Goal: Task Accomplishment & Management: Manage account settings

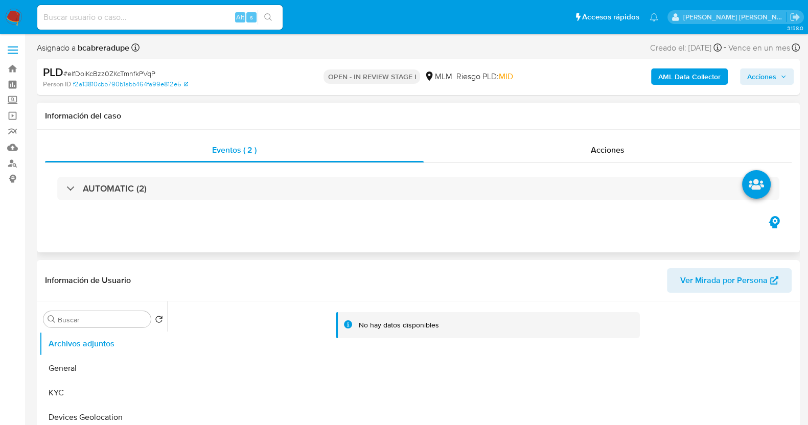
select select "10"
click at [80, 391] on button "KYC" at bounding box center [99, 393] width 120 height 25
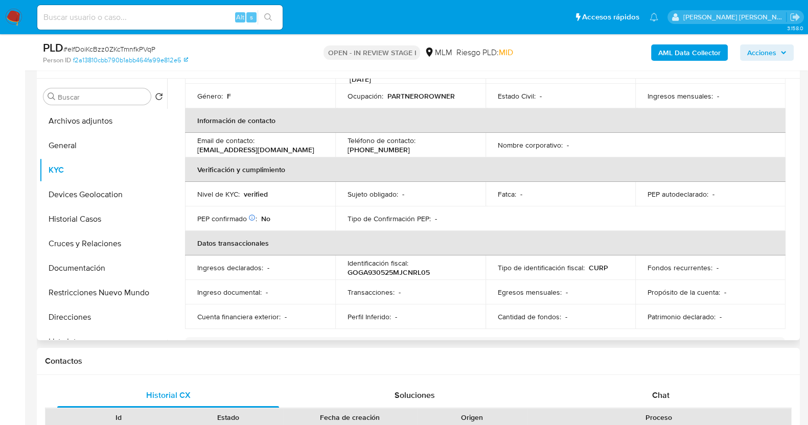
scroll to position [172, 0]
click at [539, 190] on div "Fatca : -" at bounding box center [561, 194] width 126 height 9
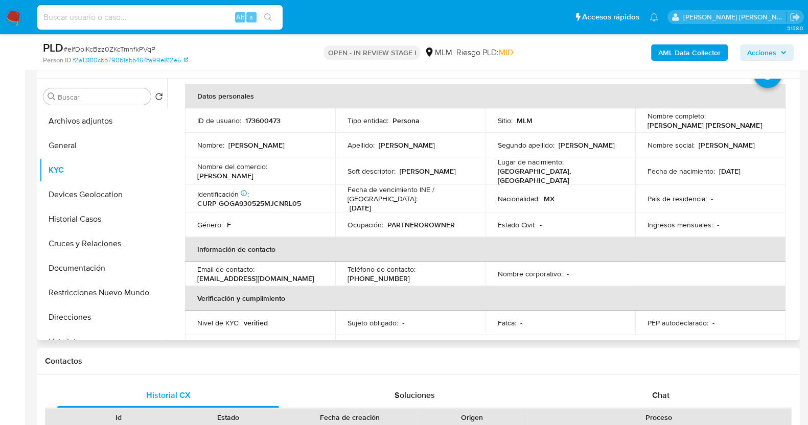
scroll to position [63, 0]
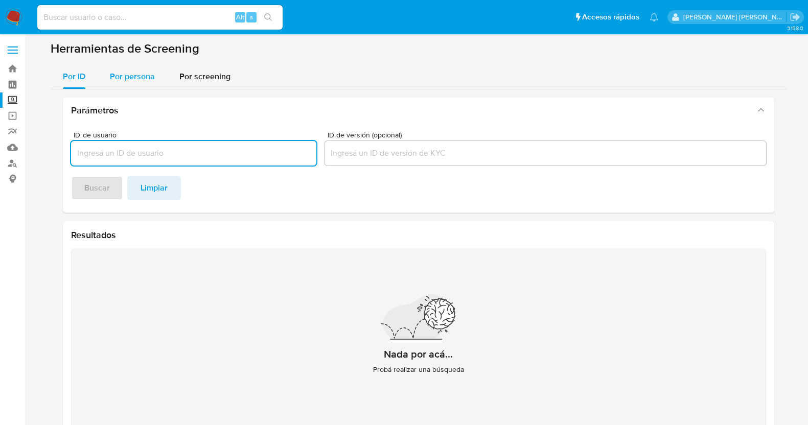
click at [146, 74] on span "Por persona" at bounding box center [132, 77] width 45 height 12
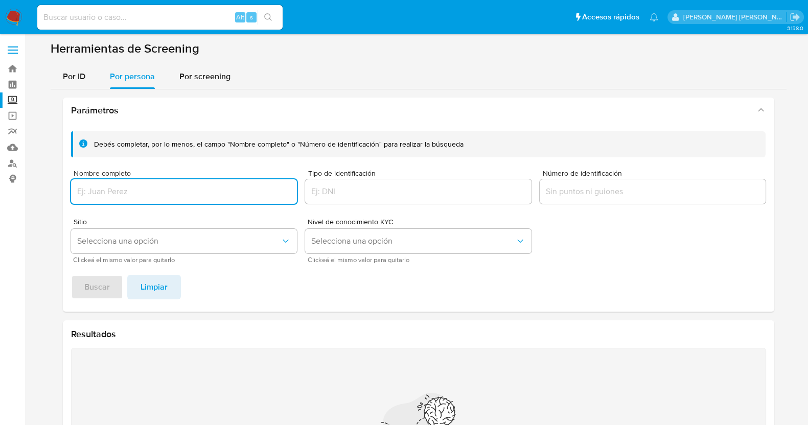
click at [189, 190] on input "Nombre completo" at bounding box center [184, 191] width 226 height 13
click at [89, 299] on div "Debés completar, por lo menos, el campo "Nombre completo" o "Número de identifi…" at bounding box center [418, 217] width 711 height 189
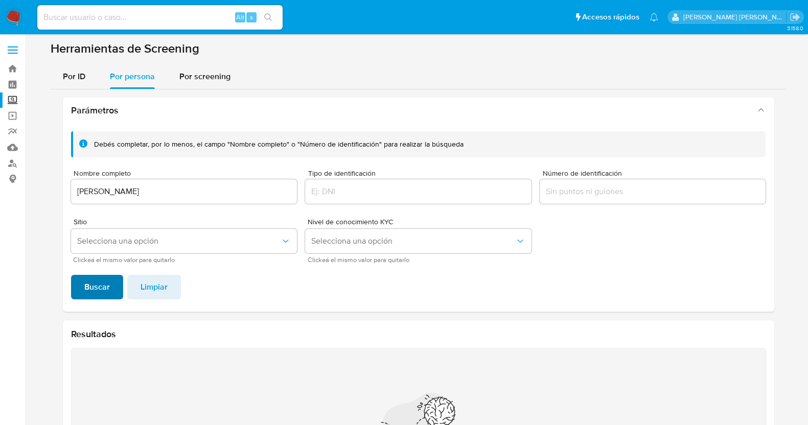
click at [84, 286] on span "Buscar" at bounding box center [97, 287] width 26 height 22
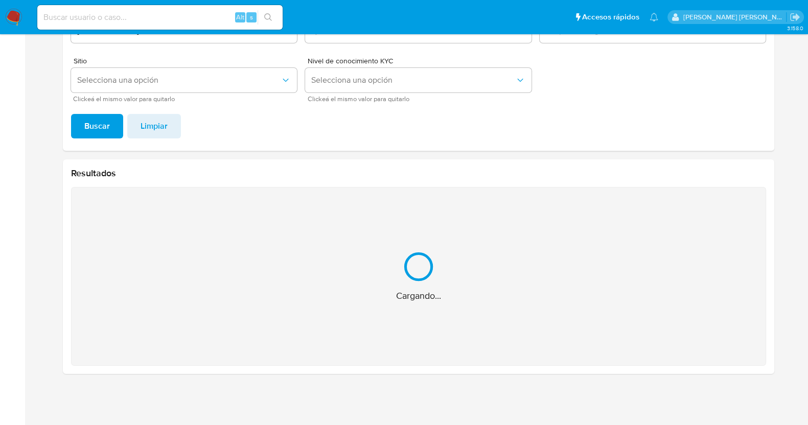
scroll to position [19, 0]
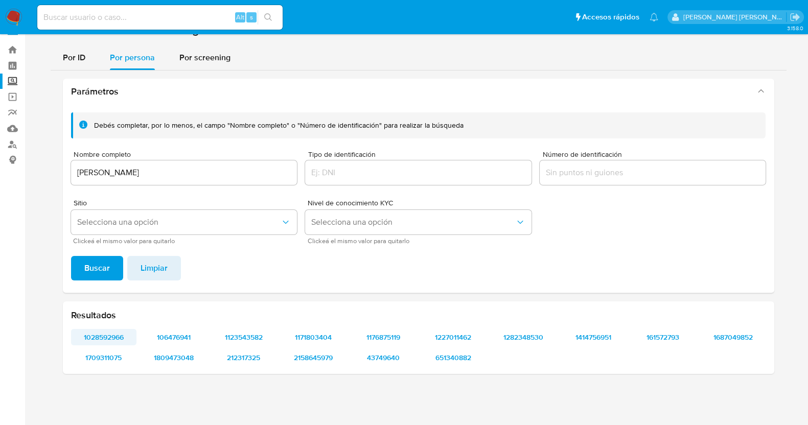
click at [109, 341] on span "1028592966" at bounding box center [104, 337] width 52 height 14
click at [179, 334] on span "106476941" at bounding box center [174, 337] width 52 height 14
click at [250, 328] on div "Resultados 1028592966 106476941 1123543582 1171803404 1176875119 1227011462 128…" at bounding box center [418, 338] width 711 height 73
click at [266, 334] on span "1123543582" at bounding box center [244, 337] width 52 height 14
click at [319, 336] on span "1171803404" at bounding box center [314, 337] width 52 height 14
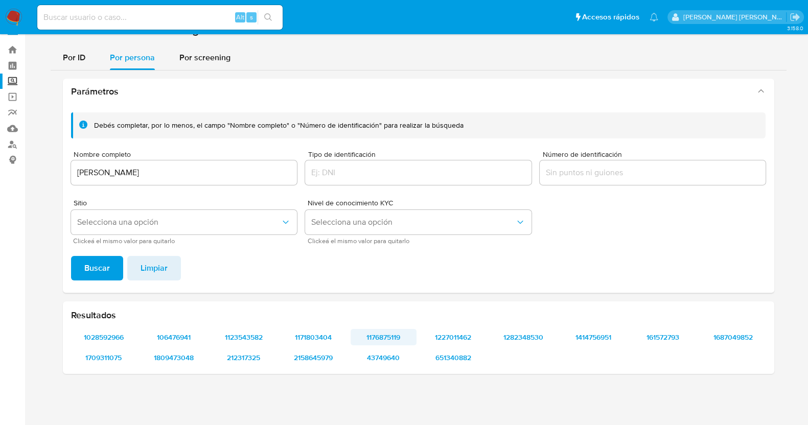
click at [380, 339] on span "1176875119" at bounding box center [384, 337] width 52 height 14
click at [452, 333] on span "1227011462" at bounding box center [454, 337] width 52 height 14
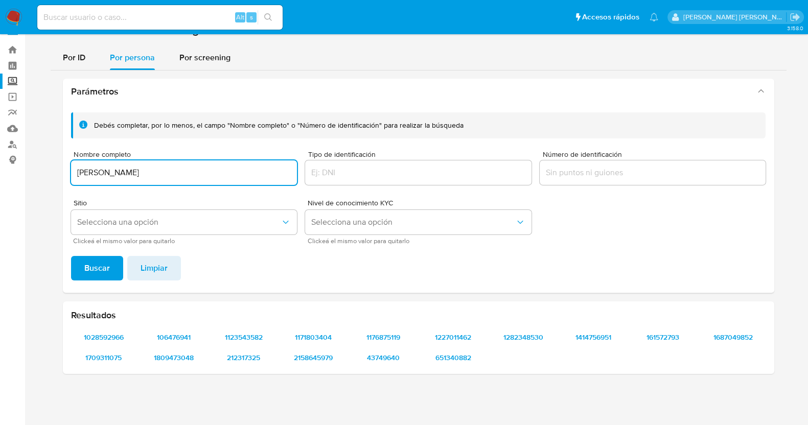
drag, startPoint x: 221, startPoint y: 171, endPoint x: 64, endPoint y: 166, distance: 157.0
click at [56, 162] on div "Parámetros Debés completar, por lo menos, el campo "Nombre completo" o "Número …" at bounding box center [419, 227] width 736 height 312
type input "SEBASTIAN MURGUIA DE LA TORRE"
click at [95, 264] on span "Buscar" at bounding box center [97, 268] width 26 height 22
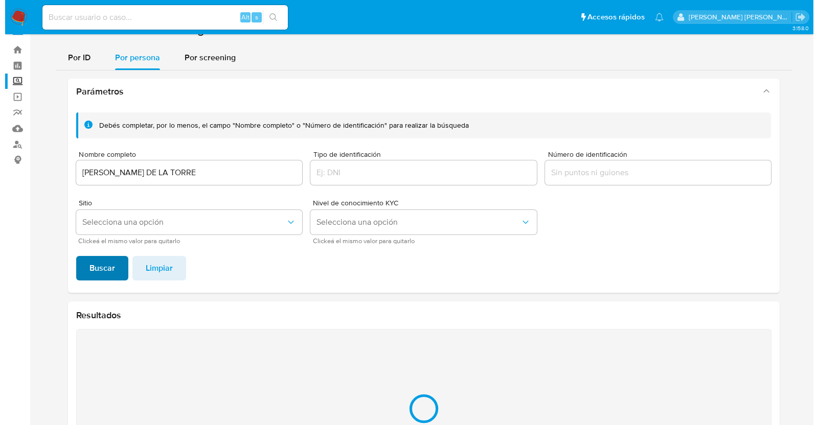
scroll to position [0, 0]
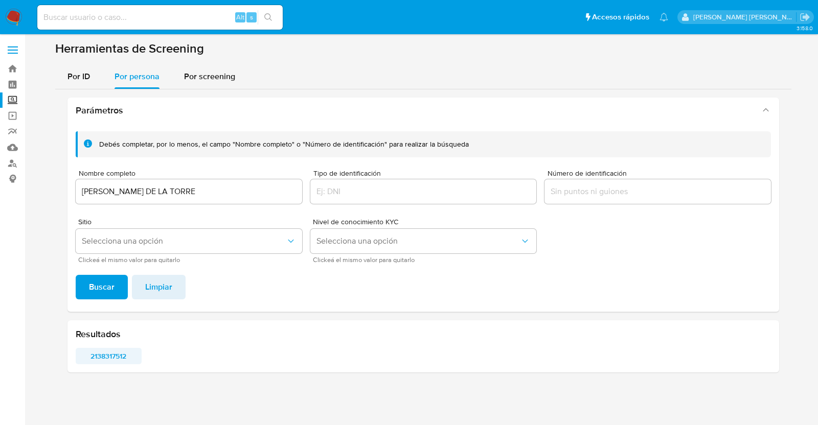
click at [115, 356] on span "2138317512" at bounding box center [109, 356] width 52 height 14
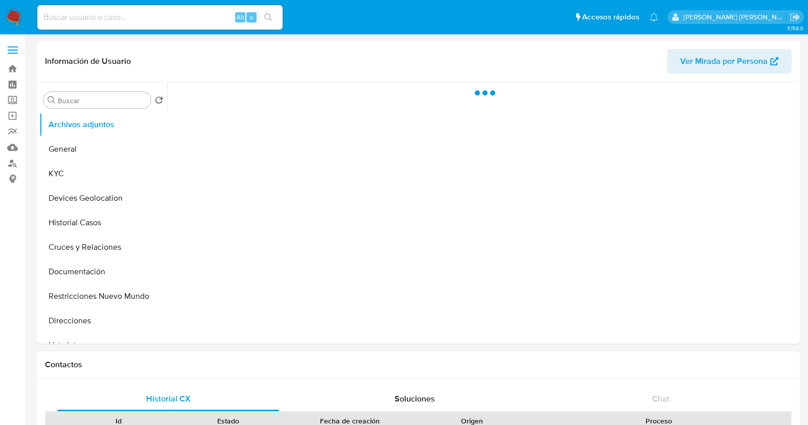
select select "10"
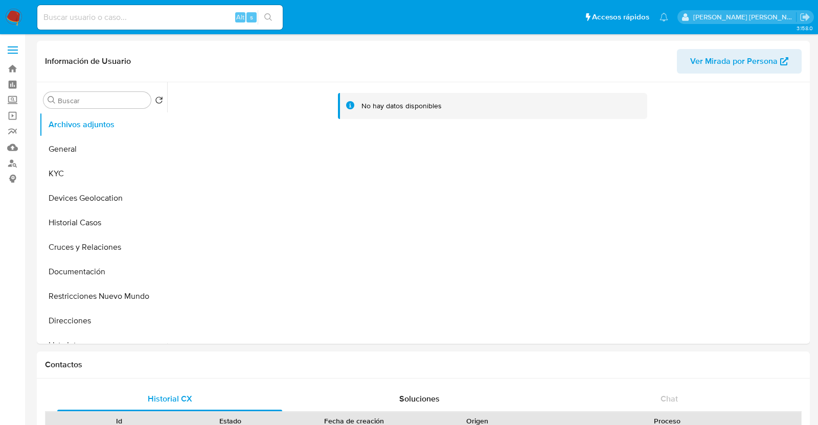
select select "10"
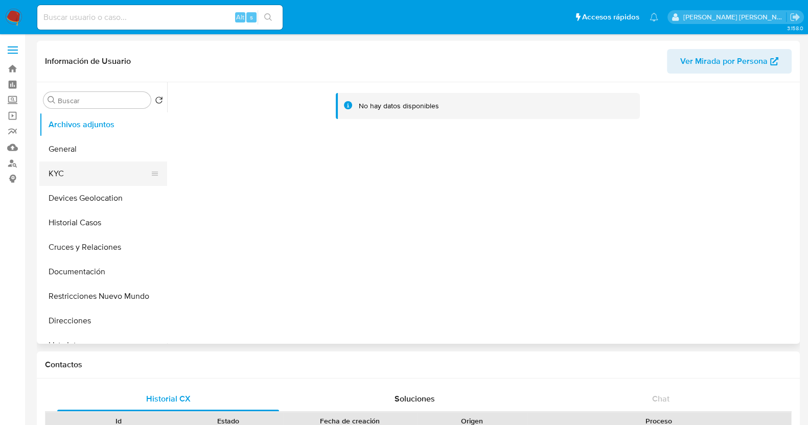
click at [79, 180] on button "KYC" at bounding box center [99, 173] width 120 height 25
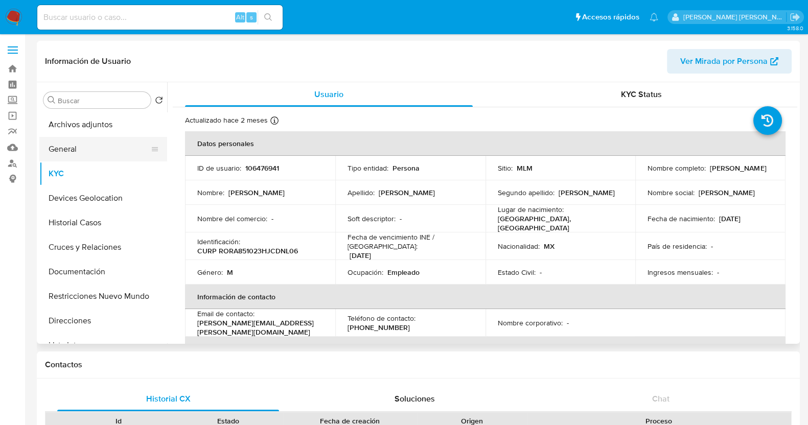
click at [82, 147] on button "General" at bounding box center [99, 149] width 120 height 25
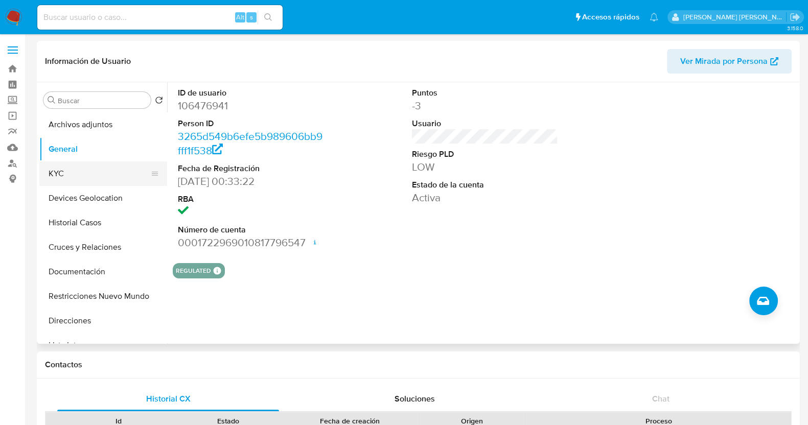
click at [83, 172] on button "KYC" at bounding box center [99, 173] width 120 height 25
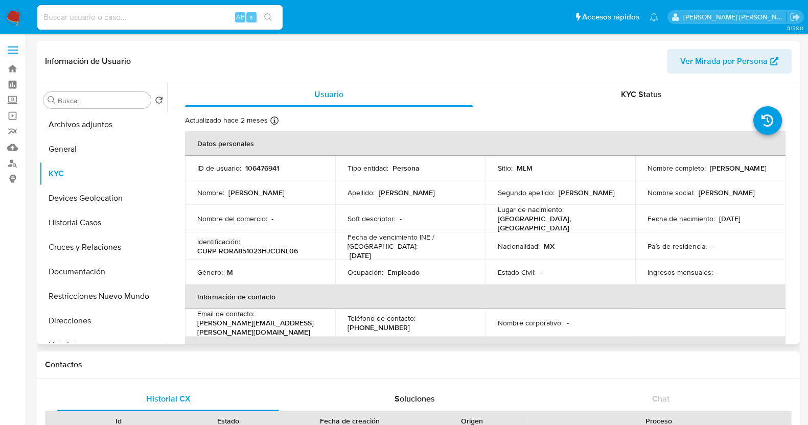
click at [256, 167] on p "106476941" at bounding box center [262, 168] width 34 height 9
copy p "106476941"
drag, startPoint x: 91, startPoint y: 218, endPoint x: 201, endPoint y: 190, distance: 113.4
click at [91, 218] on button "Historial Casos" at bounding box center [103, 223] width 128 height 25
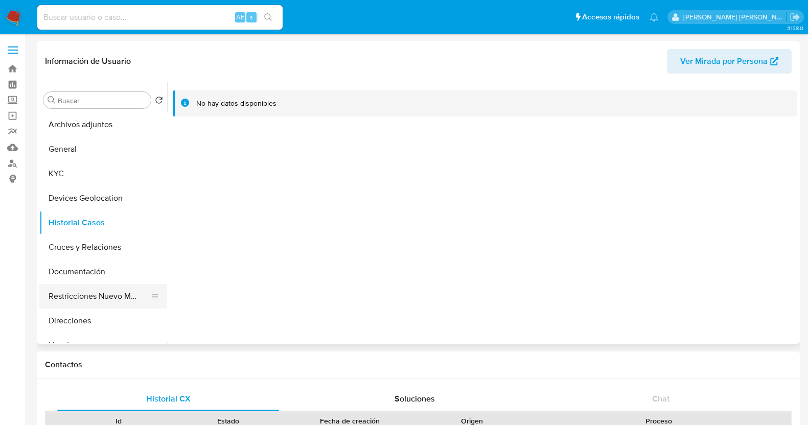
click at [99, 293] on button "Restricciones Nuevo Mundo" at bounding box center [99, 296] width 120 height 25
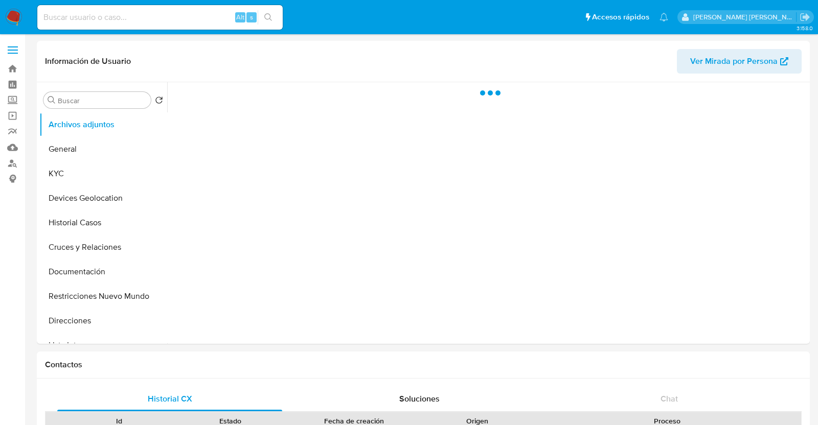
select select "10"
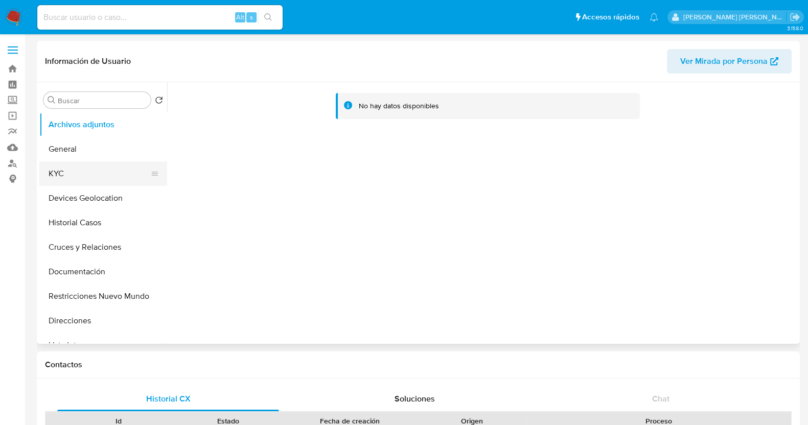
drag, startPoint x: 94, startPoint y: 177, endPoint x: 110, endPoint y: 168, distance: 19.5
click at [93, 177] on button "KYC" at bounding box center [99, 173] width 120 height 25
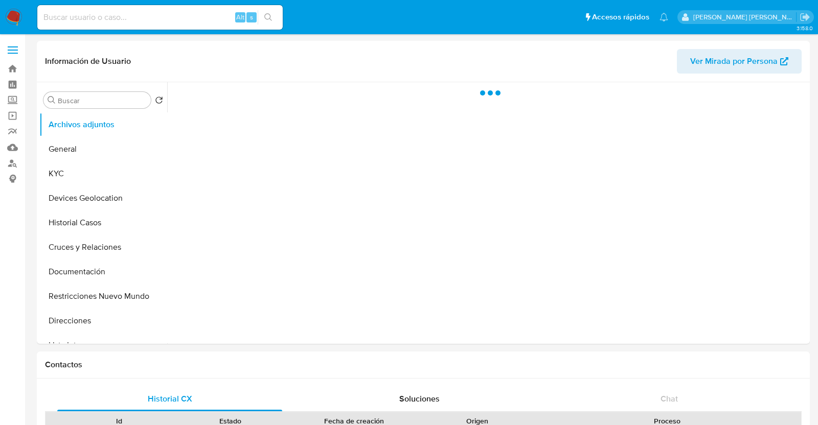
select select "10"
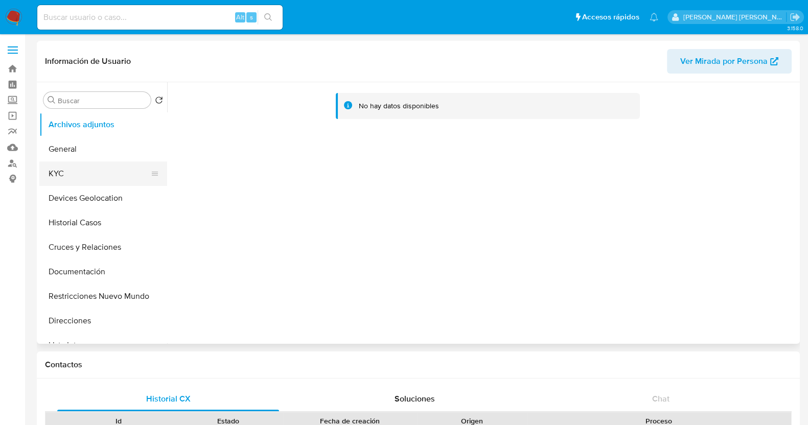
click at [87, 173] on button "KYC" at bounding box center [99, 173] width 120 height 25
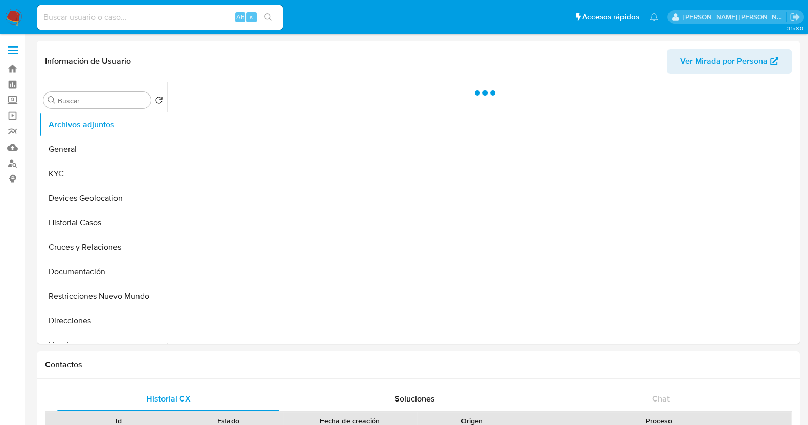
select select "10"
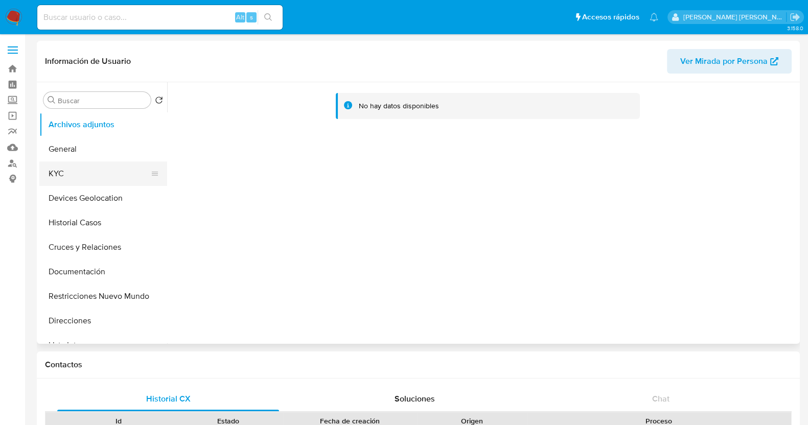
click at [91, 175] on button "KYC" at bounding box center [99, 173] width 120 height 25
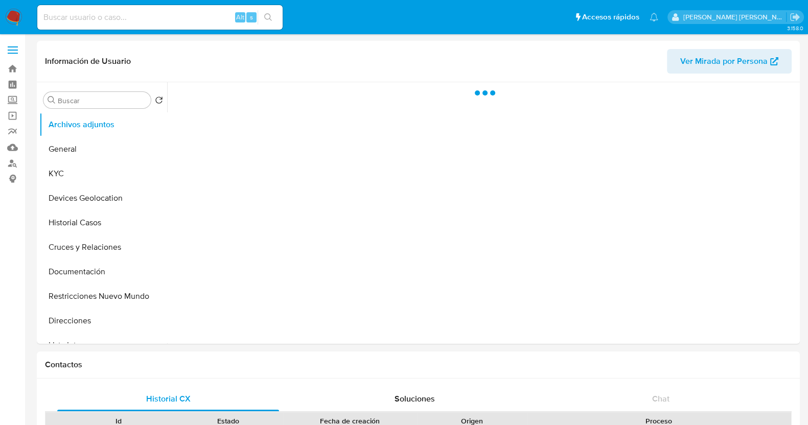
select select "10"
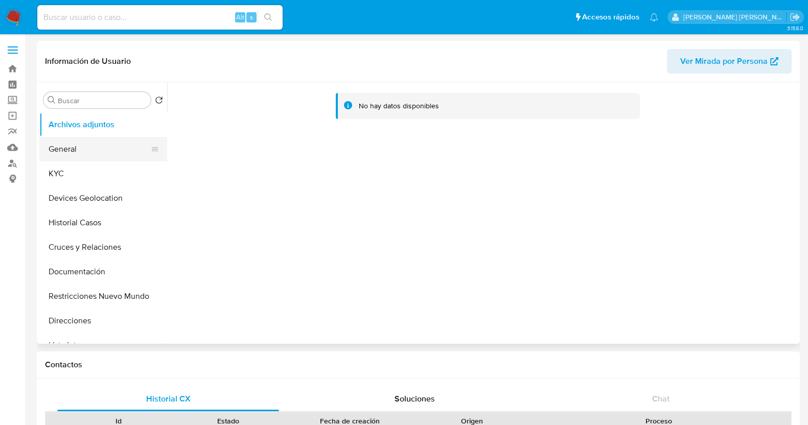
drag, startPoint x: 63, startPoint y: 168, endPoint x: 133, endPoint y: 159, distance: 70.6
click at [63, 168] on button "KYC" at bounding box center [103, 173] width 128 height 25
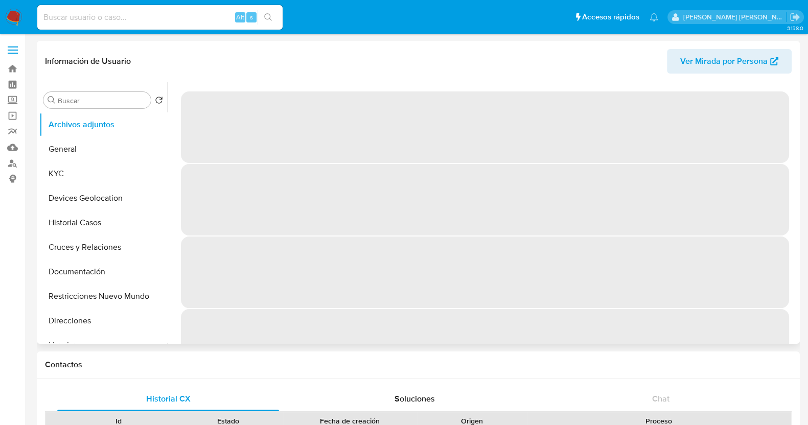
select select "10"
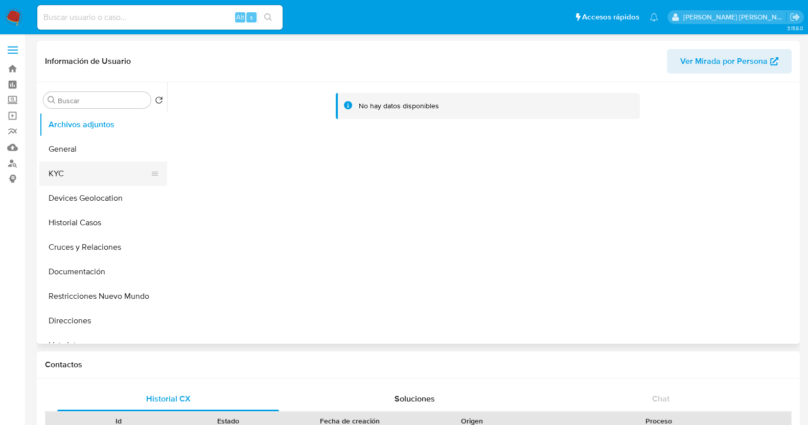
click at [67, 176] on button "KYC" at bounding box center [99, 173] width 120 height 25
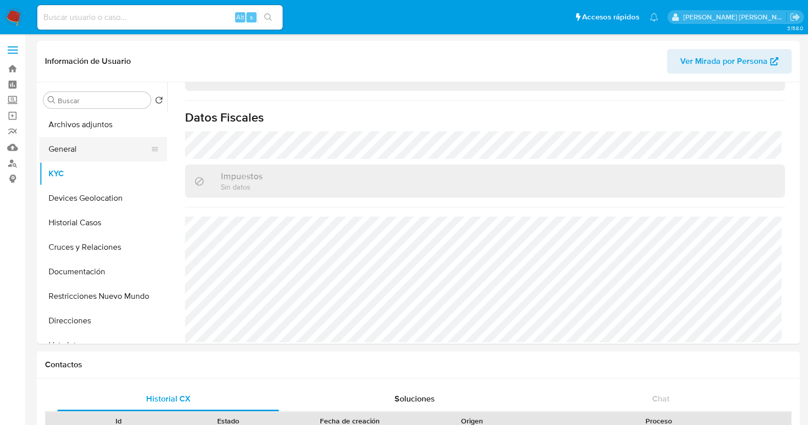
click at [74, 154] on button "General" at bounding box center [99, 149] width 120 height 25
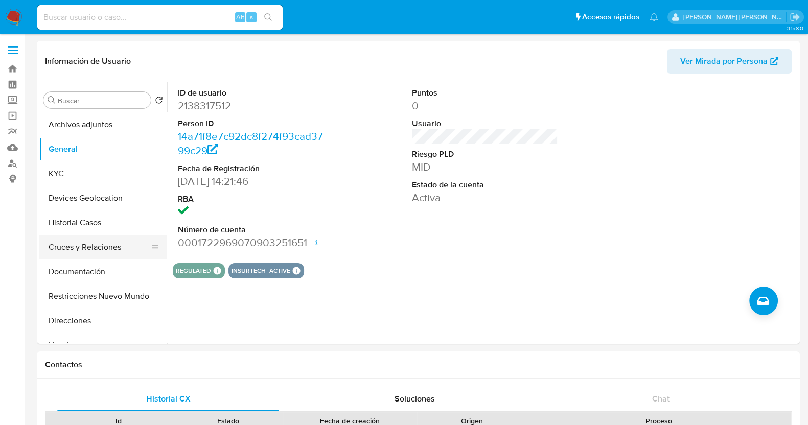
click at [89, 245] on button "Cruces y Relaciones" at bounding box center [99, 247] width 120 height 25
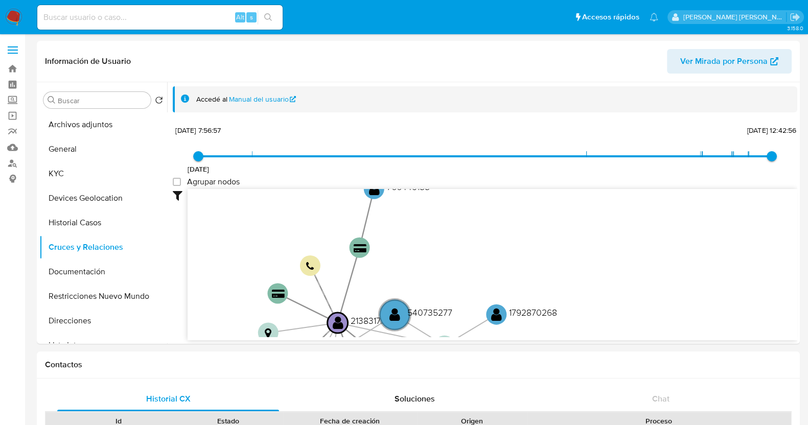
drag, startPoint x: 550, startPoint y: 272, endPoint x: 284, endPoint y: 249, distance: 267.3
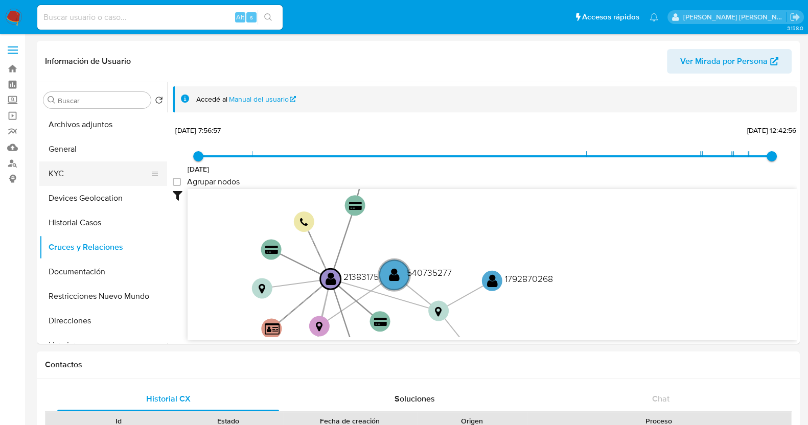
click at [74, 178] on button "KYC" at bounding box center [99, 173] width 120 height 25
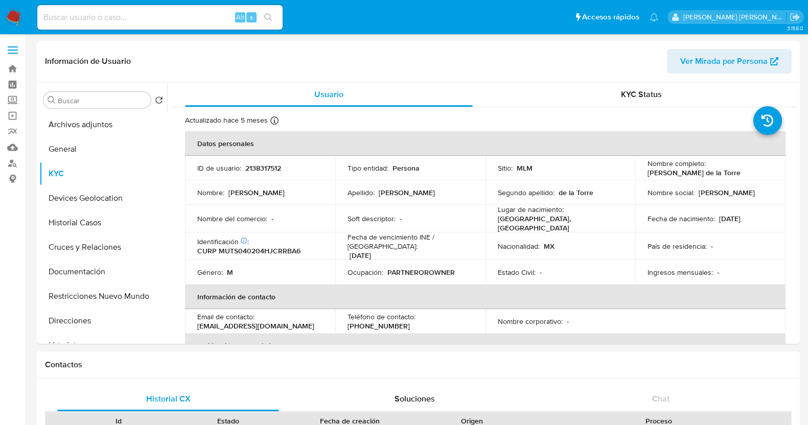
click at [258, 168] on p "2138317512" at bounding box center [263, 168] width 36 height 9
copy p "2138317512"
click at [675, 246] on p "País de residencia :" at bounding box center [677, 246] width 59 height 9
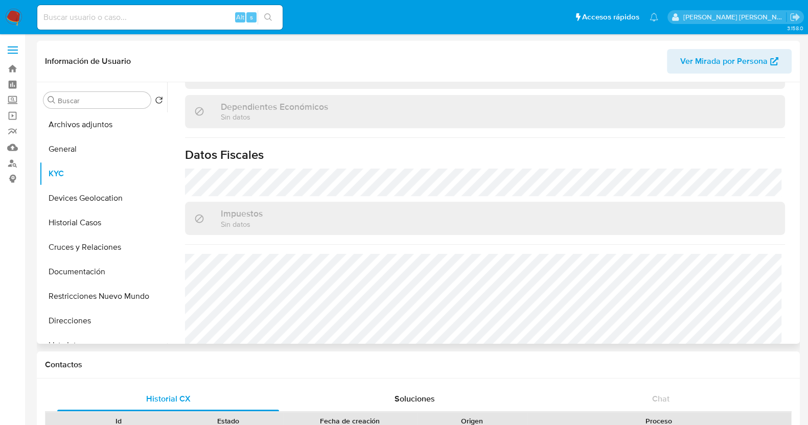
scroll to position [639, 0]
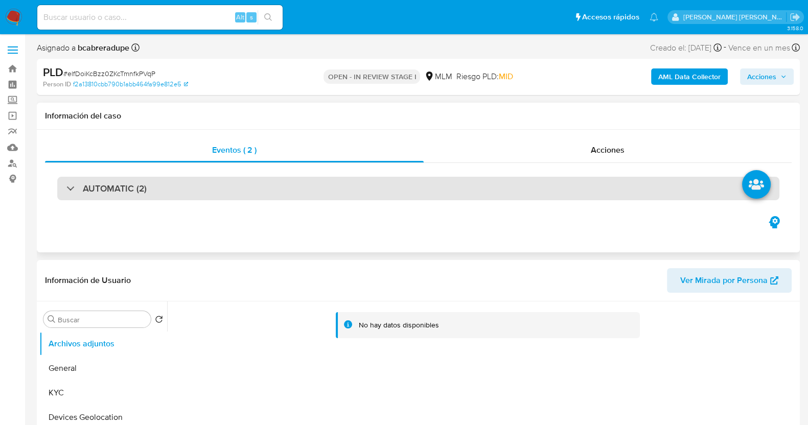
select select "10"
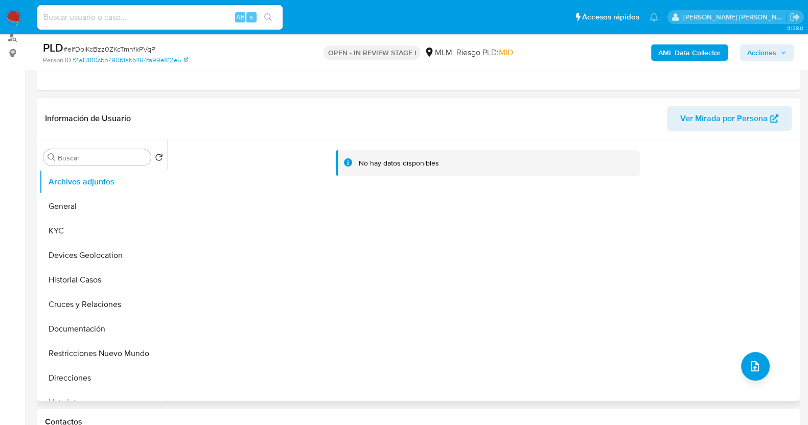
scroll to position [127, 0]
click at [51, 228] on button "KYC" at bounding box center [99, 229] width 120 height 25
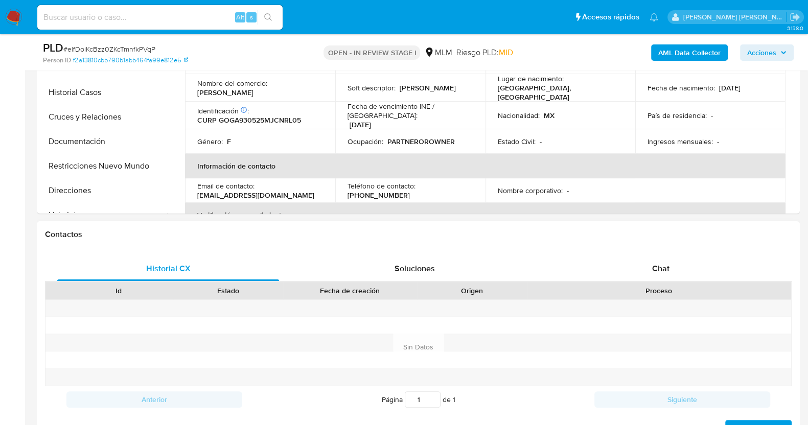
scroll to position [319, 0]
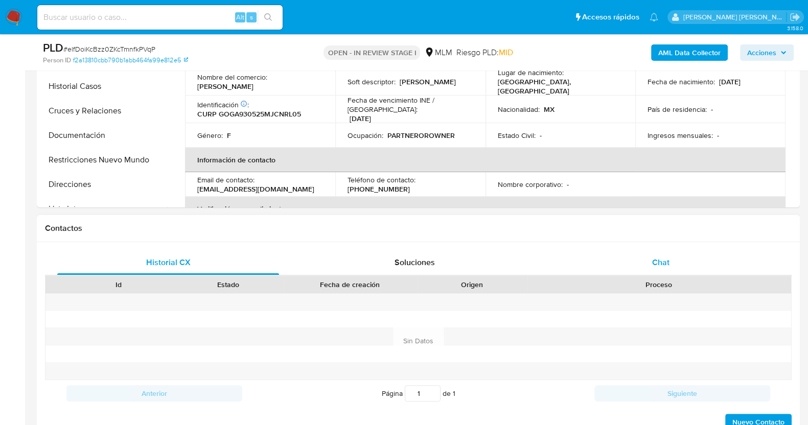
click at [646, 269] on div "Chat" at bounding box center [661, 262] width 222 height 25
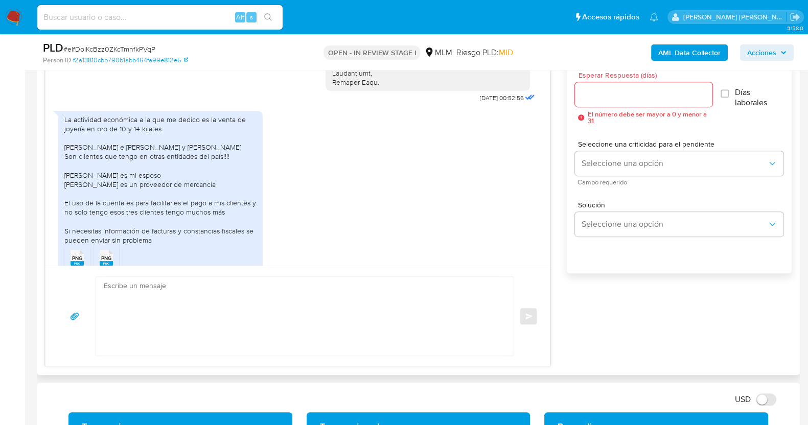
scroll to position [373, 0]
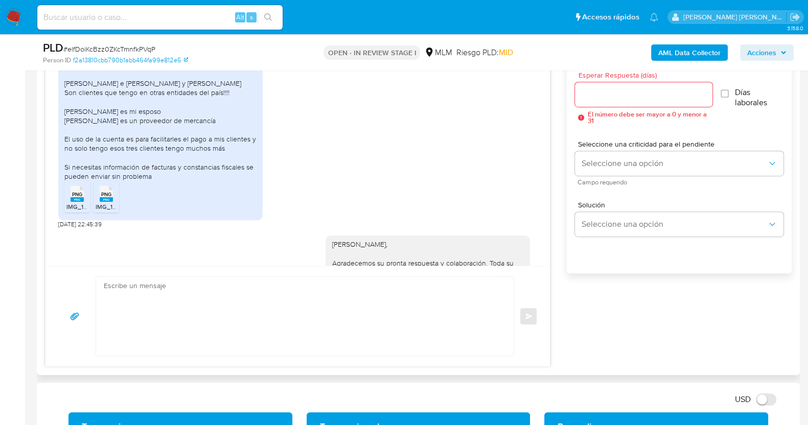
click at [74, 199] on rect at bounding box center [77, 199] width 13 height 5
click at [108, 200] on rect at bounding box center [106, 199] width 13 height 5
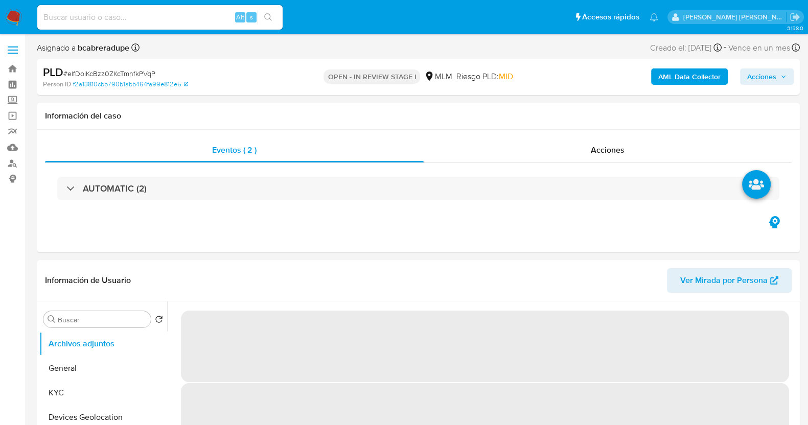
select select "10"
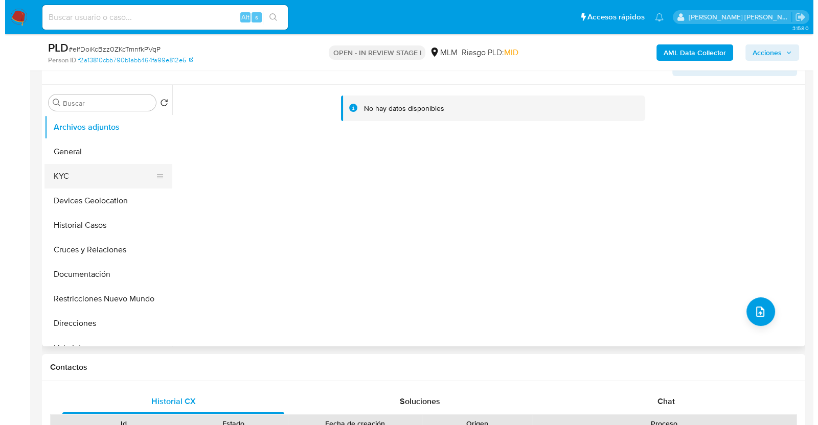
scroll to position [127, 0]
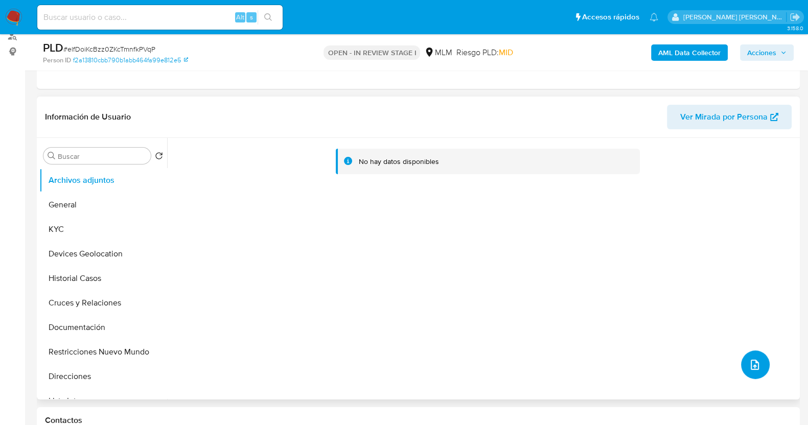
click at [757, 364] on button "upload-file" at bounding box center [755, 365] width 29 height 29
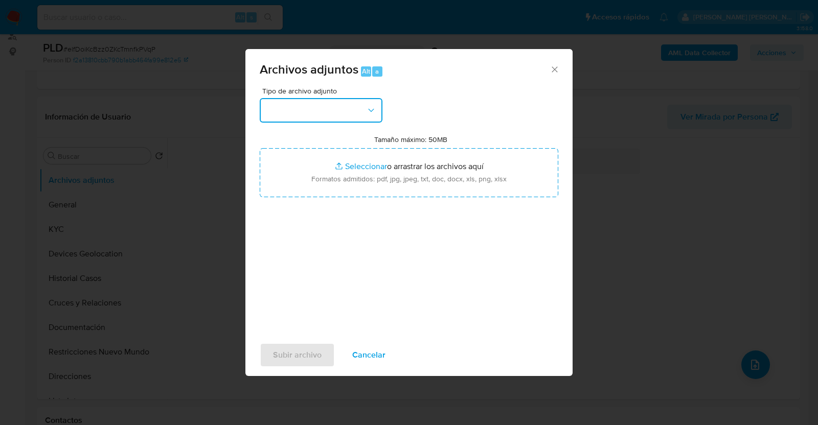
click at [349, 104] on button "button" at bounding box center [321, 110] width 123 height 25
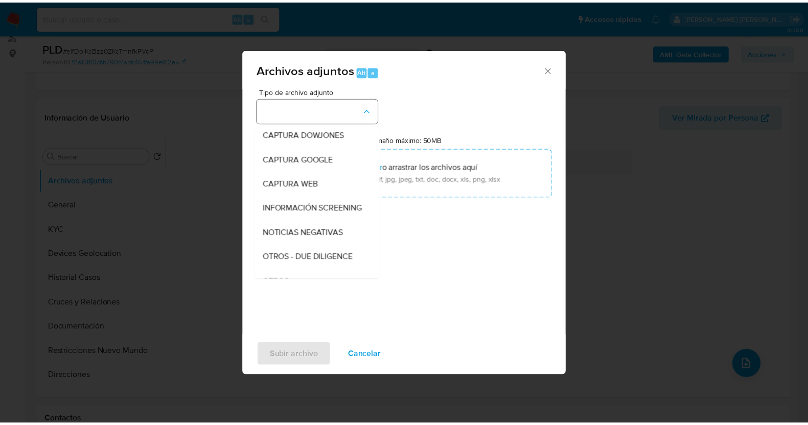
scroll to position [53, 0]
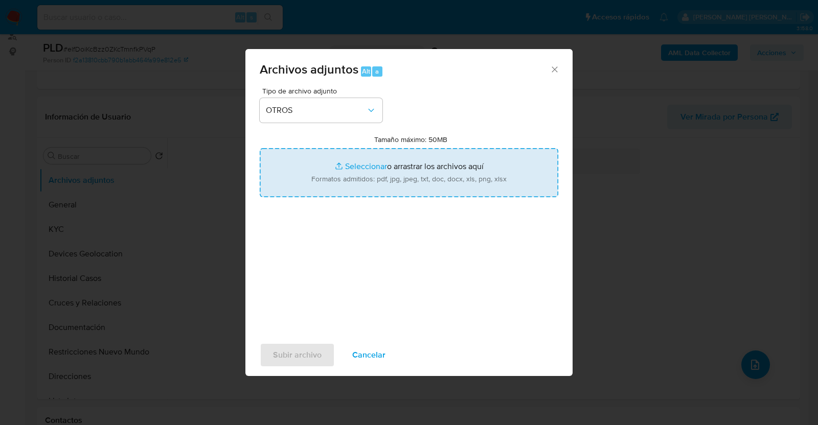
type input "C:\fakepath\173600473_ALEXIS GONZALEZ_AGO2025.pdf"
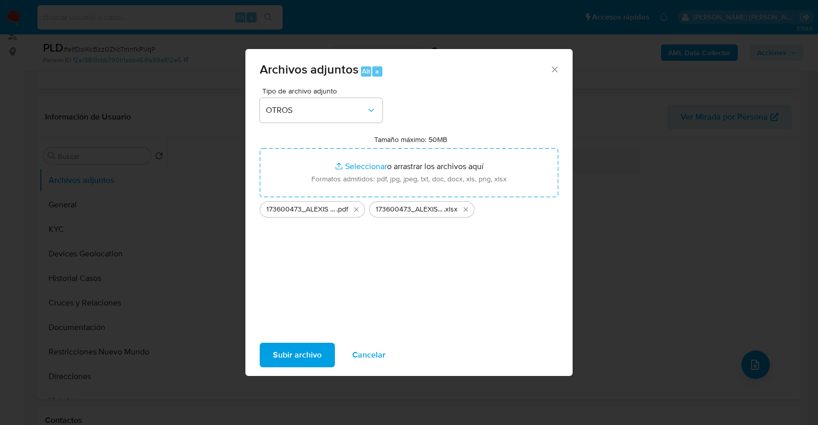
click at [304, 352] on span "Subir archivo" at bounding box center [297, 355] width 49 height 22
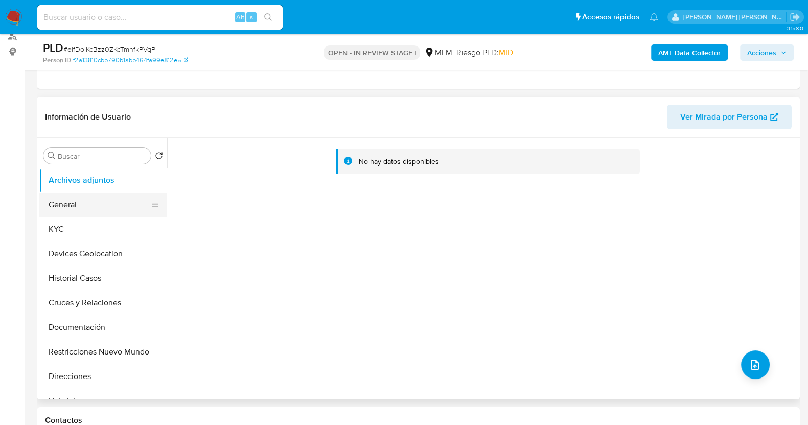
click at [74, 202] on button "General" at bounding box center [99, 205] width 120 height 25
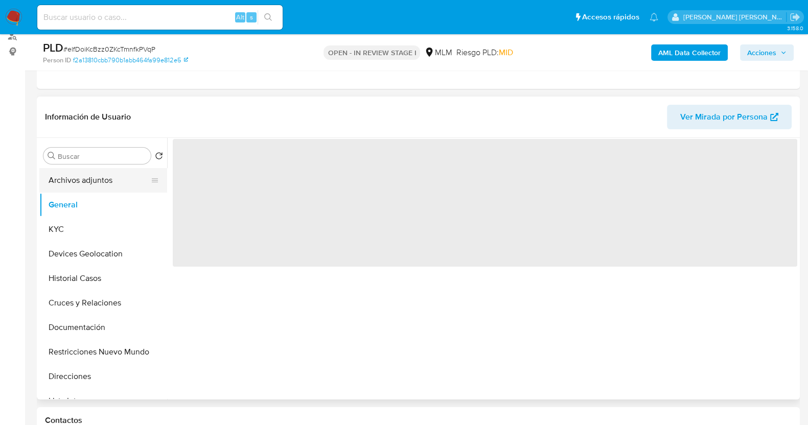
click at [75, 185] on button "Archivos adjuntos" at bounding box center [99, 180] width 120 height 25
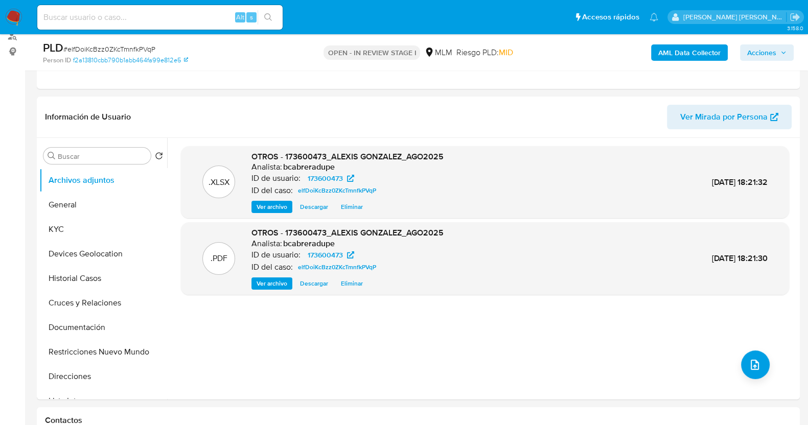
click at [772, 53] on span "Acciones" at bounding box center [761, 52] width 29 height 16
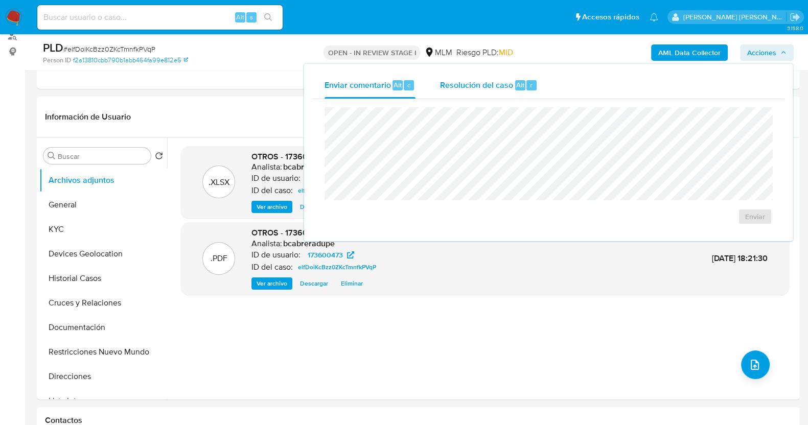
click at [458, 84] on span "Resolución del caso" at bounding box center [476, 85] width 73 height 12
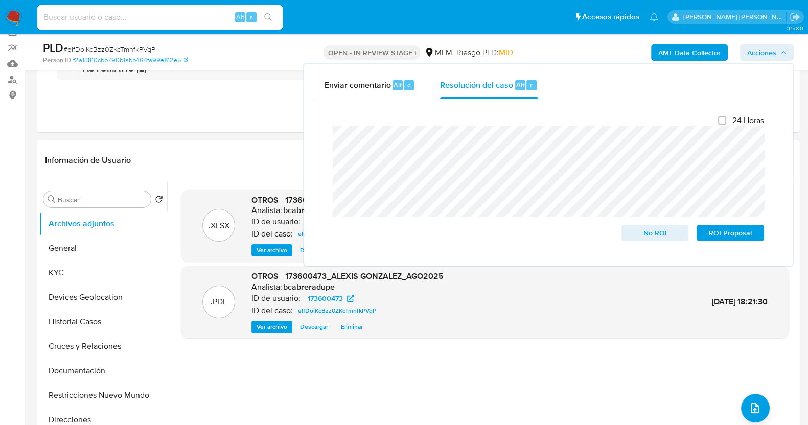
scroll to position [63, 0]
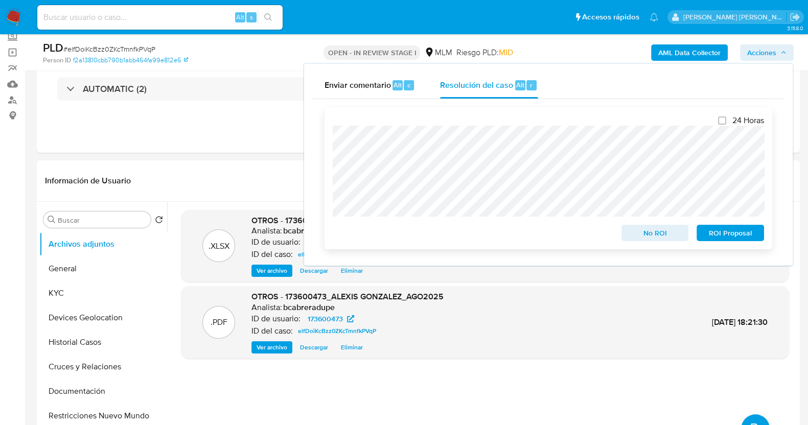
click at [636, 235] on span "No ROI" at bounding box center [655, 233] width 53 height 14
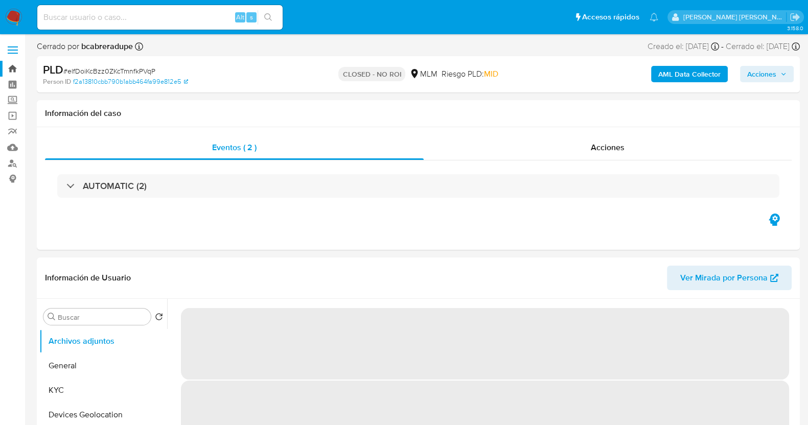
click at [14, 67] on link "Bandeja" at bounding box center [61, 69] width 122 height 16
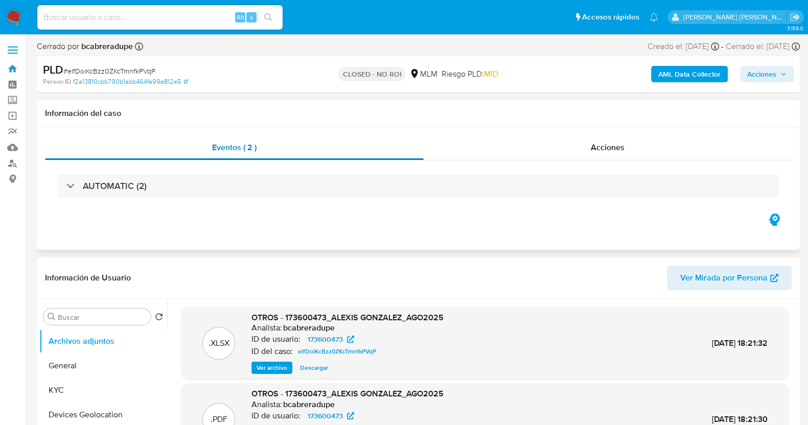
select select "10"
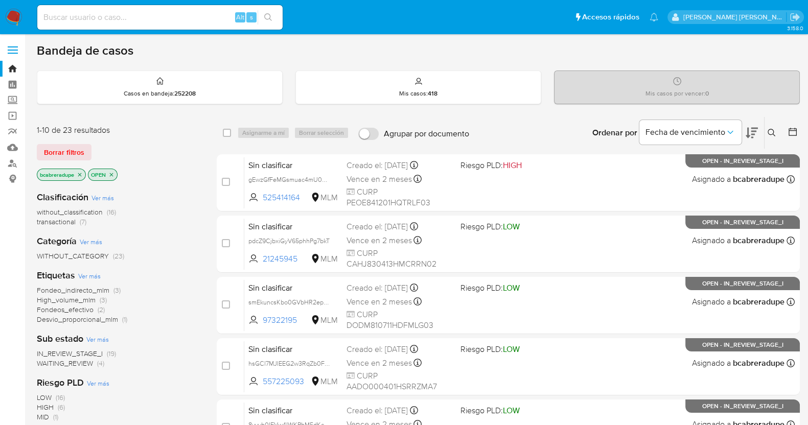
drag, startPoint x: 81, startPoint y: 174, endPoint x: 91, endPoint y: 175, distance: 9.8
click at [81, 174] on icon "close-filter" at bounding box center [80, 175] width 6 height 6
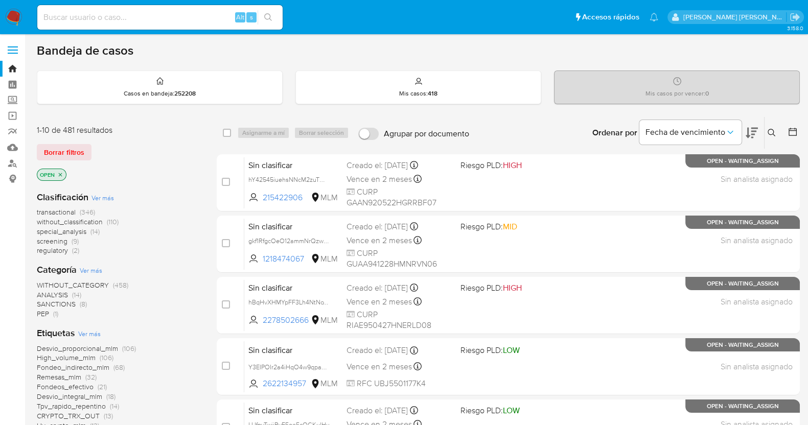
click at [771, 131] on icon at bounding box center [772, 133] width 8 height 8
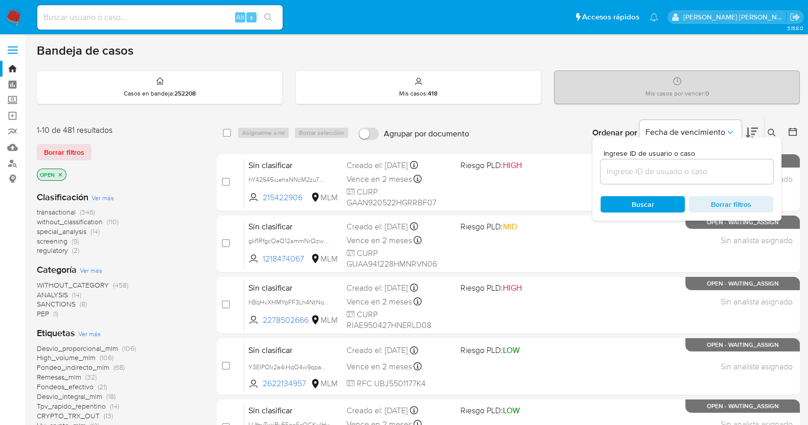
click at [644, 173] on input at bounding box center [686, 171] width 173 height 13
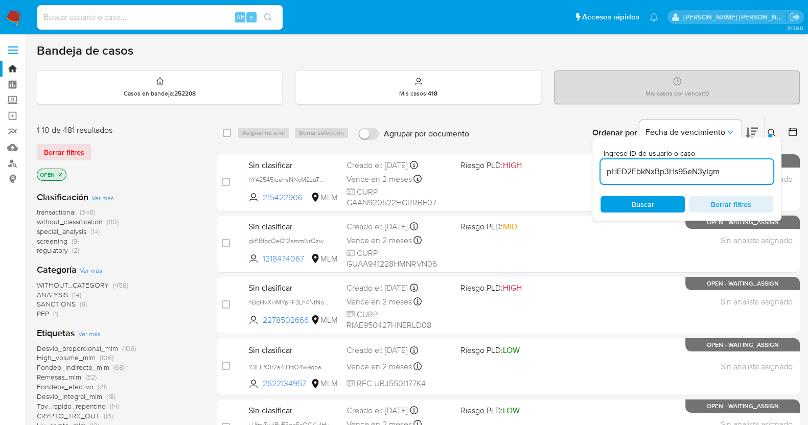
type input "pHED2FbkNxBp3Hs95eN3yIgm"
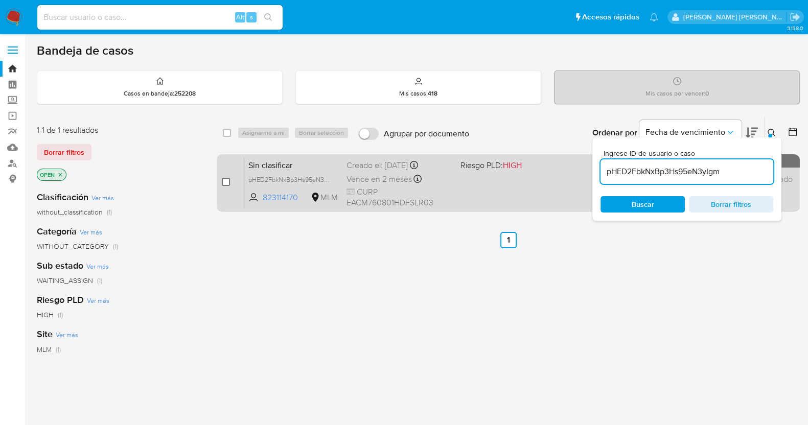
click at [224, 182] on input "checkbox" at bounding box center [226, 182] width 8 height 8
checkbox input "true"
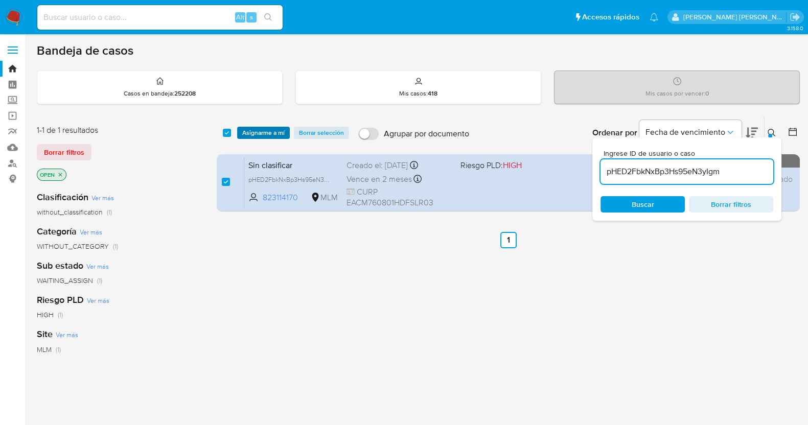
click at [258, 131] on span "Asignarme a mí" at bounding box center [263, 133] width 42 height 10
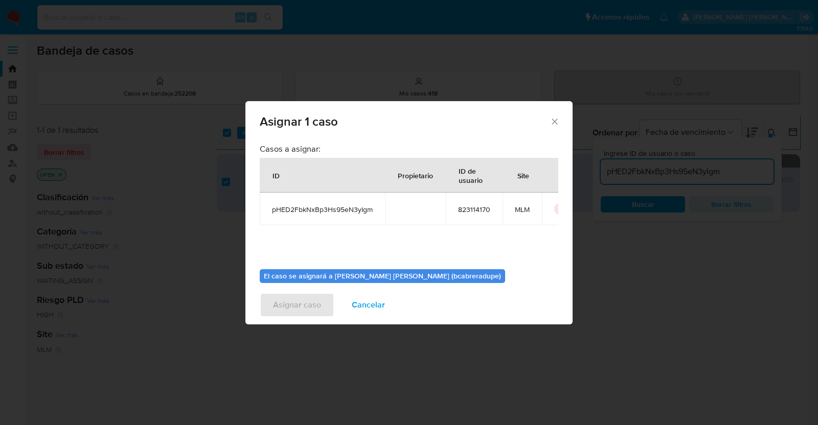
scroll to position [53, 0]
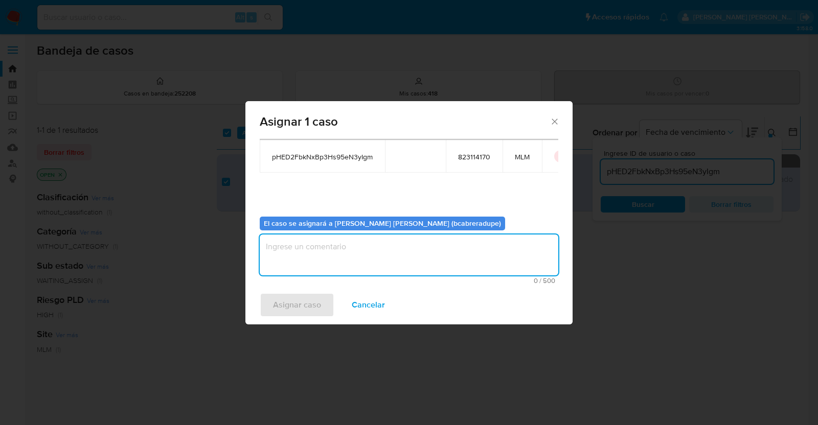
click at [427, 264] on textarea "assign-modal" at bounding box center [409, 255] width 298 height 41
type textarea "BJCD"
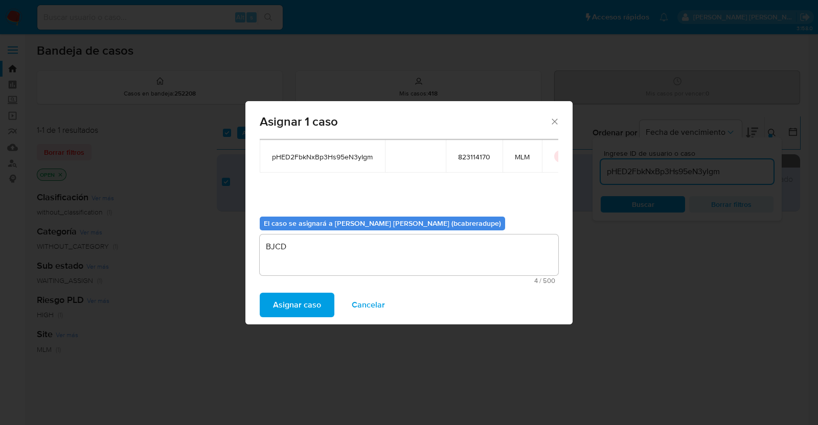
click at [315, 308] on span "Asignar caso" at bounding box center [297, 305] width 48 height 22
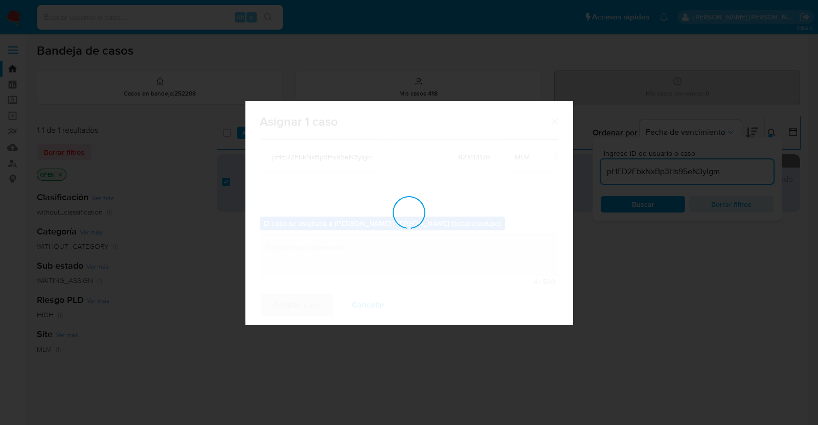
checkbox input "false"
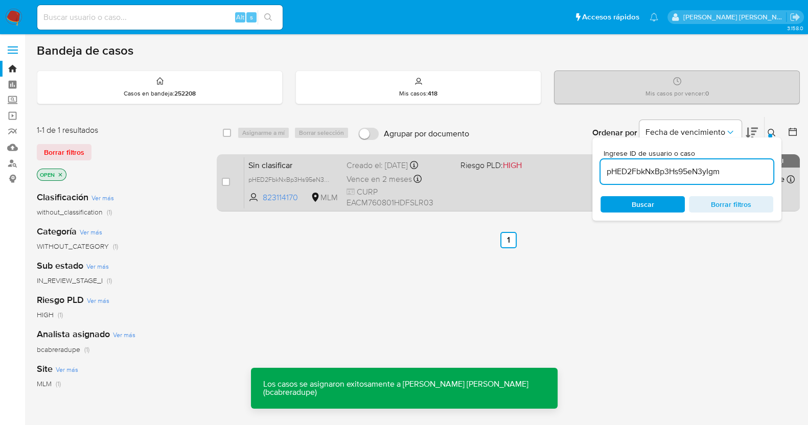
click at [386, 170] on div "Creado el: 01/09/2025 Creado el: 01/09/2025 10:46:46" at bounding box center [399, 165] width 106 height 11
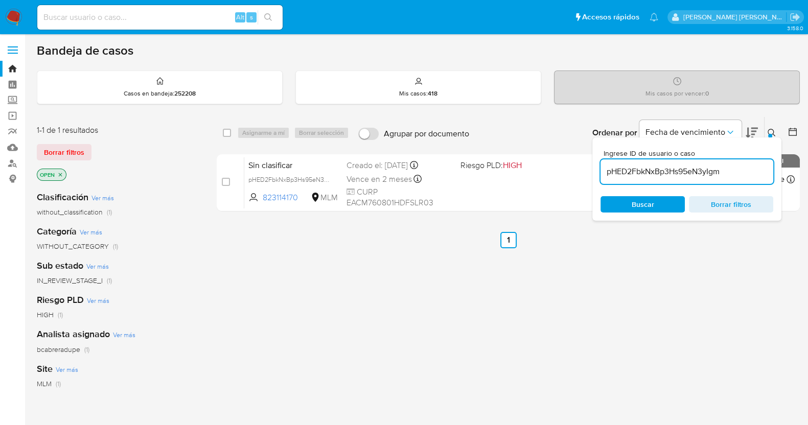
click at [678, 173] on input "pHED2FbkNxBp3Hs95eN3yIgm" at bounding box center [686, 171] width 173 height 13
paste input "iETJnIcDz96UfLq9x7dIGzPj"
type input "iETJnIcDz96UfLq9x7dIGzPj"
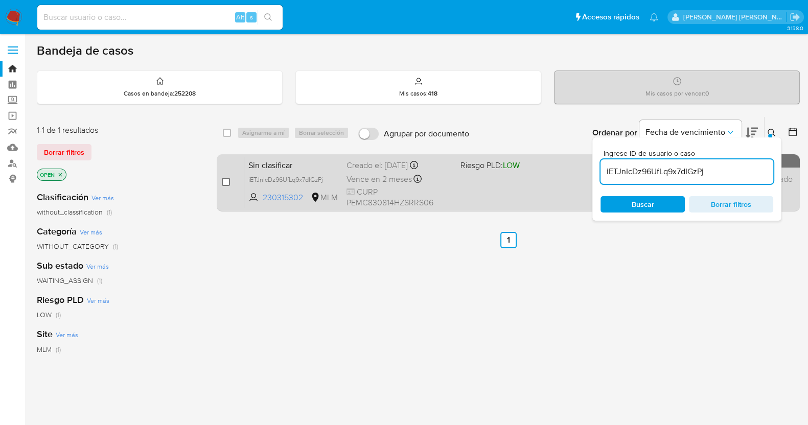
click at [227, 181] on input "checkbox" at bounding box center [226, 182] width 8 height 8
checkbox input "true"
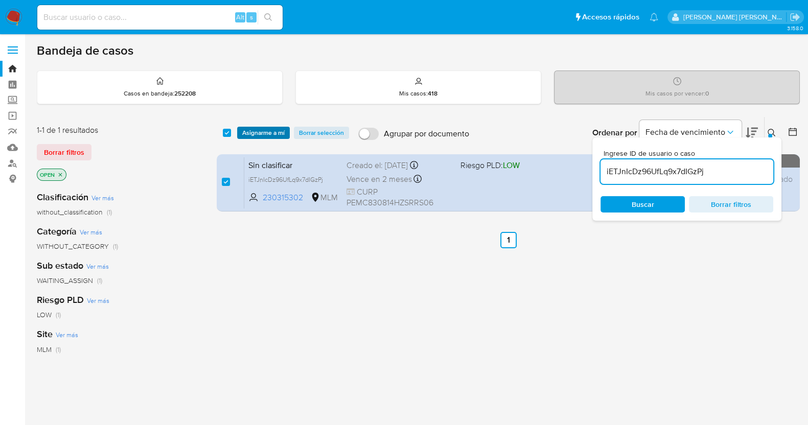
click at [264, 128] on span "Asignarme a mí" at bounding box center [263, 133] width 42 height 10
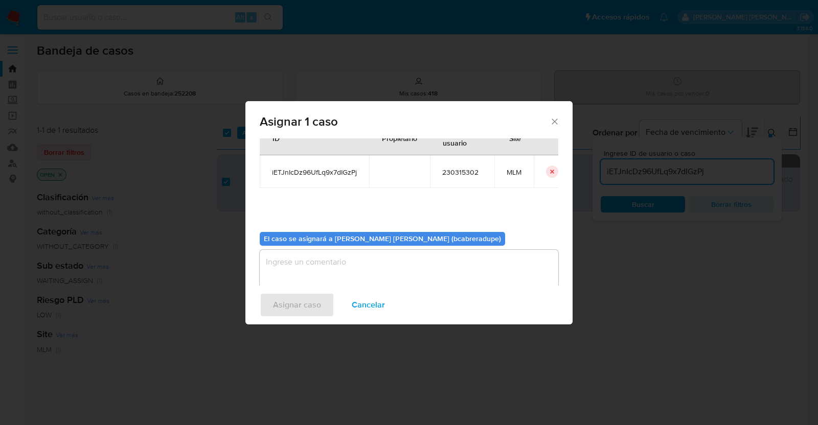
scroll to position [53, 0]
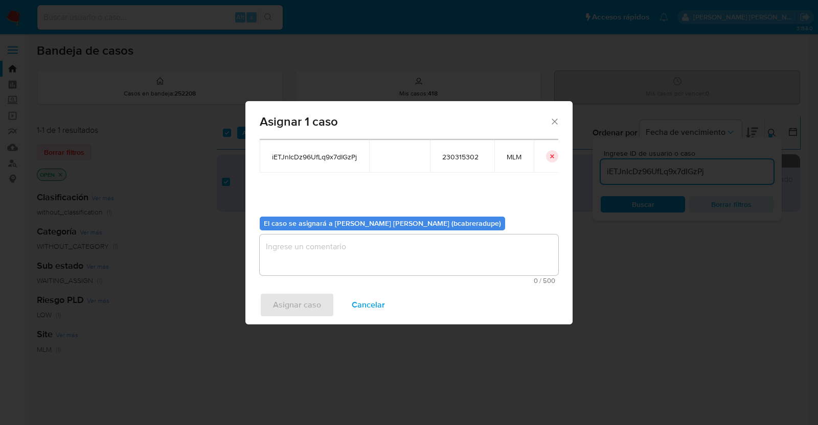
click at [401, 246] on textarea "assign-modal" at bounding box center [409, 255] width 298 height 41
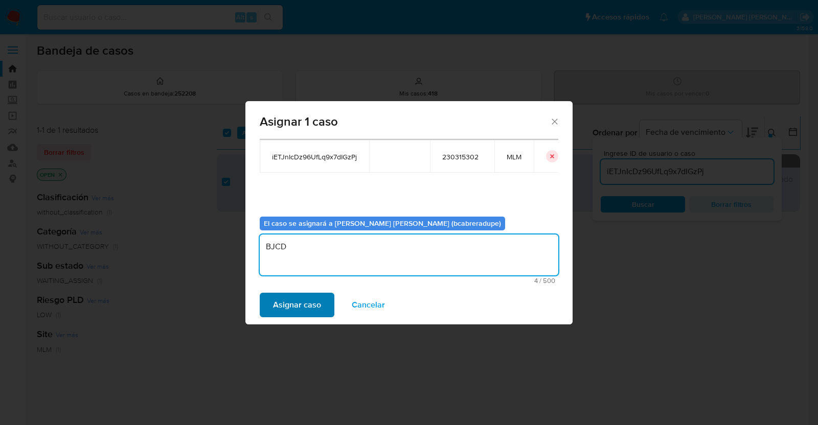
type textarea "BJCD"
click at [314, 305] on span "Asignar caso" at bounding box center [297, 305] width 48 height 22
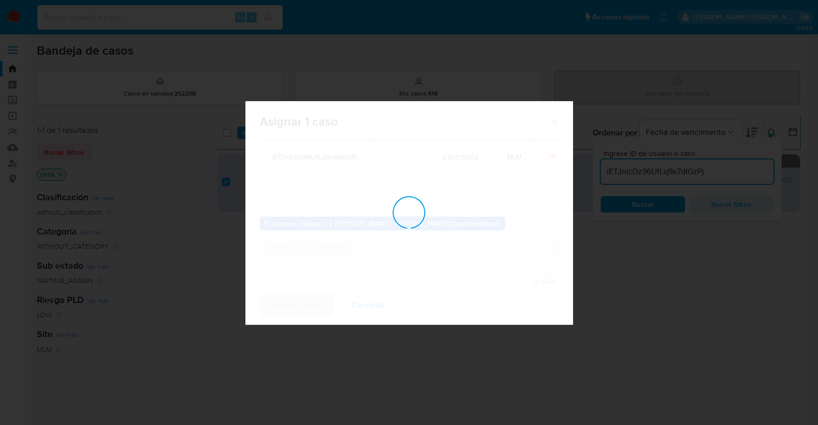
checkbox input "false"
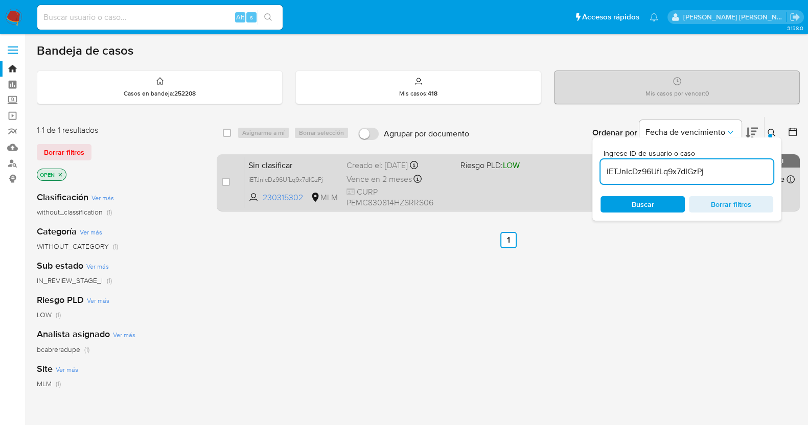
click at [287, 170] on div "Sin clasificar iETJnIcDz96UfLq9x7dIGzPj 230315302 MLM Riesgo PLD: LOW Creado el…" at bounding box center [519, 183] width 550 height 52
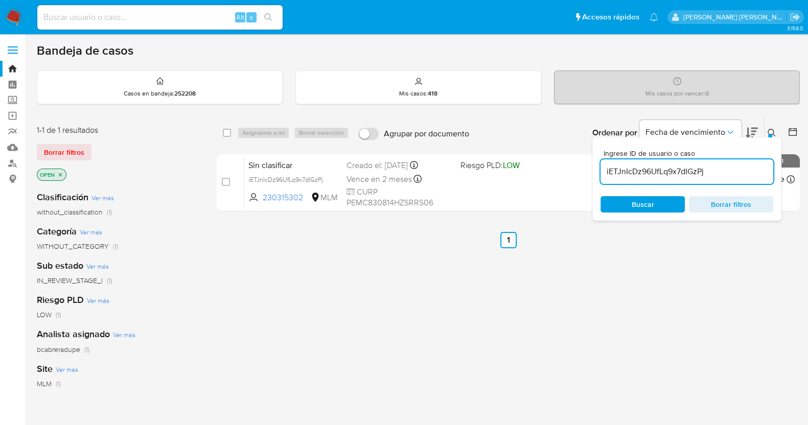
click at [657, 164] on div "iETJnIcDz96UfLq9x7dIGzPj" at bounding box center [686, 171] width 173 height 25
click at [657, 170] on input "iETJnIcDz96UfLq9x7dIGzPj" at bounding box center [686, 171] width 173 height 13
paste input "w5IMzpwtuK25JNNsXmkJxhWO"
type input "w5IMzpwtuK25JNNsXmkJxhWO"
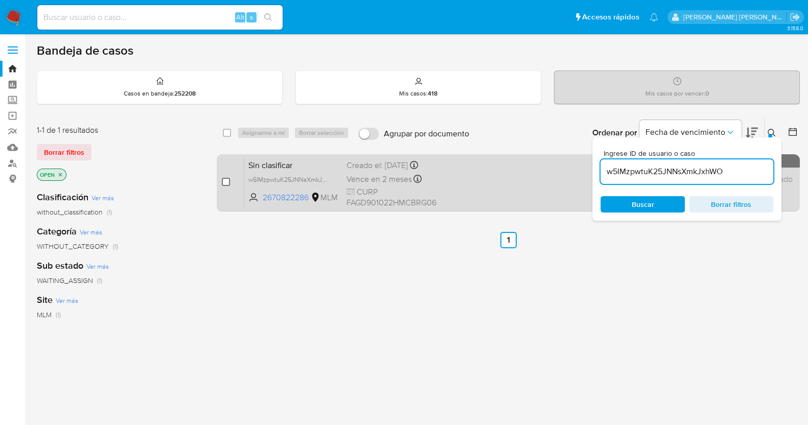
click at [227, 179] on input "checkbox" at bounding box center [226, 182] width 8 height 8
checkbox input "true"
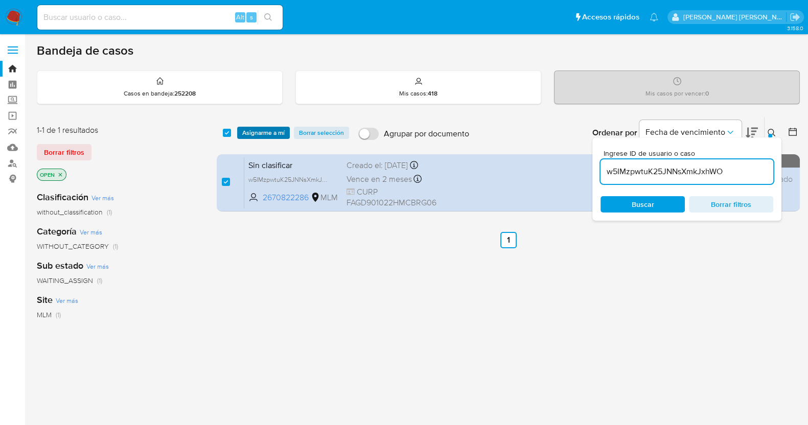
click at [274, 133] on span "Asignarme a mí" at bounding box center [263, 133] width 42 height 10
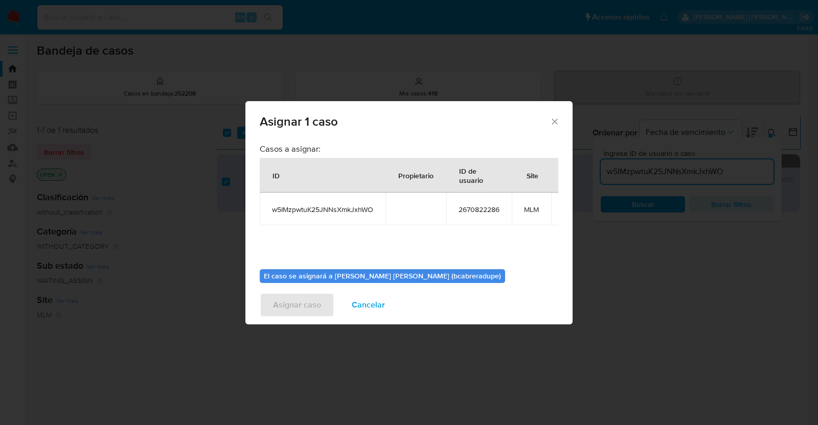
scroll to position [62, 0]
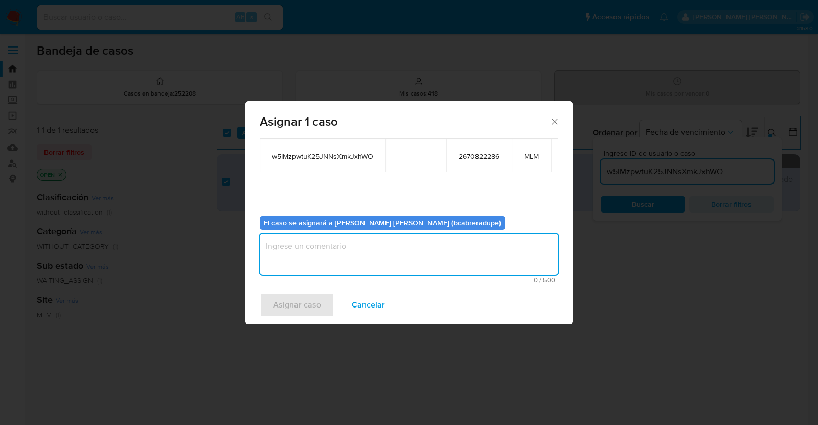
click at [384, 241] on textarea "assign-modal" at bounding box center [409, 254] width 298 height 41
type textarea "BJCD"
click at [303, 303] on span "Asignar caso" at bounding box center [297, 305] width 48 height 22
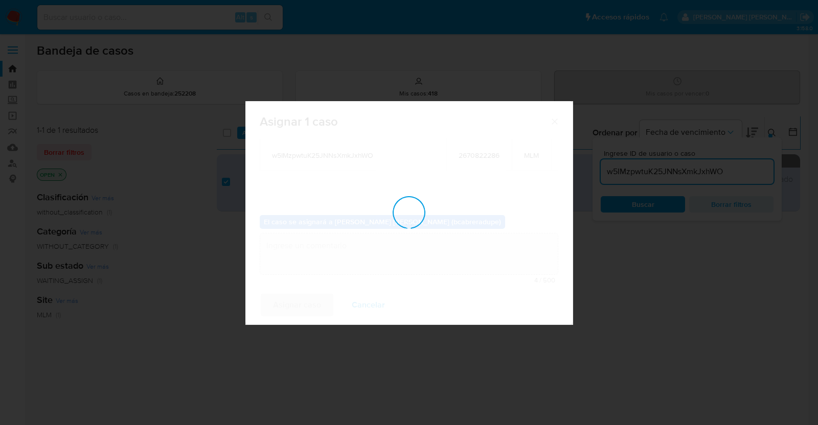
checkbox input "false"
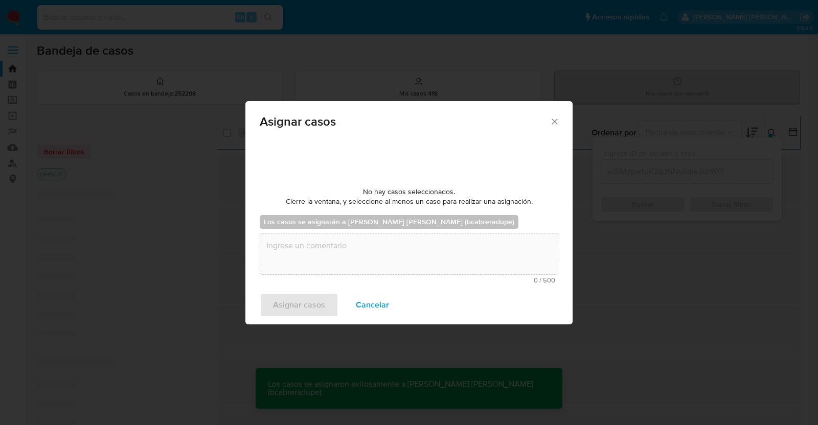
scroll to position [61, 0]
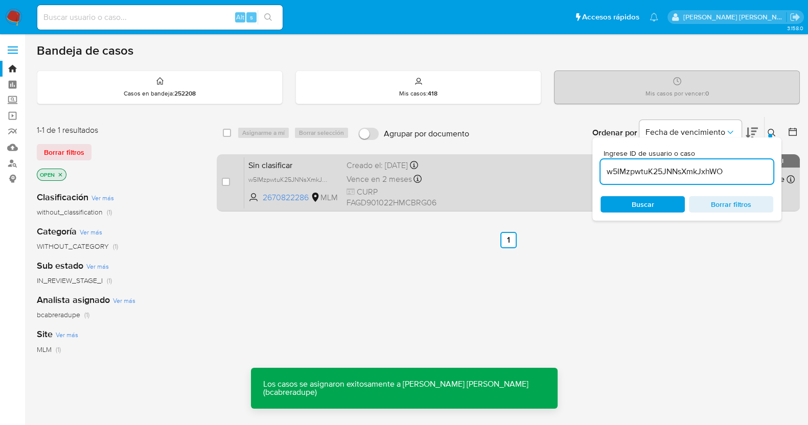
click at [353, 171] on div "Sin clasificar w5IMzpwtuK25JNNsXmkJxhWO 2670822286 MLM Creado el: 03/09/2025 Cr…" at bounding box center [519, 183] width 550 height 52
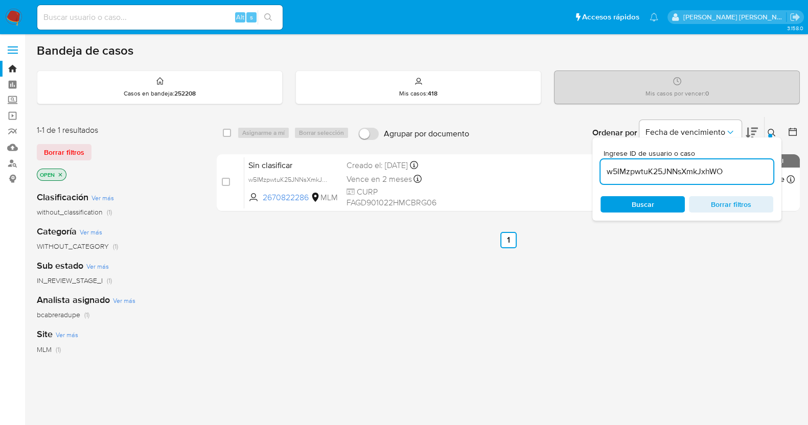
click at [640, 170] on input "w5IMzpwtuK25JNNsXmkJxhWO" at bounding box center [686, 171] width 173 height 13
paste input "2izRGDmPpoJTze7hgTBwVfIz"
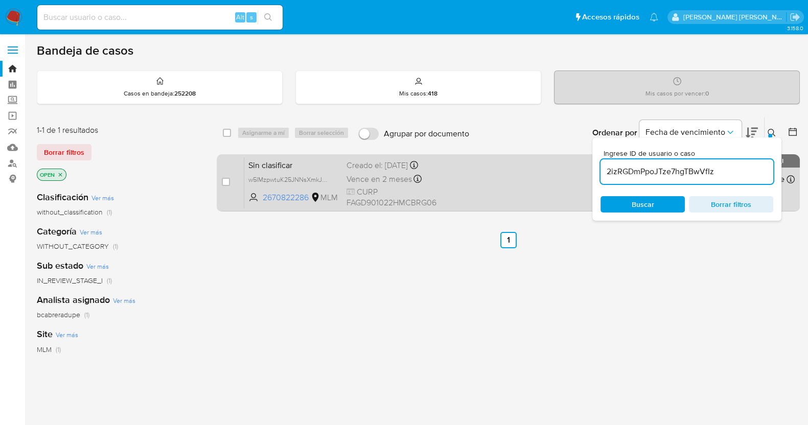
type input "2izRGDmPpoJTze7hgTBwVfIz"
click at [225, 180] on input "checkbox" at bounding box center [226, 182] width 8 height 8
checkbox input "true"
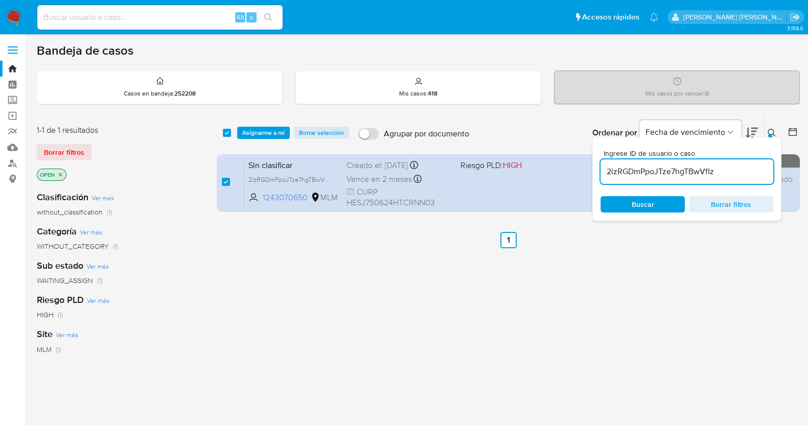
click at [262, 124] on div "select-all-cases-checkbox Asignarme a mí Borrar selección Agrupar por documento…" at bounding box center [508, 133] width 583 height 32
click at [273, 131] on span "Asignarme a mí" at bounding box center [263, 133] width 42 height 10
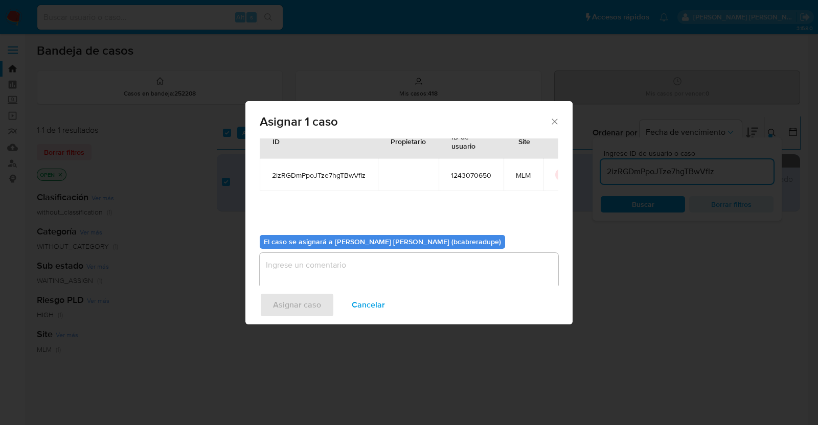
scroll to position [53, 0]
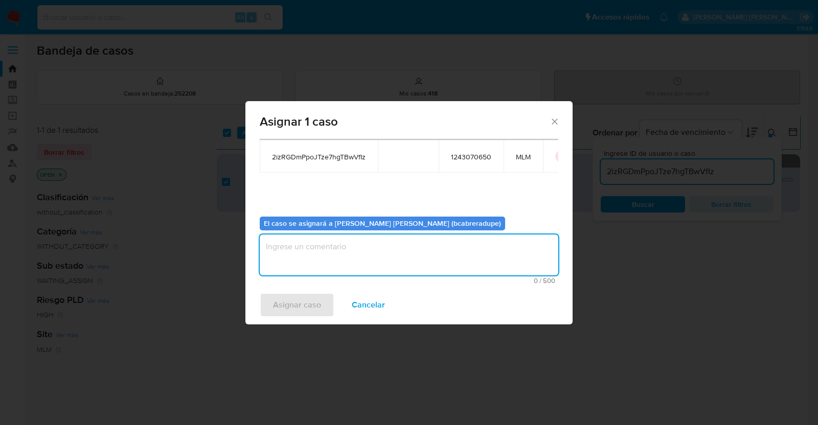
click at [402, 261] on textarea "assign-modal" at bounding box center [409, 255] width 298 height 41
type textarea "BJCD"
click at [298, 295] on span "Asignar caso" at bounding box center [297, 305] width 48 height 22
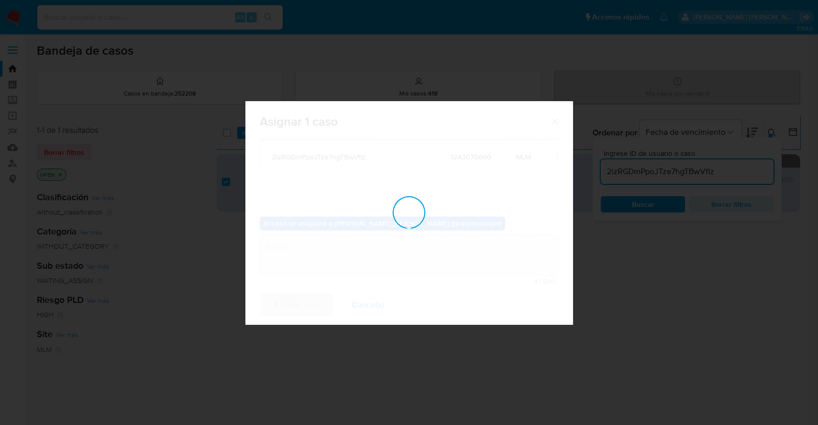
checkbox input "false"
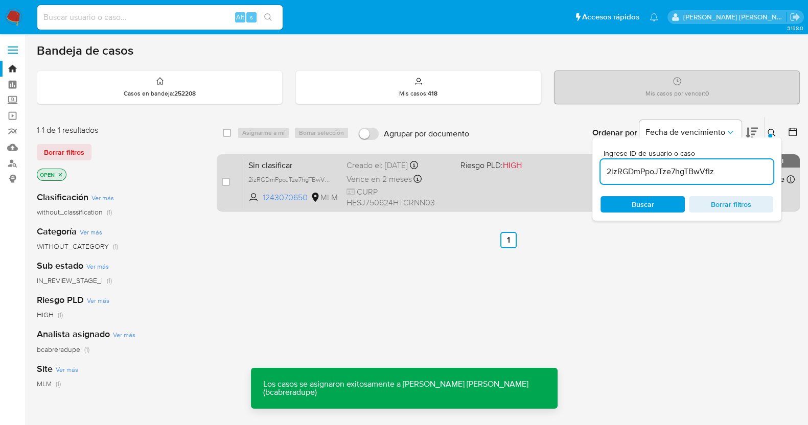
click at [373, 174] on span "Vence en 2 meses" at bounding box center [378, 179] width 65 height 11
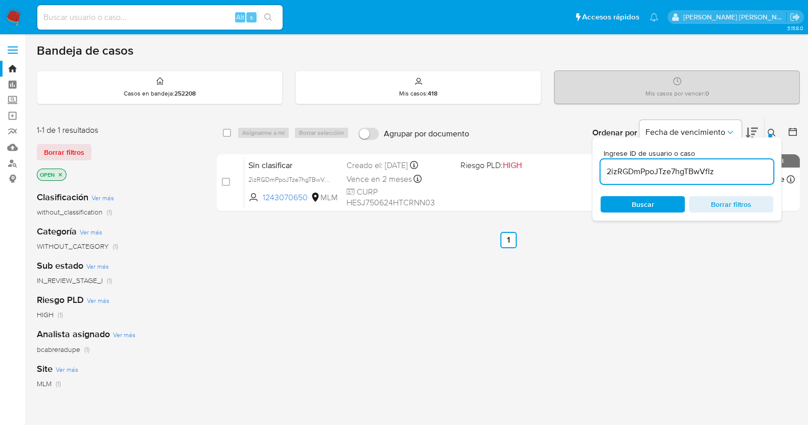
click at [663, 171] on input "2izRGDmPpoJTze7hgTBwVfIz" at bounding box center [686, 171] width 173 height 13
paste input "qcYrgmdWMw4PcwM7ffjZpEdx"
type input "qcYrgmdWMw4PcwM7ffjZpEdx"
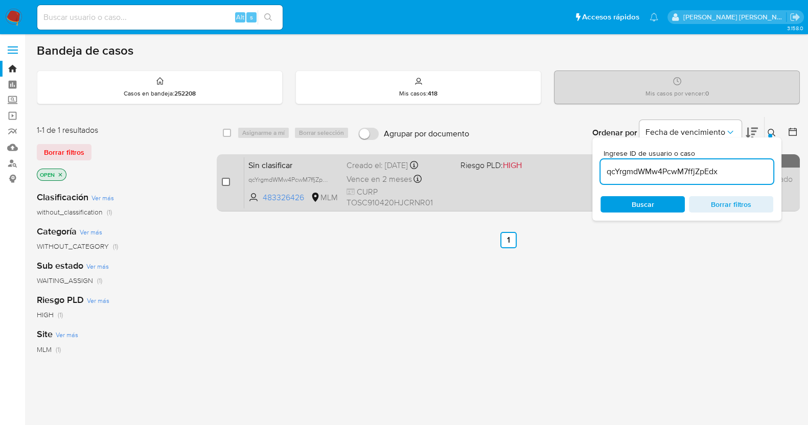
click at [227, 178] on input "checkbox" at bounding box center [226, 182] width 8 height 8
checkbox input "true"
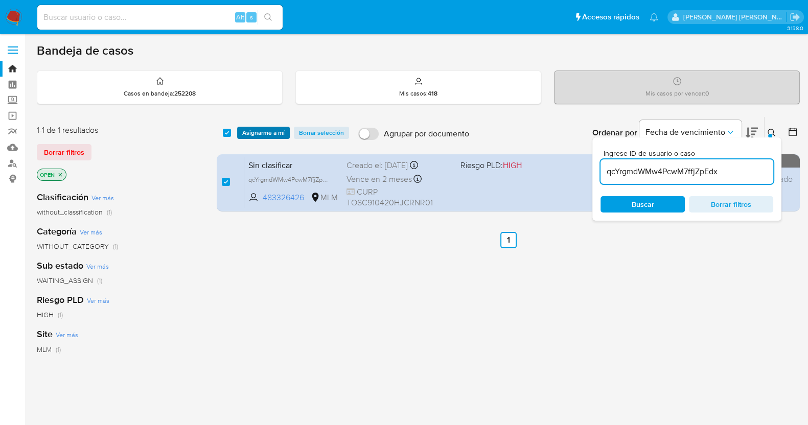
click at [270, 133] on span "Asignarme a mí" at bounding box center [263, 133] width 42 height 10
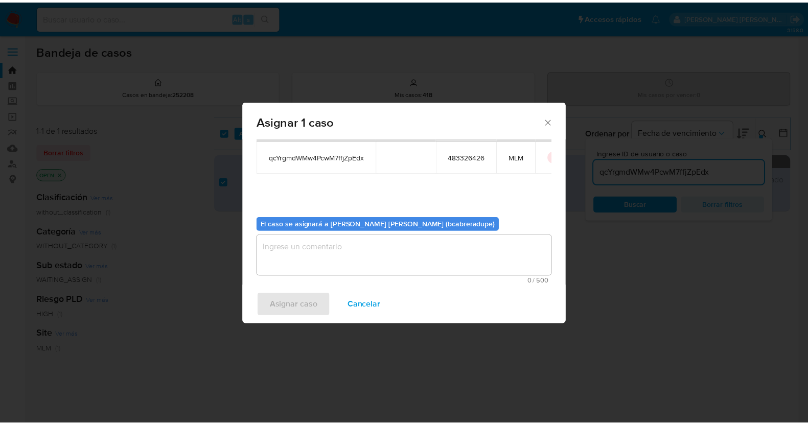
scroll to position [53, 0]
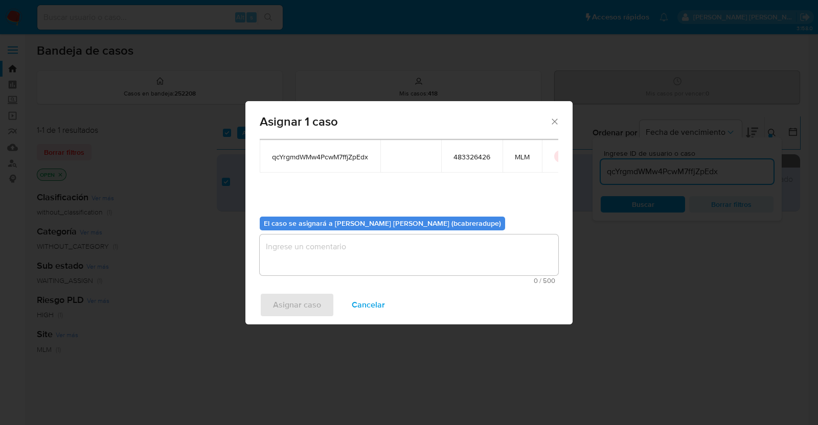
click at [392, 265] on textarea "assign-modal" at bounding box center [409, 255] width 298 height 41
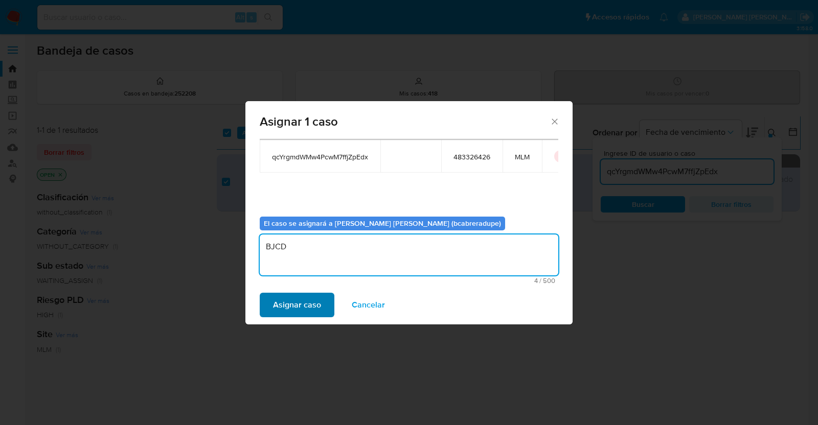
type textarea "BJCD"
click at [319, 301] on span "Asignar caso" at bounding box center [297, 305] width 48 height 22
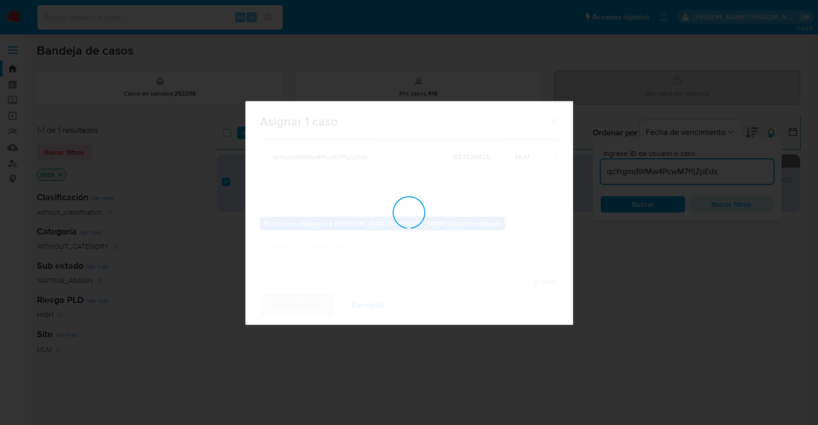
checkbox input "false"
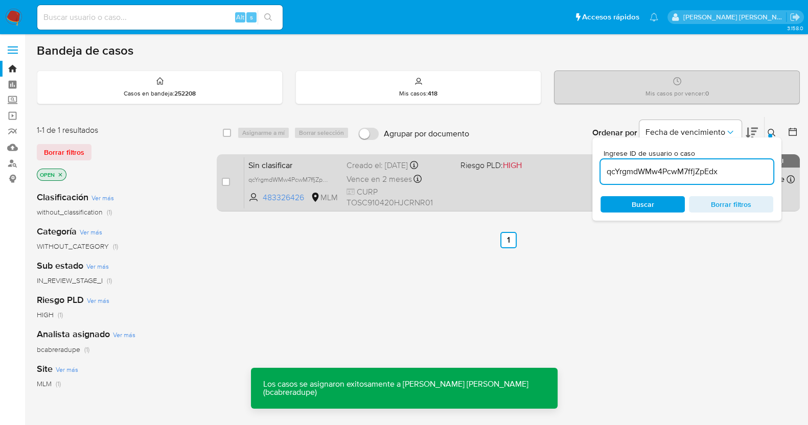
click at [381, 161] on div "Creado el: 03/09/2025 Creado el: 03/09/2025 18:27:28" at bounding box center [399, 165] width 106 height 11
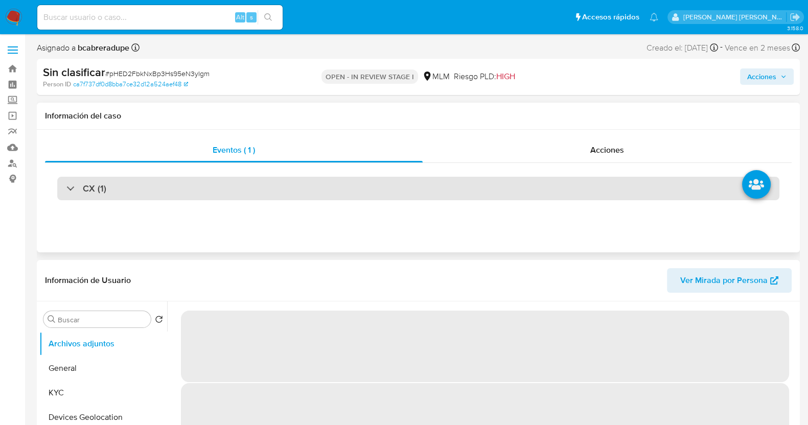
select select "10"
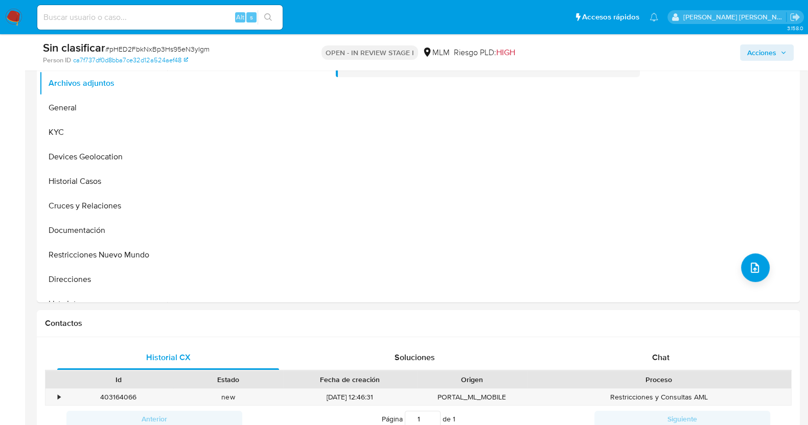
scroll to position [383, 0]
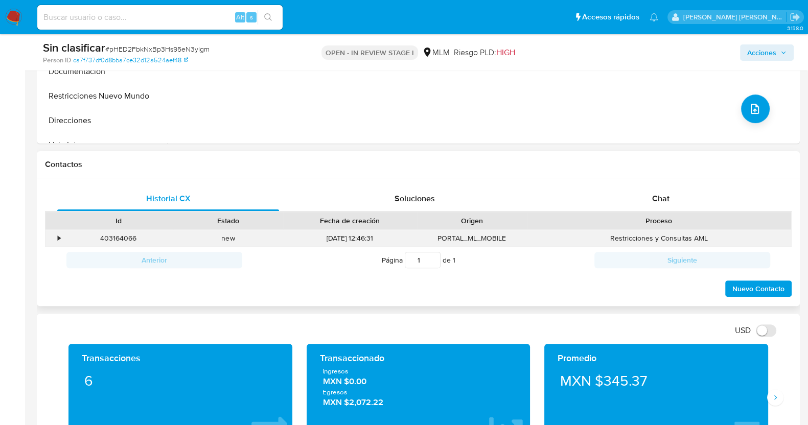
click at [59, 234] on div "•" at bounding box center [59, 239] width 3 height 10
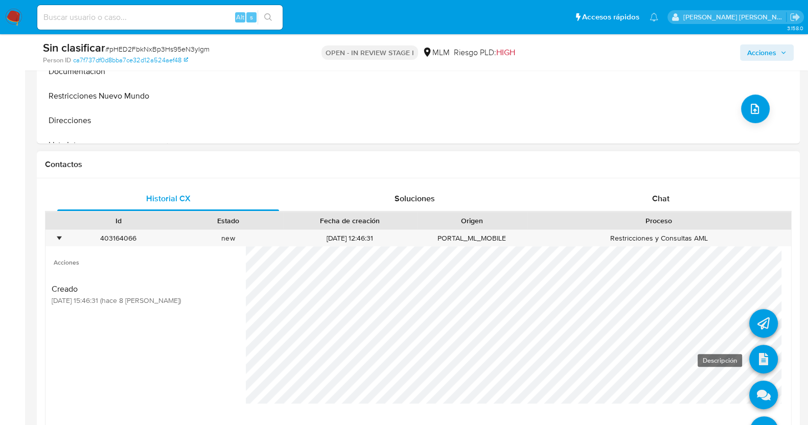
click at [753, 358] on icon at bounding box center [763, 359] width 29 height 29
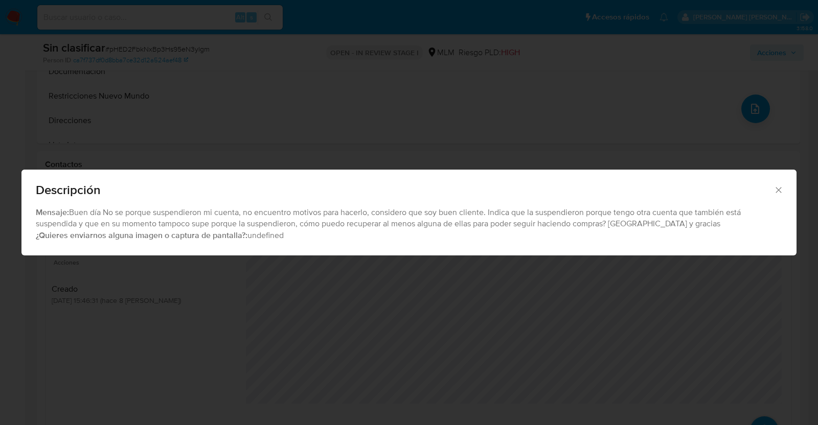
click at [775, 187] on icon "Cerrar" at bounding box center [778, 190] width 10 height 10
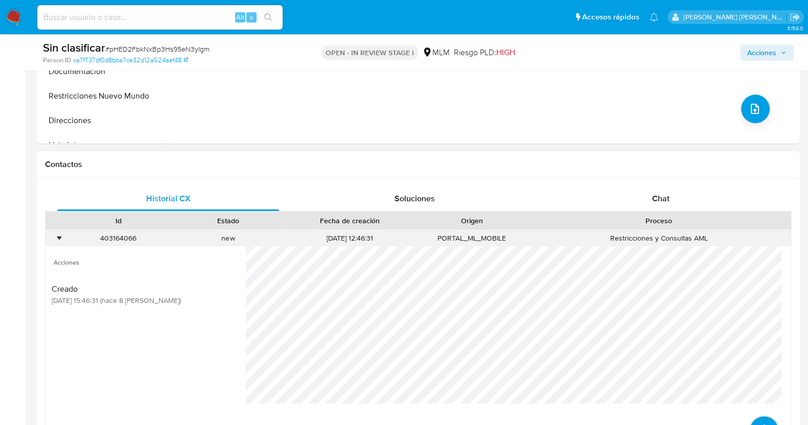
click at [59, 236] on div "•" at bounding box center [59, 239] width 3 height 10
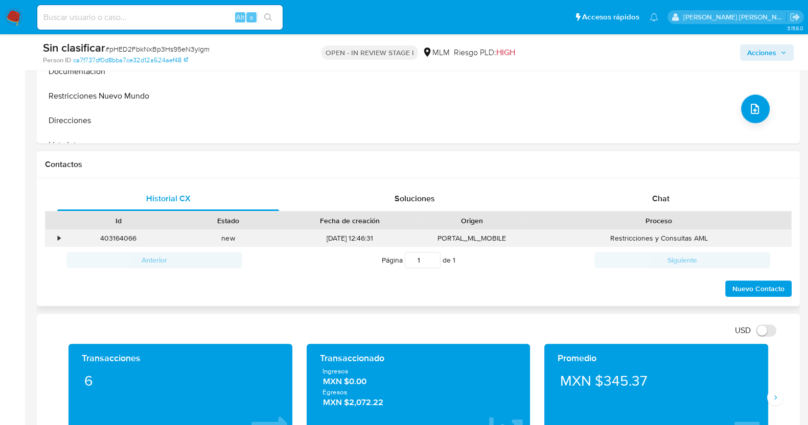
scroll to position [255, 0]
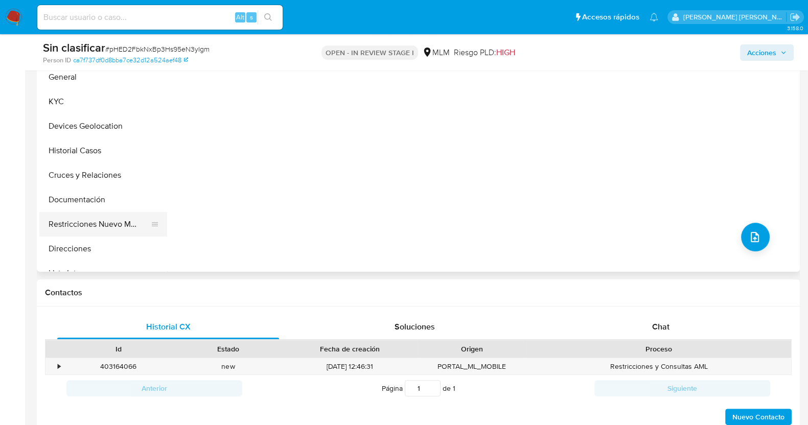
click at [110, 222] on button "Restricciones Nuevo Mundo" at bounding box center [99, 224] width 120 height 25
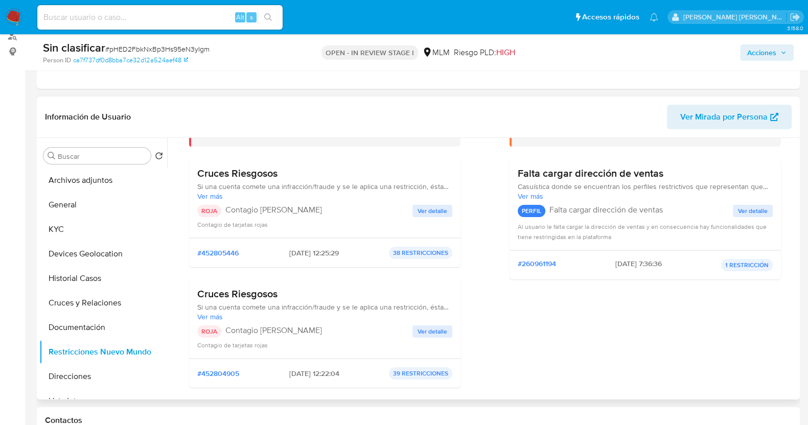
scroll to position [63, 0]
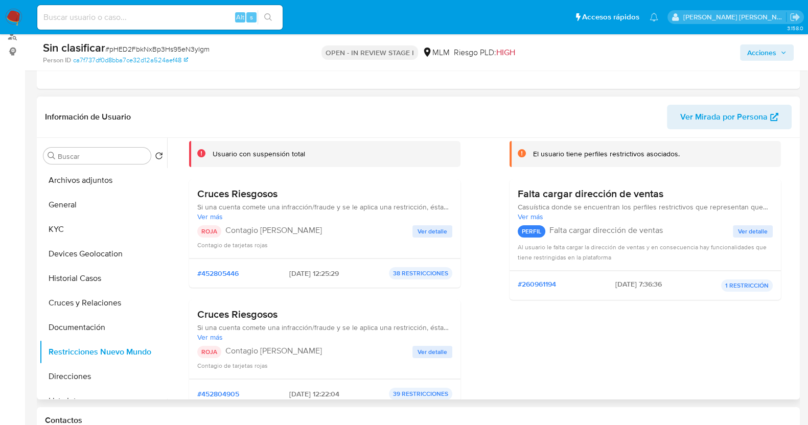
click at [441, 230] on span "Ver detalle" at bounding box center [433, 231] width 30 height 10
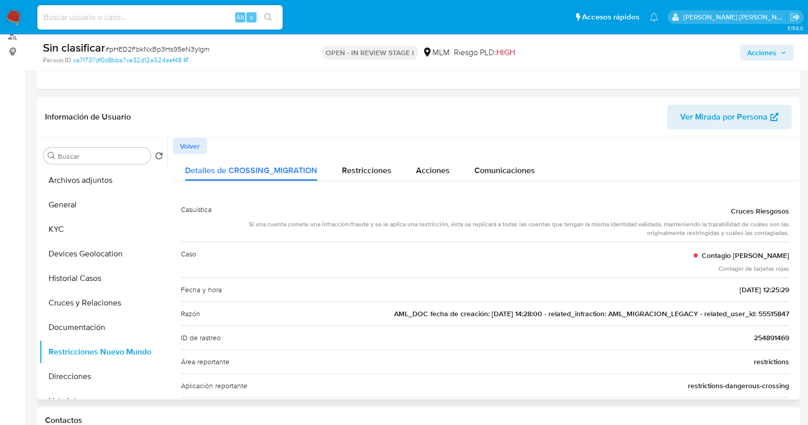
click at [777, 310] on span "AML_DOC fecha de creación: 01/06/2021 14:28:00 - related_infraction: AML_MIGRAC…" at bounding box center [591, 314] width 395 height 10
click at [776, 310] on span "AML_DOC fecha de creación: 01/06/2021 14:28:00 - related_infraction: AML_MIGRAC…" at bounding box center [591, 314] width 395 height 10
click at [772, 311] on span "AML_DOC fecha de creación: 01/06/2021 14:28:00 - related_infraction: AML_MIGRAC…" at bounding box center [591, 314] width 395 height 10
drag, startPoint x: 107, startPoint y: 355, endPoint x: 153, endPoint y: 326, distance: 54.3
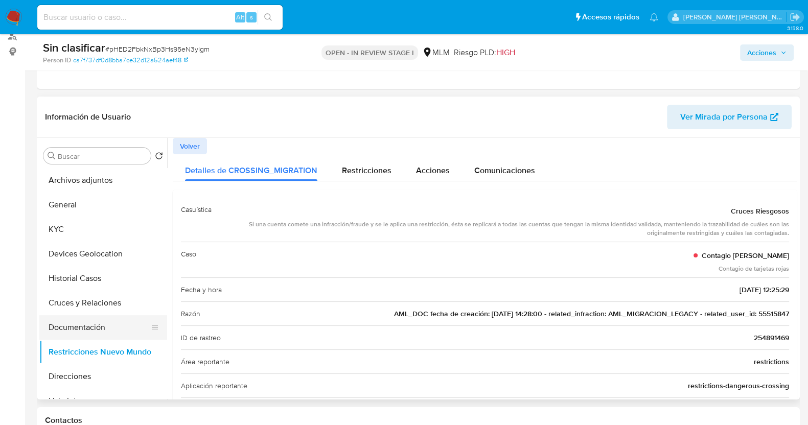
click at [107, 355] on button "Restricciones Nuevo Mundo" at bounding box center [103, 352] width 128 height 25
click at [782, 50] on icon "button" at bounding box center [783, 53] width 6 height 6
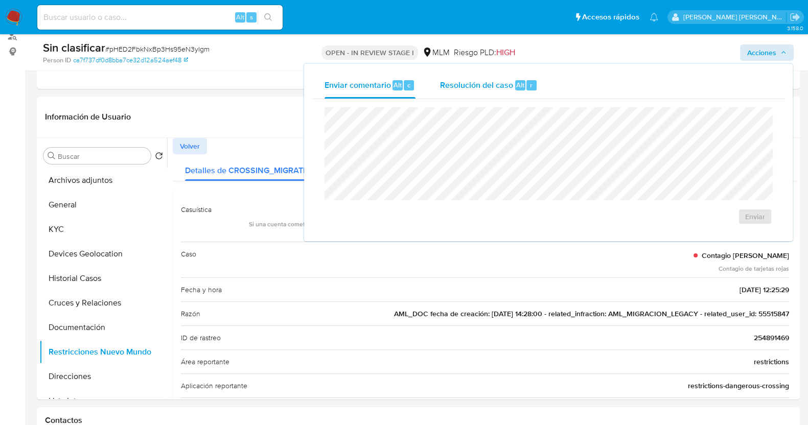
click at [483, 82] on span "Resolución del caso" at bounding box center [476, 85] width 73 height 12
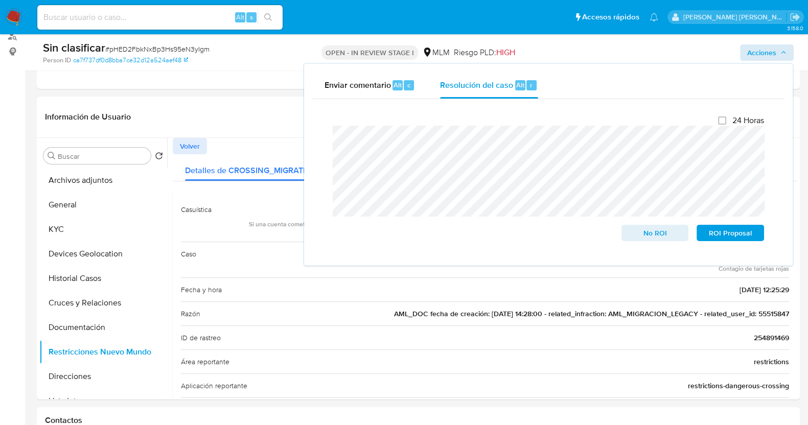
click at [309, 130] on div "Enviar comentario Alt c Resolución del caso Alt r Cierre de caso 24 Horas No RO…" at bounding box center [548, 165] width 489 height 202
click at [645, 232] on span "No ROI" at bounding box center [655, 233] width 53 height 14
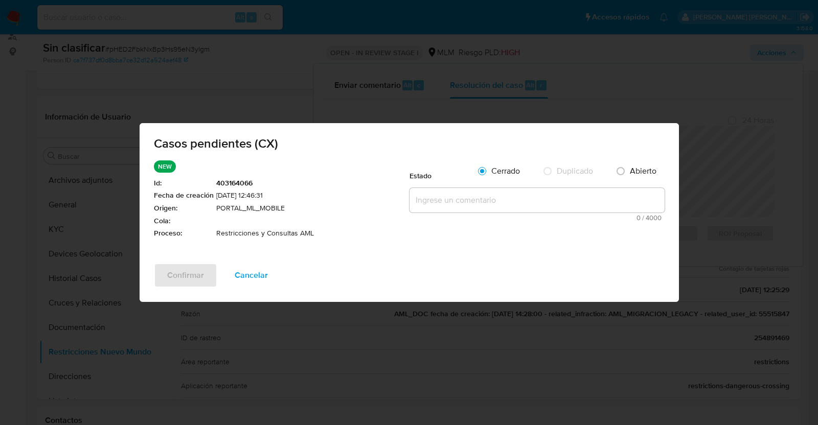
click at [447, 195] on textarea at bounding box center [536, 200] width 255 height 25
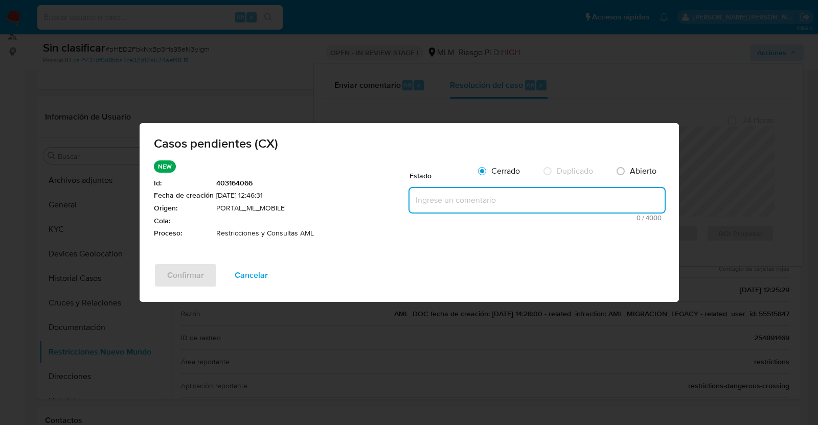
paste textarea "SE VALIDA CASO CX, CLIENTE CUENTA CON UNA RESTRICCION POR OPERATIVA INUSUAL. SE…"
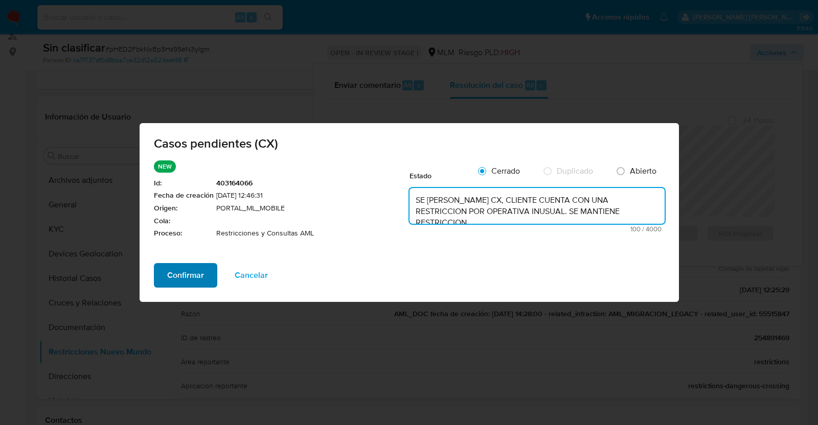
type textarea "SE VALIDA CASO CX, CLIENTE CUENTA CON UNA RESTRICCION POR OPERATIVA INUSUAL. SE…"
drag, startPoint x: 187, startPoint y: 272, endPoint x: 205, endPoint y: 263, distance: 21.0
click at [188, 273] on span "Confirmar" at bounding box center [185, 275] width 37 height 22
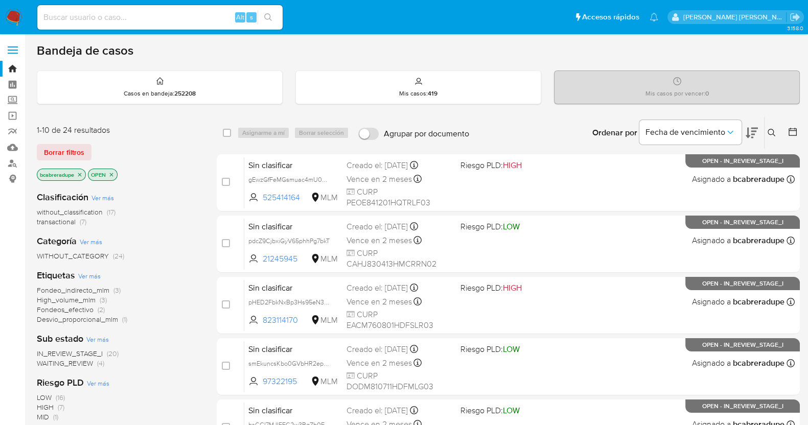
click at [160, 13] on input at bounding box center [159, 17] width 245 height 13
paste input "55515847"
type input "55515847"
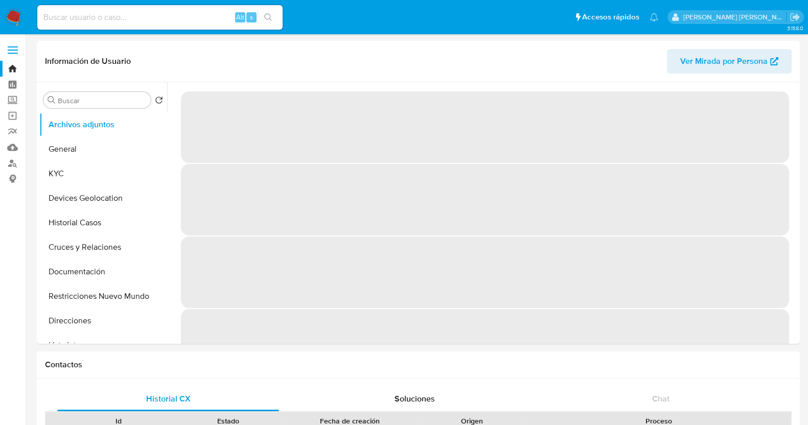
select select "10"
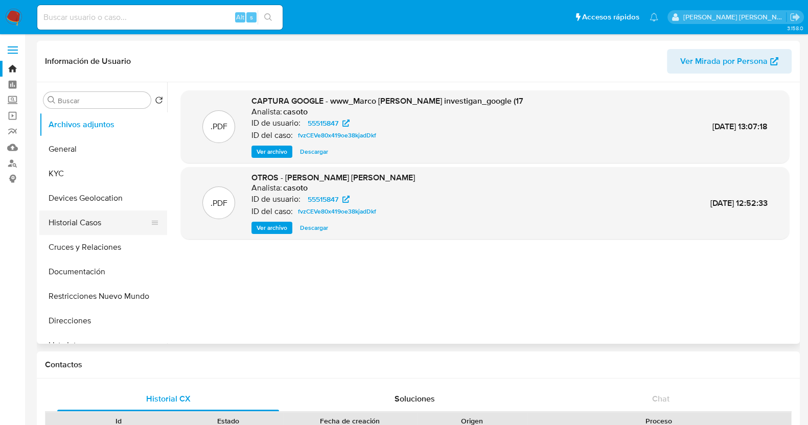
click at [89, 223] on button "Historial Casos" at bounding box center [99, 223] width 120 height 25
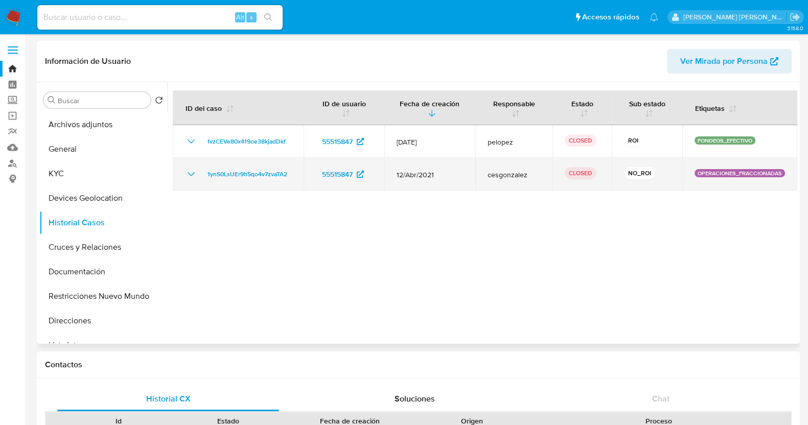
click at [189, 172] on icon "Mostrar/Ocultar" at bounding box center [191, 174] width 12 height 12
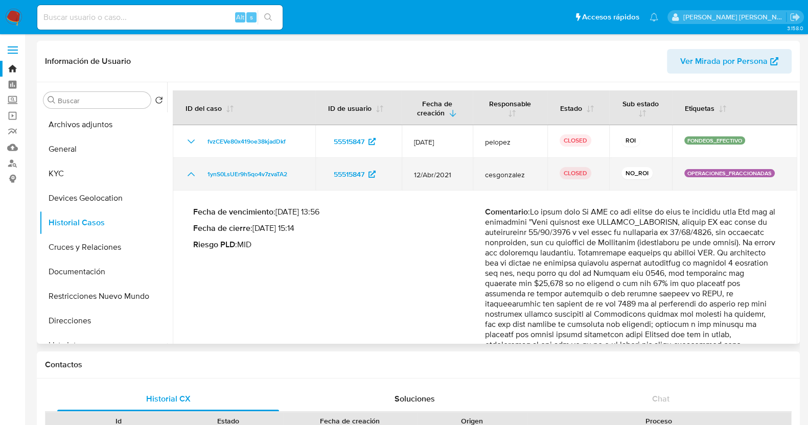
click at [189, 172] on icon "Mostrar/Ocultar" at bounding box center [191, 174] width 12 height 12
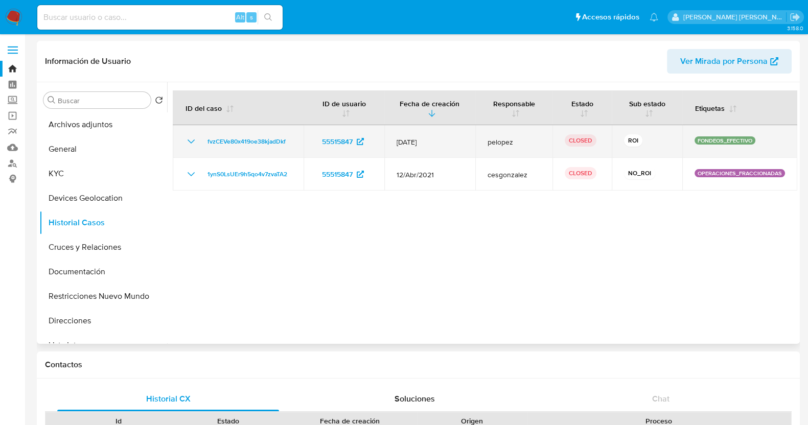
click at [195, 142] on icon "Mostrar/Ocultar" at bounding box center [191, 141] width 12 height 12
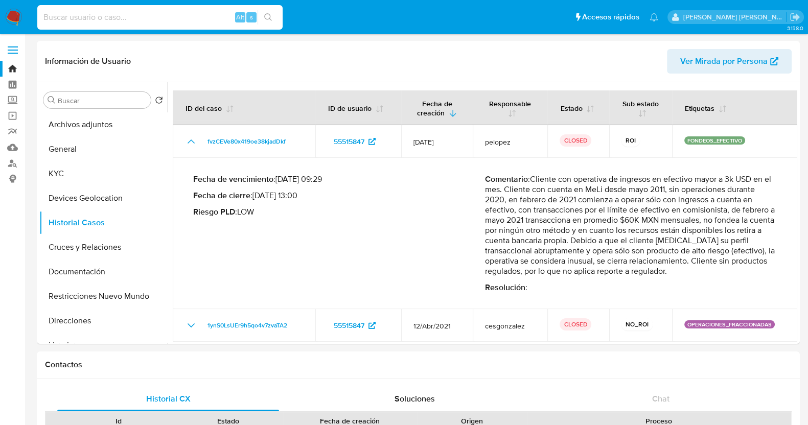
click at [123, 15] on input at bounding box center [159, 17] width 245 height 13
paste input "428073507"
type input "428073507"
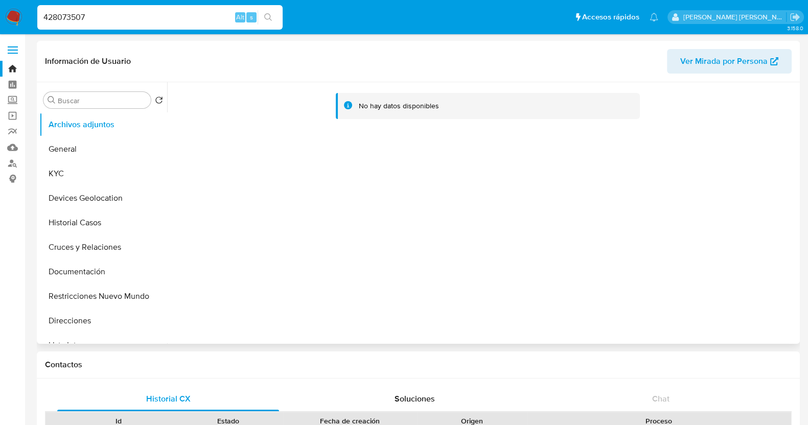
select select "10"
click at [104, 292] on button "Restricciones Nuevo Mundo" at bounding box center [99, 296] width 120 height 25
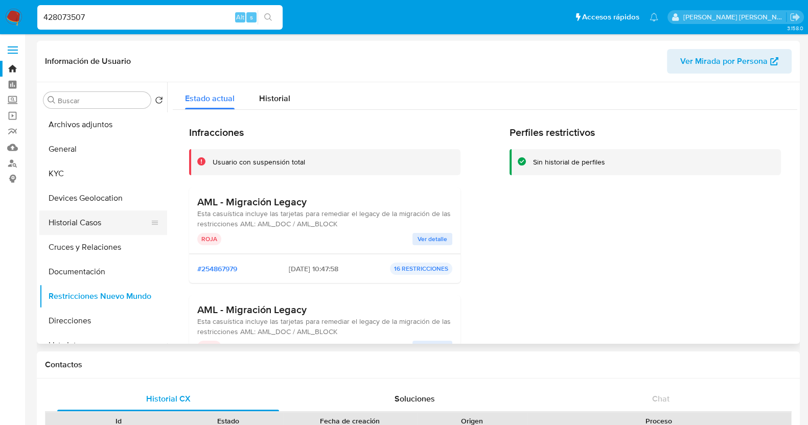
click at [91, 222] on button "Historial Casos" at bounding box center [99, 223] width 120 height 25
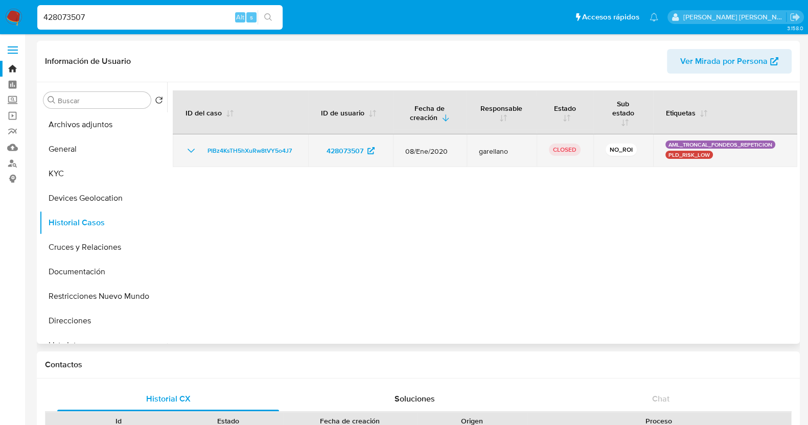
click at [191, 146] on icon "Mostrar/Ocultar" at bounding box center [191, 151] width 12 height 12
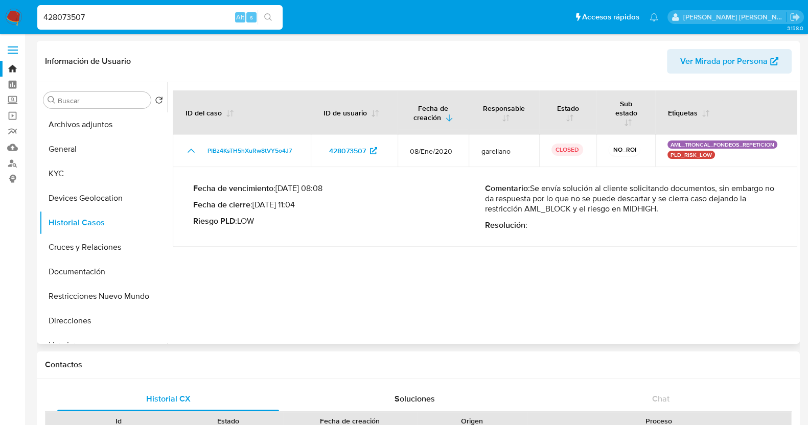
drag, startPoint x: 533, startPoint y: 187, endPoint x: 661, endPoint y: 211, distance: 130.0
click at [661, 211] on p "Comentario : Se envía solución al cliente solicitando documentos, sin embargo n…" at bounding box center [631, 198] width 292 height 31
click at [126, 17] on input "428073507" at bounding box center [159, 17] width 245 height 13
paste input "293245081"
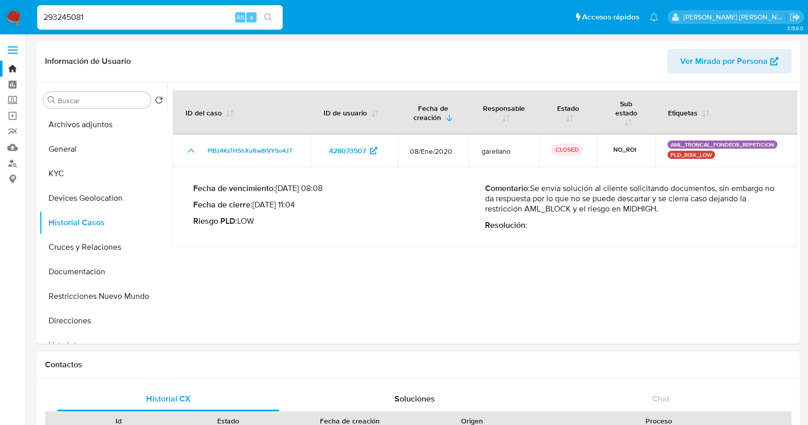
type input "293245081"
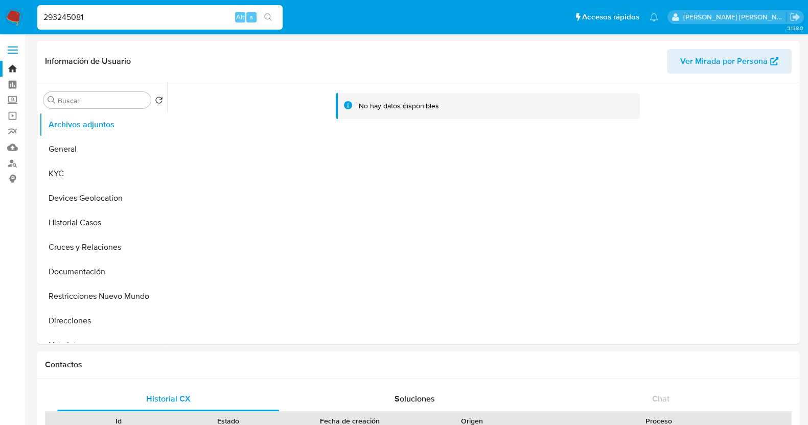
select select "10"
click at [120, 297] on button "Restricciones Nuevo Mundo" at bounding box center [99, 296] width 120 height 25
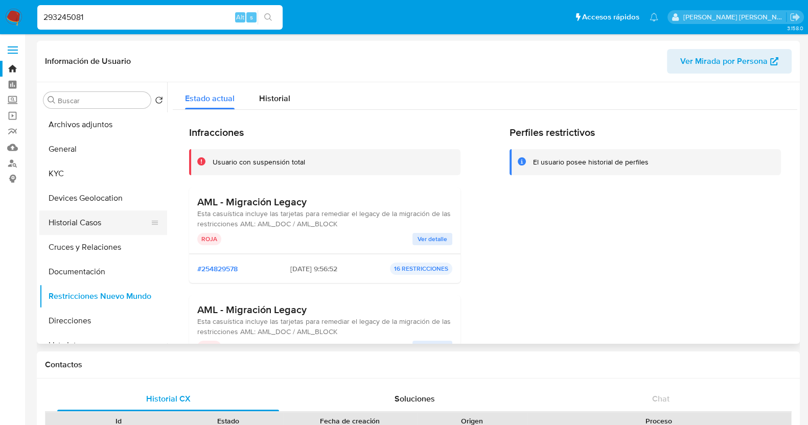
click at [107, 222] on button "Historial Casos" at bounding box center [99, 223] width 120 height 25
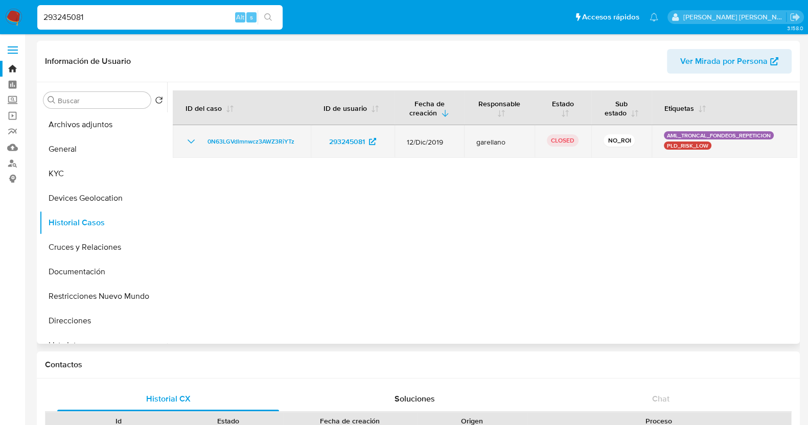
click at [192, 148] on icon "Mostrar/Ocultar" at bounding box center [191, 141] width 12 height 12
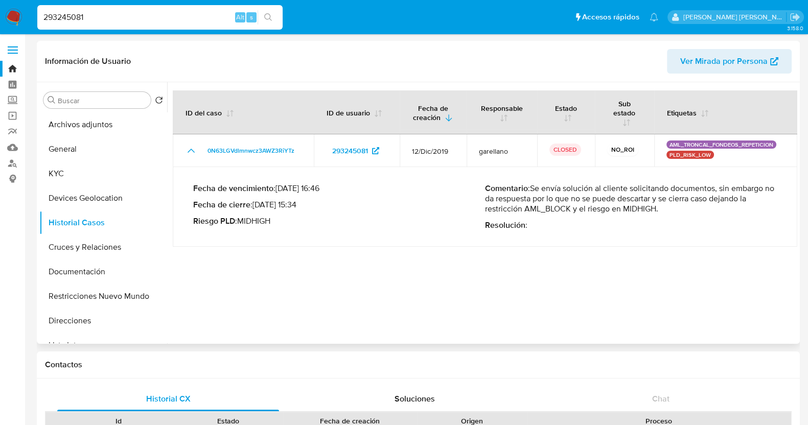
drag, startPoint x: 532, startPoint y: 190, endPoint x: 664, endPoint y: 212, distance: 134.7
click at [664, 212] on p "Comentario : Se envía solución al cliente solicitando documentos, sin embargo n…" at bounding box center [631, 198] width 292 height 31
click at [156, 12] on input "293245081" at bounding box center [159, 17] width 245 height 13
paste input "354888109"
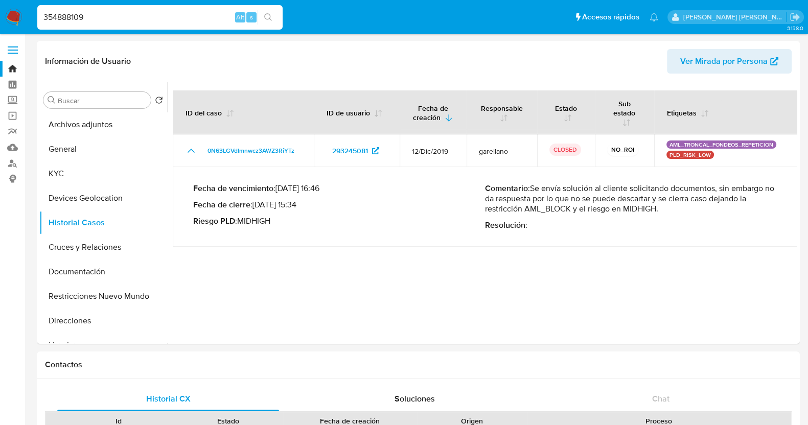
type input "354888109"
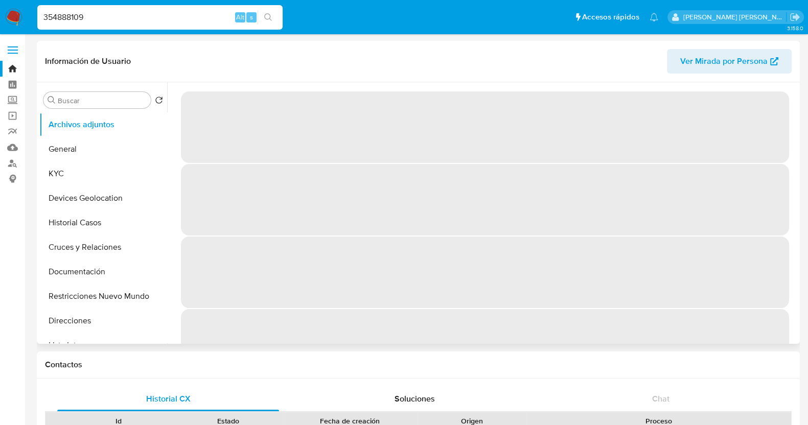
select select "10"
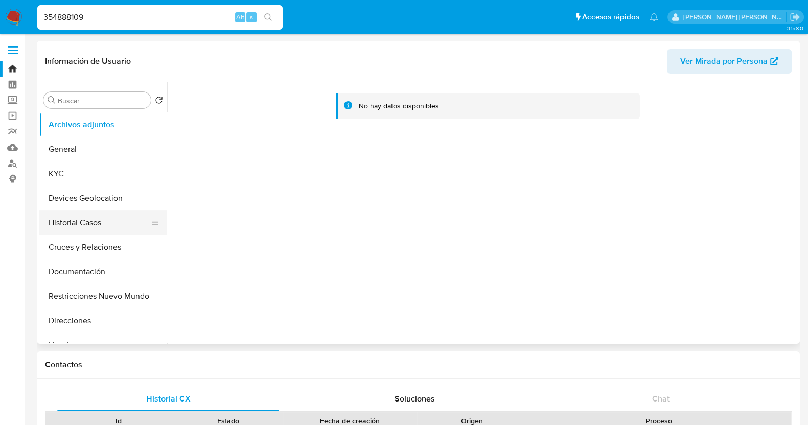
click at [102, 220] on button "Historial Casos" at bounding box center [99, 223] width 120 height 25
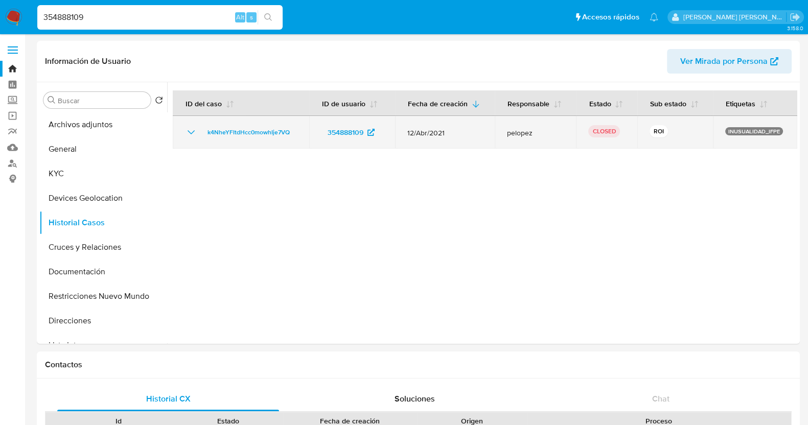
drag, startPoint x: 190, startPoint y: 131, endPoint x: 196, endPoint y: 136, distance: 8.1
click at [190, 131] on icon "Mostrar/Ocultar" at bounding box center [191, 132] width 12 height 12
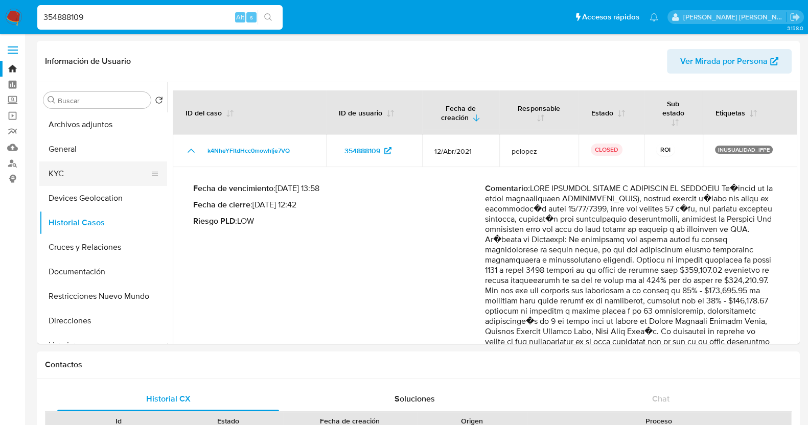
click at [106, 175] on button "KYC" at bounding box center [99, 173] width 120 height 25
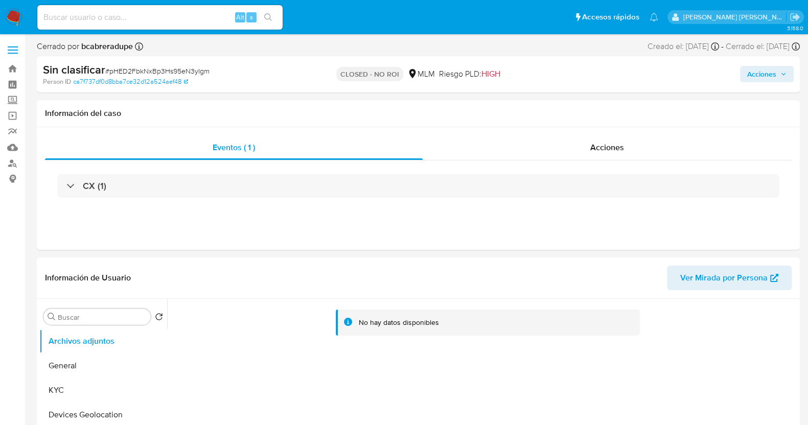
select select "10"
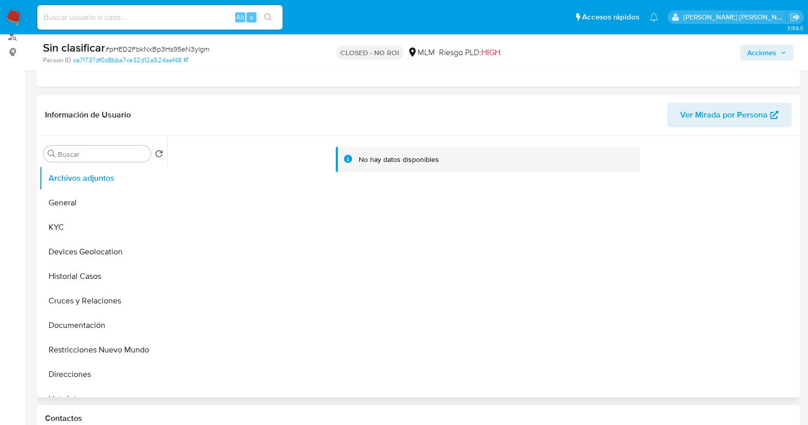
scroll to position [127, 0]
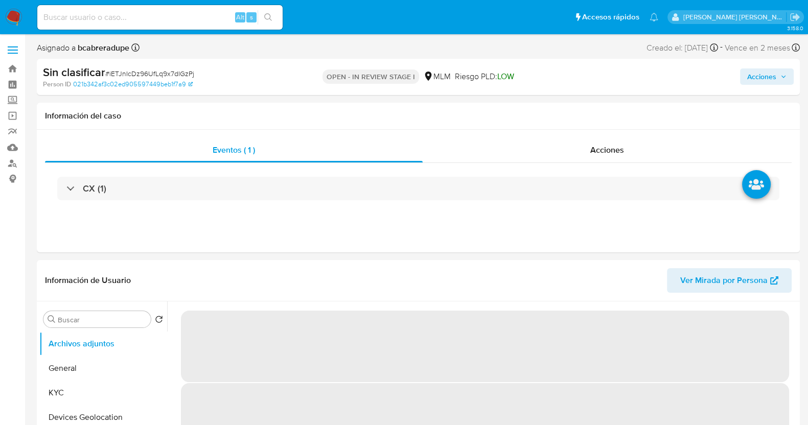
select select "10"
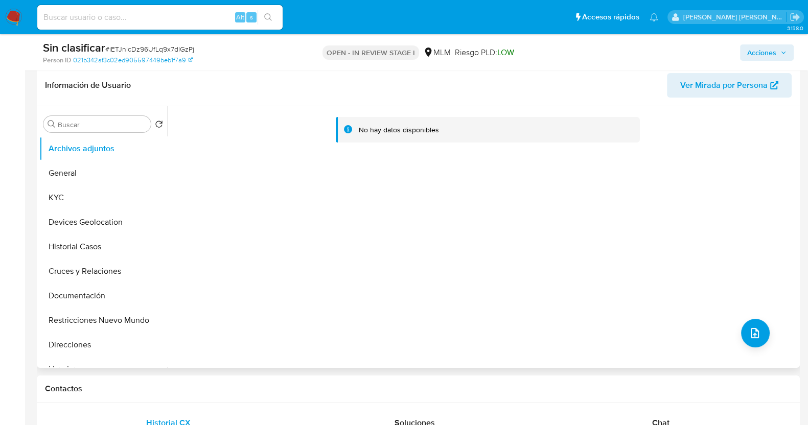
scroll to position [192, 0]
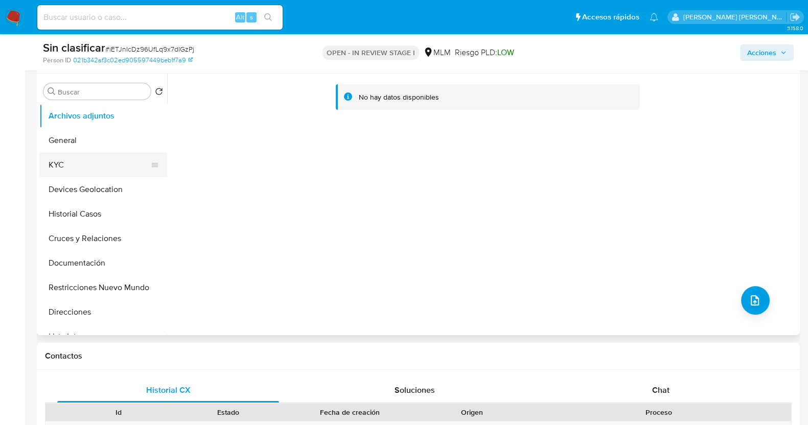
click at [84, 165] on button "KYC" at bounding box center [99, 165] width 120 height 25
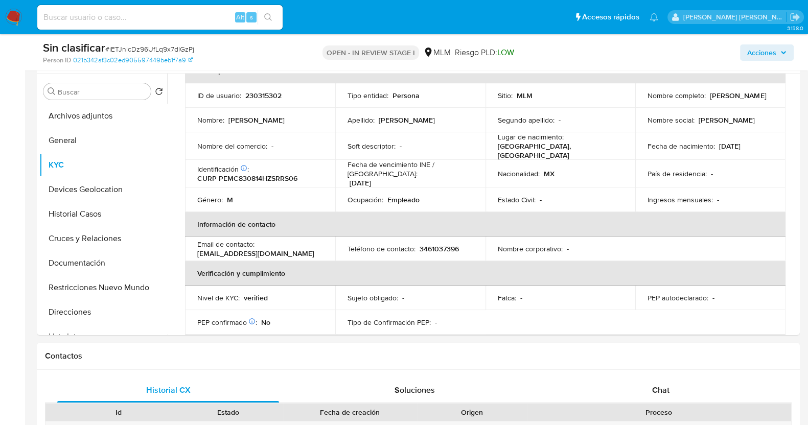
scroll to position [447, 0]
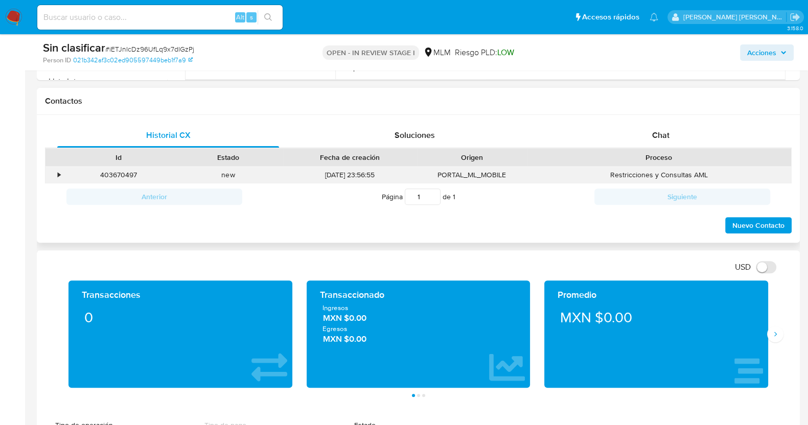
click at [56, 170] on div "•" at bounding box center [54, 175] width 18 height 17
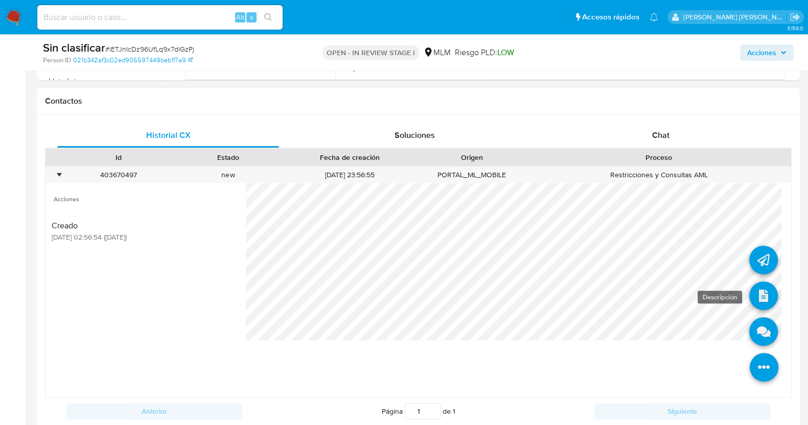
click at [754, 294] on icon at bounding box center [763, 296] width 29 height 29
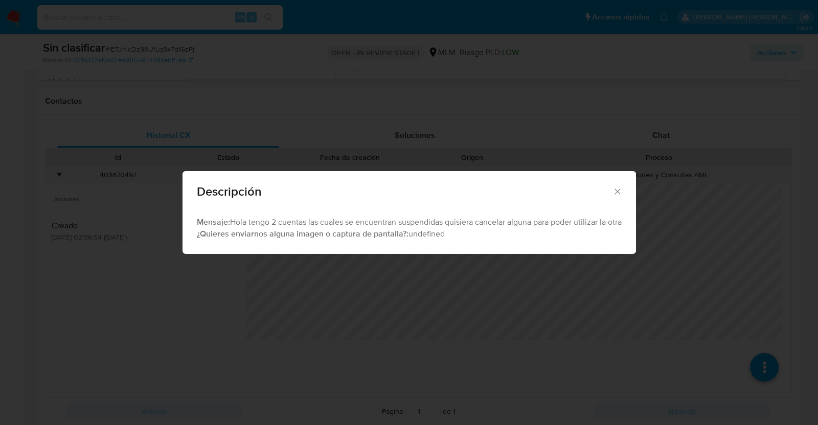
click at [622, 189] on icon "Cerrar" at bounding box center [617, 192] width 10 height 10
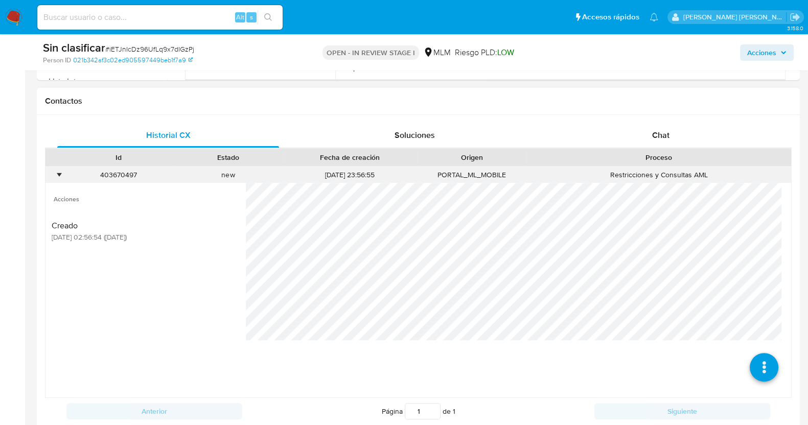
click at [58, 173] on div "•" at bounding box center [59, 175] width 3 height 10
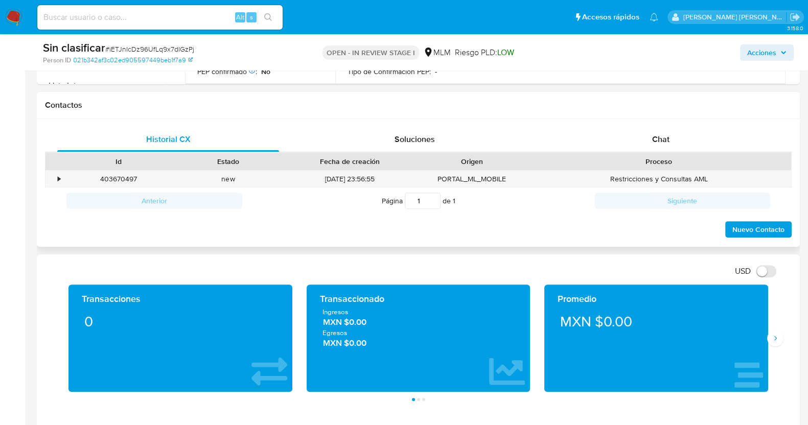
scroll to position [255, 0]
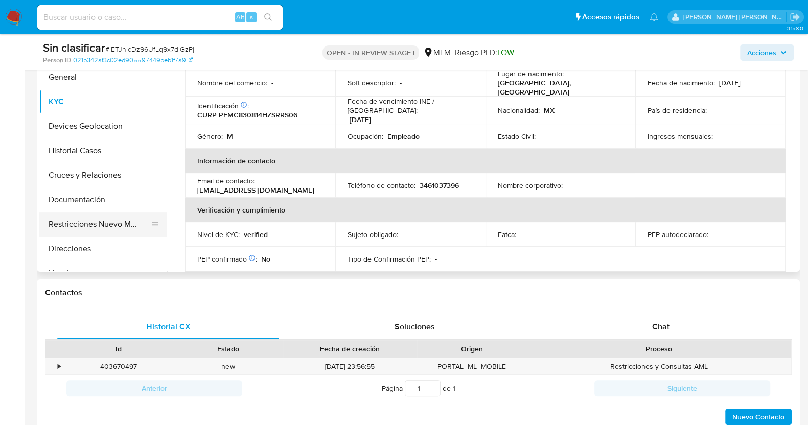
drag, startPoint x: 83, startPoint y: 220, endPoint x: 88, endPoint y: 221, distance: 5.2
click at [85, 221] on button "Restricciones Nuevo Mundo" at bounding box center [99, 224] width 120 height 25
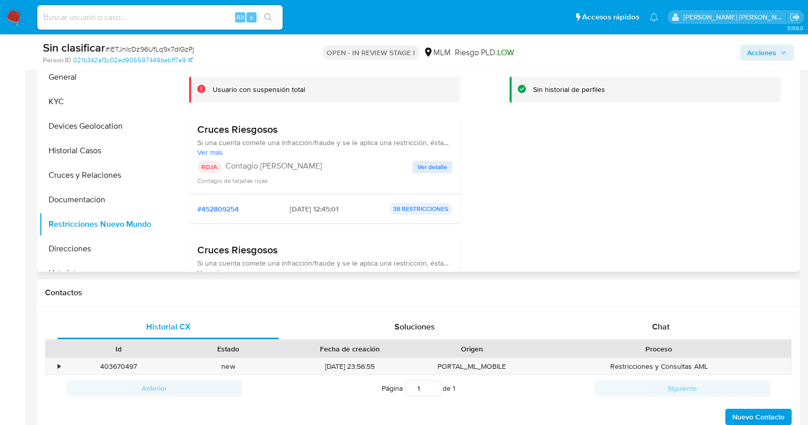
scroll to position [192, 0]
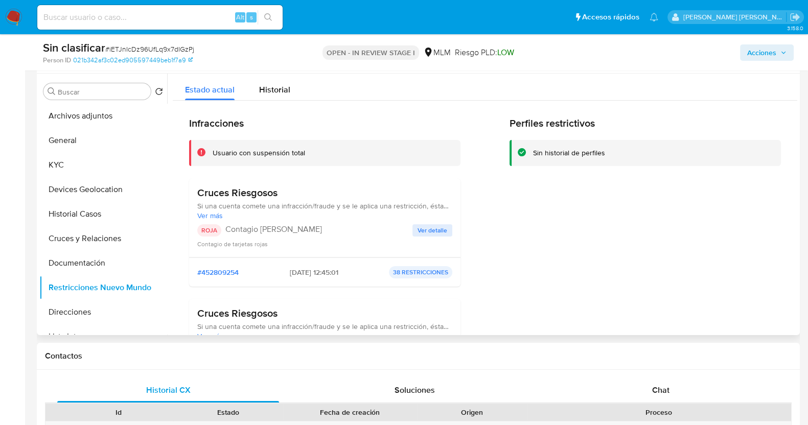
click at [434, 230] on span "Ver detalle" at bounding box center [433, 230] width 30 height 10
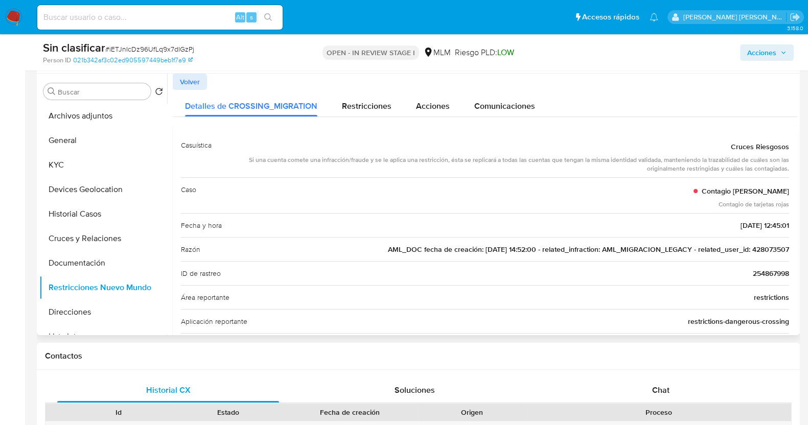
click at [776, 245] on span "AML_DOC fecha de creación: [DATE] 14:52:00 - related_infraction: AML_MIGRACION_…" at bounding box center [588, 249] width 401 height 10
click at [173, 51] on span "# iETJnIcDz96UfLq9x7dIGzPj" at bounding box center [149, 49] width 89 height 10
copy span "iETJnIcDz96UfLq9x7dIGzPj"
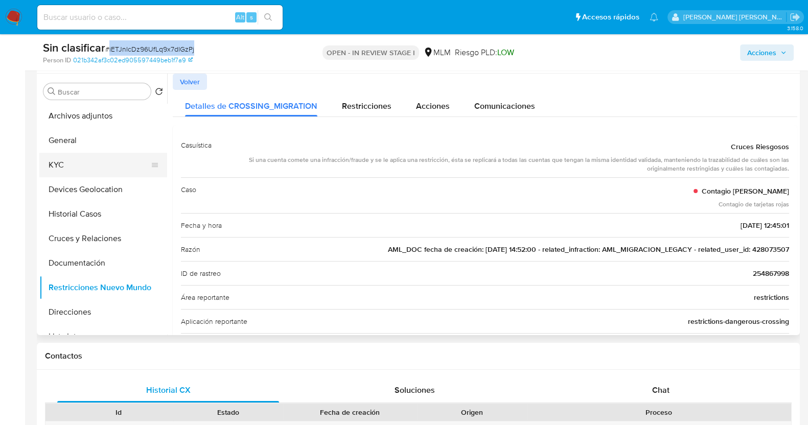
click at [105, 167] on button "KYC" at bounding box center [99, 165] width 120 height 25
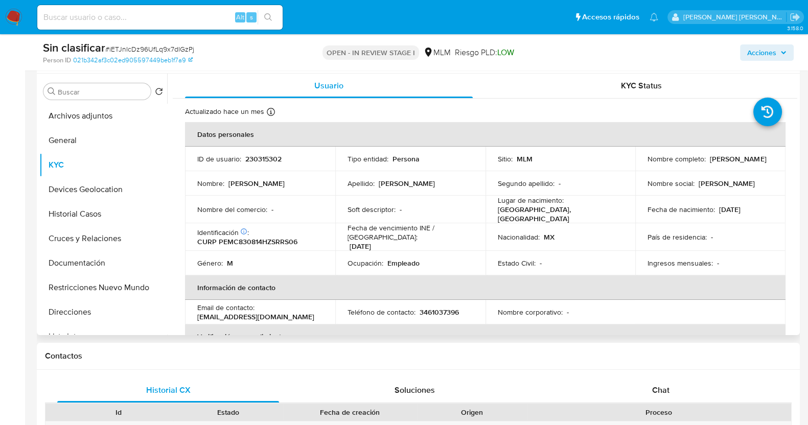
click at [269, 160] on p "230315302" at bounding box center [263, 158] width 36 height 9
copy p "230315302"
drag, startPoint x: 644, startPoint y: 166, endPoint x: 715, endPoint y: 166, distance: 71.5
click at [715, 166] on td "Nombre completo : Cesar Pérez Mercado" at bounding box center [710, 159] width 150 height 25
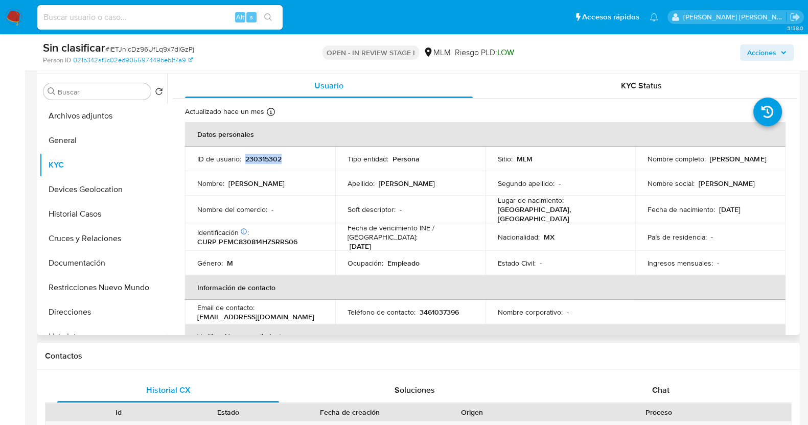
copy p "Cesar Pérez Mercado"
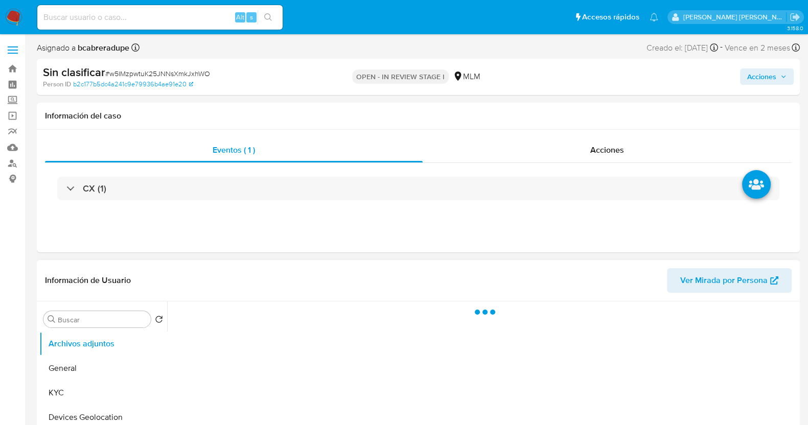
select select "10"
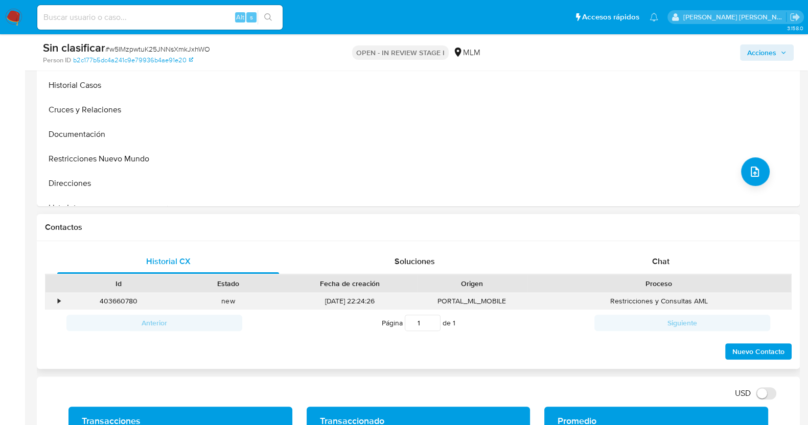
scroll to position [383, 0]
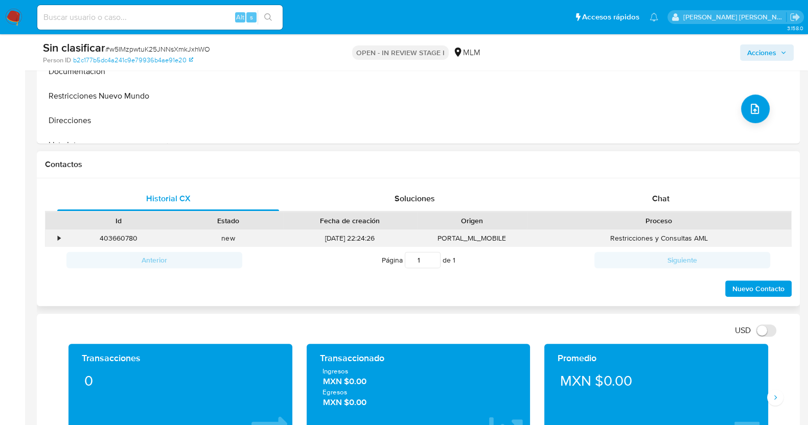
click at [59, 236] on div "•" at bounding box center [59, 239] width 3 height 10
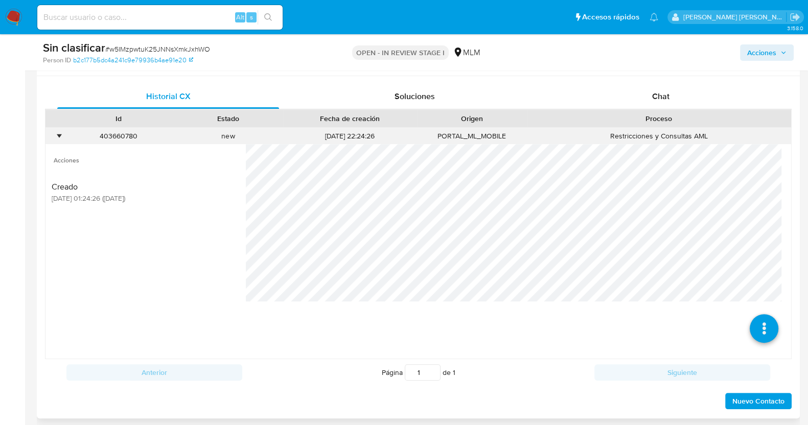
scroll to position [511, 0]
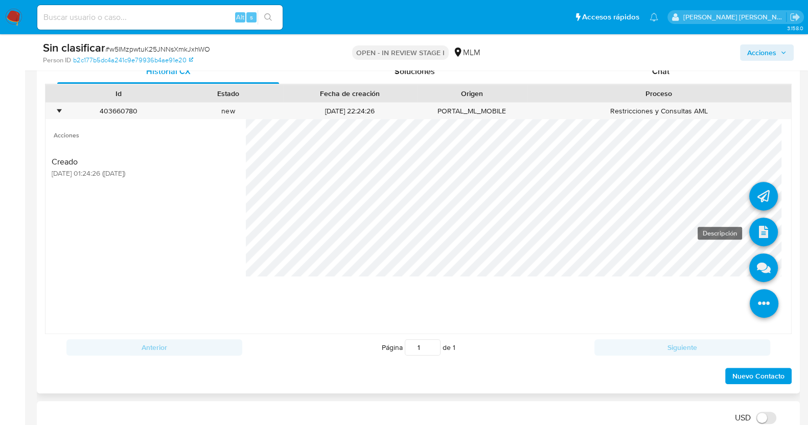
click at [758, 225] on icon at bounding box center [763, 232] width 29 height 29
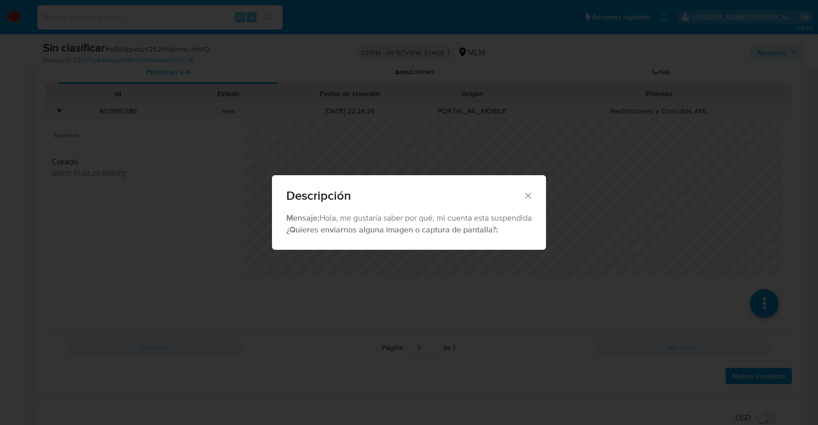
click at [526, 196] on icon "Cerrar" at bounding box center [528, 196] width 10 height 10
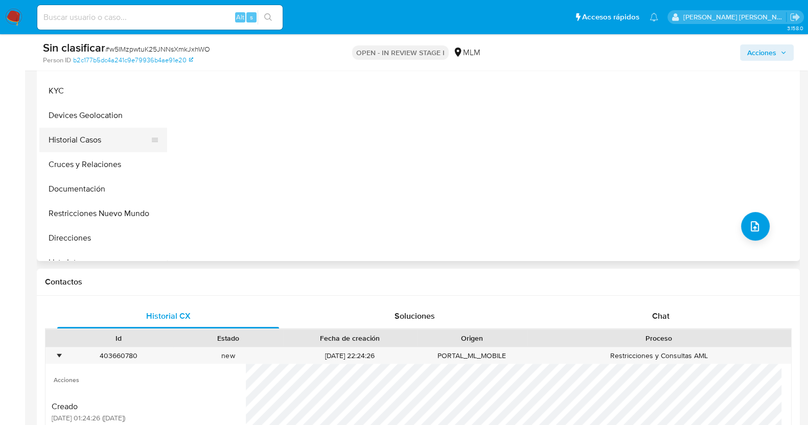
scroll to position [127, 0]
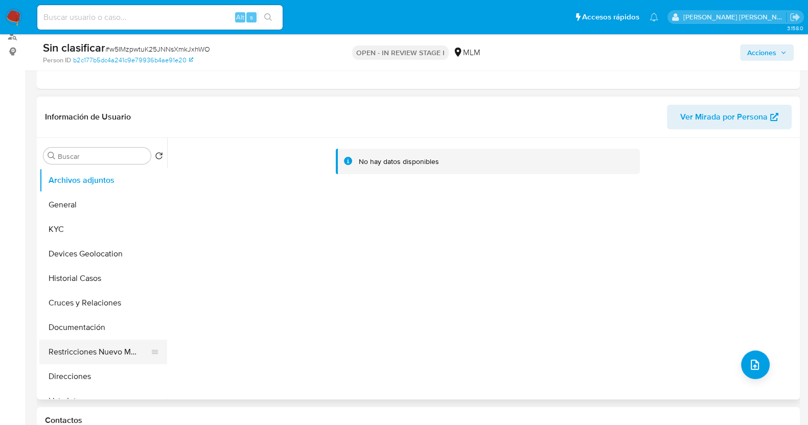
click at [97, 346] on button "Restricciones Nuevo Mundo" at bounding box center [99, 352] width 120 height 25
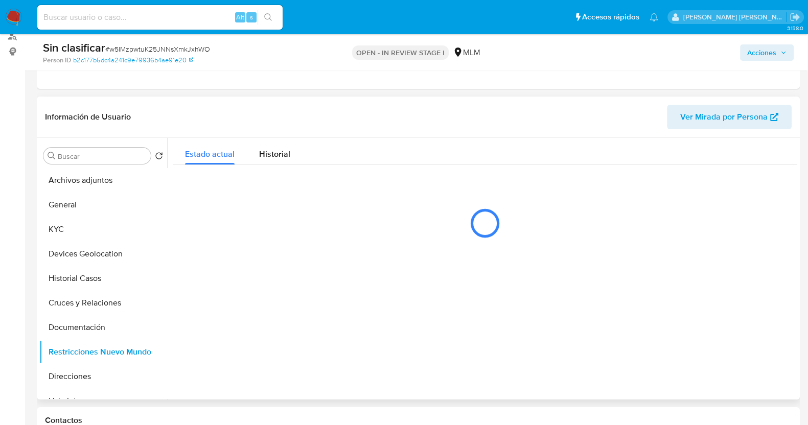
scroll to position [192, 0]
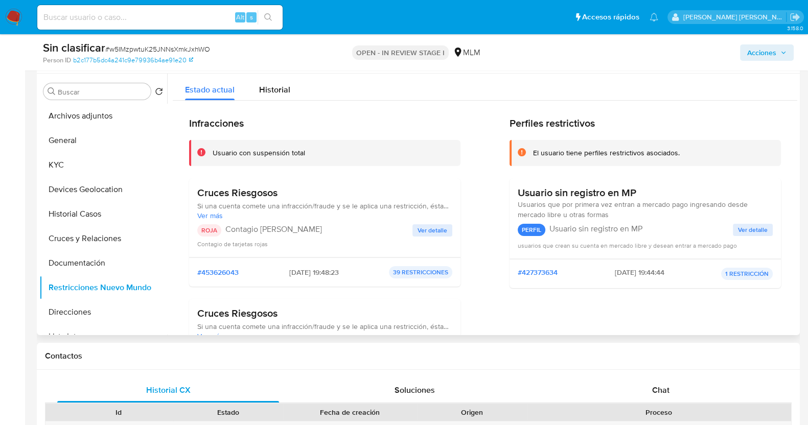
click at [446, 232] on button "Ver detalle" at bounding box center [432, 230] width 40 height 12
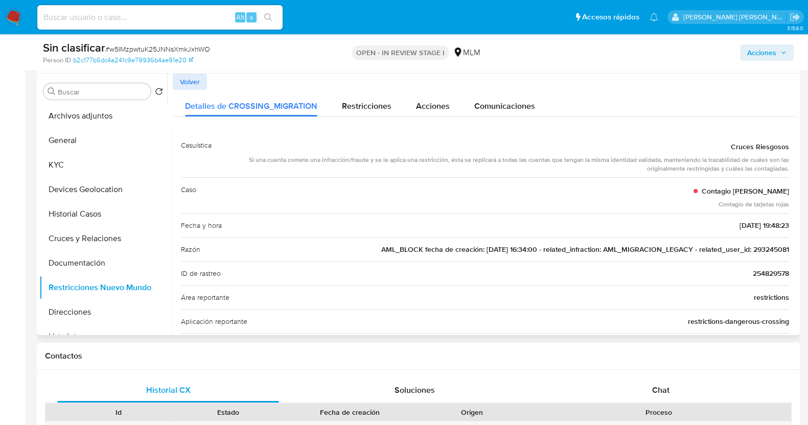
click at [756, 247] on span "AML_BLOCK fecha de creación: [DATE] 16:34:00 - related_infraction: AML_MIGRACIO…" at bounding box center [585, 249] width 408 height 10
click at [756, 247] on span "AML_BLOCK fecha de creación: 17/04/2020 16:34:00 - related_infraction: AML_MIGR…" at bounding box center [585, 249] width 408 height 10
click at [156, 44] on span "# w5IMzpwtuK25JNNsXmkJxhWO" at bounding box center [157, 49] width 105 height 10
copy span "w5IMzpwtuK25JNNsXmkJxhWO"
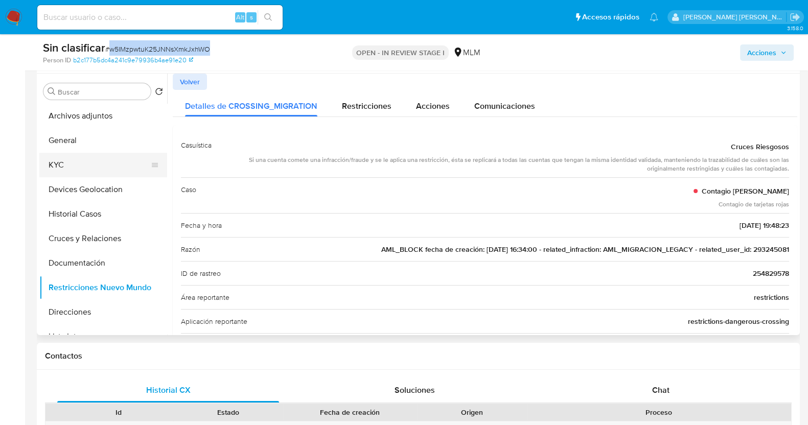
click at [81, 166] on button "KYC" at bounding box center [99, 165] width 120 height 25
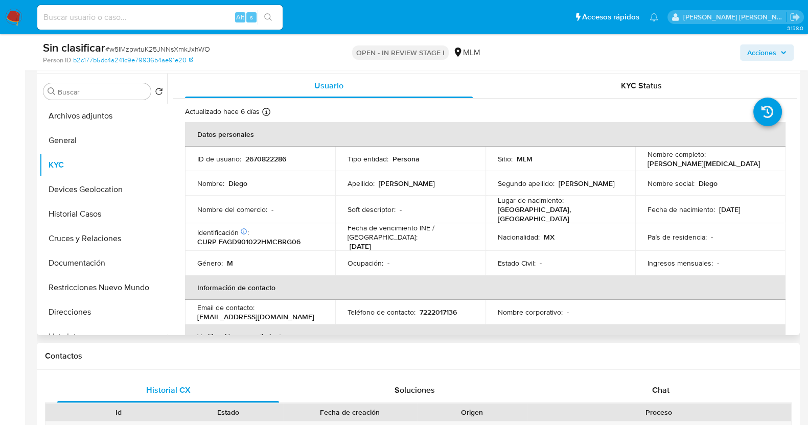
click at [266, 157] on p "2670822286" at bounding box center [265, 158] width 41 height 9
copy p "2670822286"
drag, startPoint x: 645, startPoint y: 164, endPoint x: 720, endPoint y: 164, distance: 75.1
click at [720, 164] on td "Nombre completo : Diego Fabela Garcia" at bounding box center [710, 159] width 150 height 25
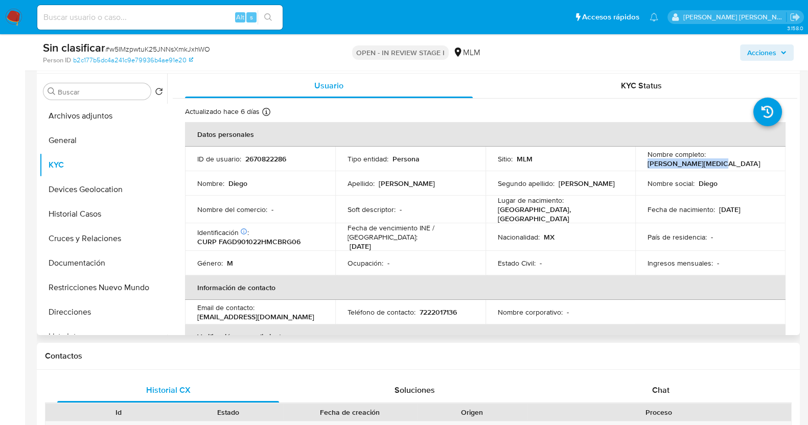
copy p "Diego Fabela Garcia"
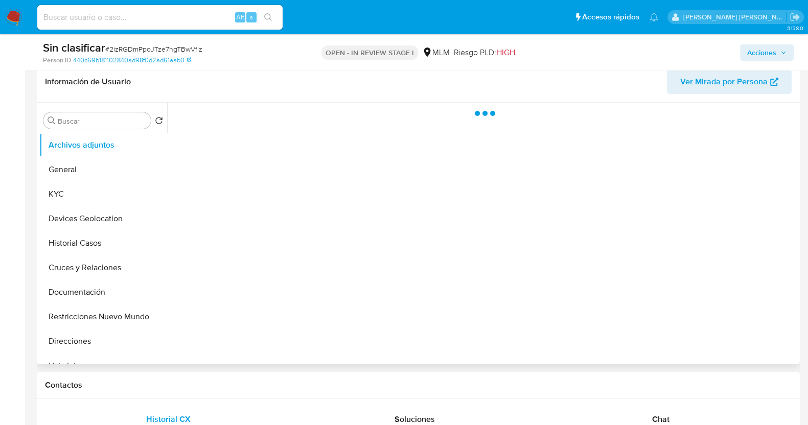
scroll to position [192, 0]
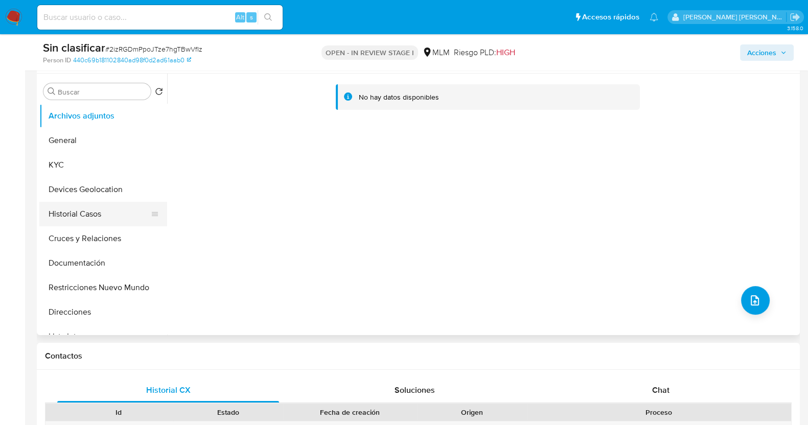
select select "10"
click at [114, 284] on button "Restricciones Nuevo Mundo" at bounding box center [99, 287] width 120 height 25
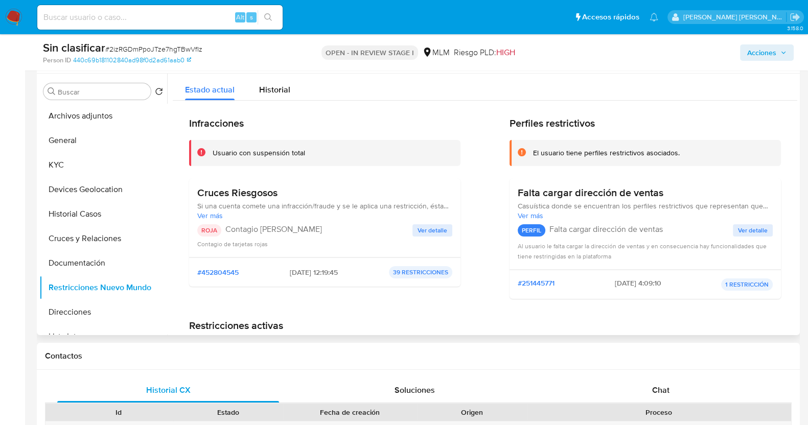
click at [433, 225] on span "Ver detalle" at bounding box center [433, 230] width 30 height 10
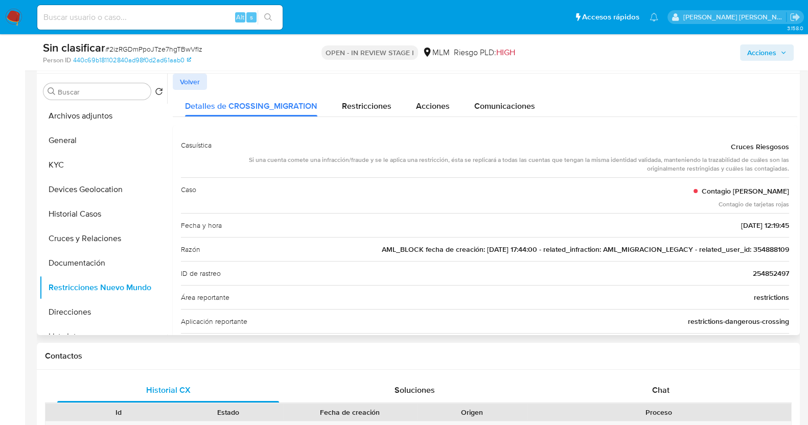
click at [772, 248] on span "AML_BLOCK fecha de creación: [DATE] 17:44:00 - related_infraction: AML_MIGRACIO…" at bounding box center [585, 249] width 407 height 10
click at [80, 164] on button "KYC" at bounding box center [99, 165] width 120 height 25
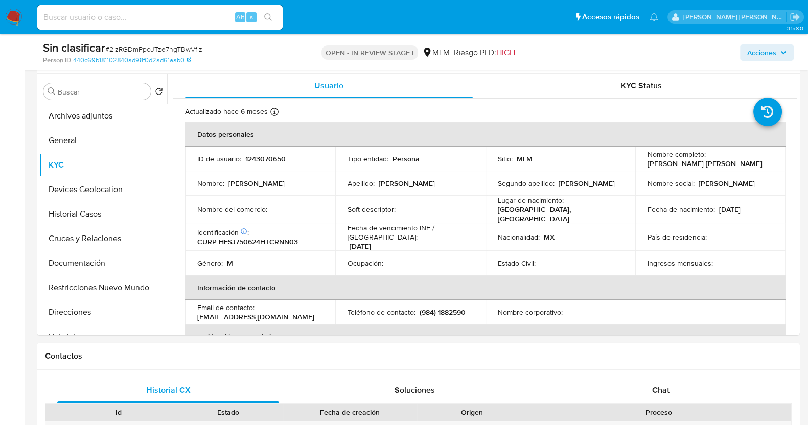
click at [770, 52] on span "Acciones" at bounding box center [761, 52] width 29 height 16
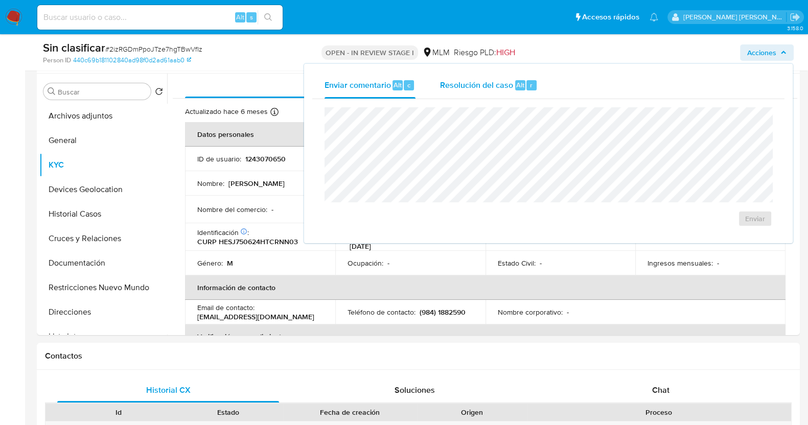
click at [469, 87] on span "Resolución del caso" at bounding box center [476, 85] width 73 height 12
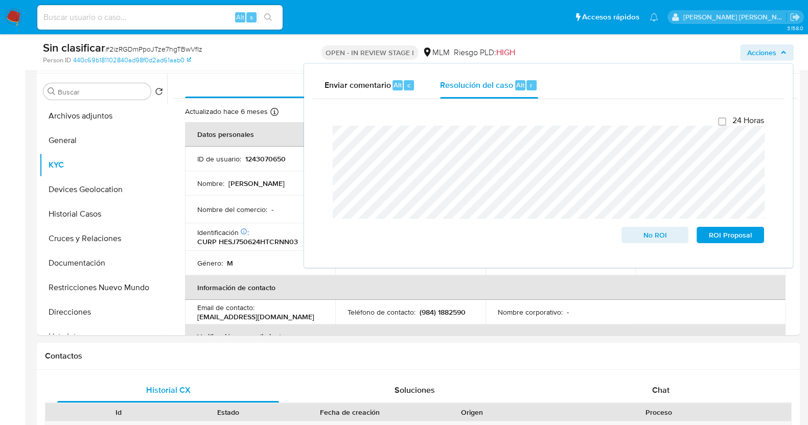
click at [322, 135] on div "Cierre de caso 24 Horas No ROI ROI Proposal" at bounding box center [548, 179] width 472 height 160
click at [662, 241] on span "No ROI" at bounding box center [655, 235] width 53 height 14
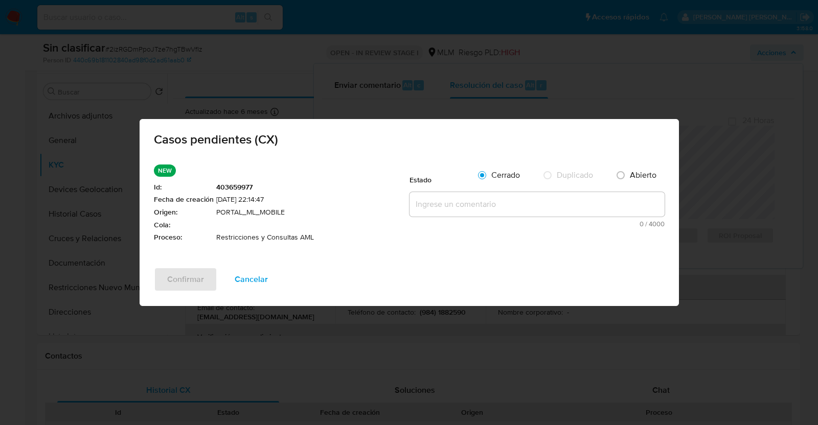
click at [442, 206] on textarea at bounding box center [536, 204] width 255 height 25
paste textarea "SE VALIDA CASO CX CLIENTE CON RESTRICCION DEBIDO A OPERATIVA INUSUAL, SE MANTIE…"
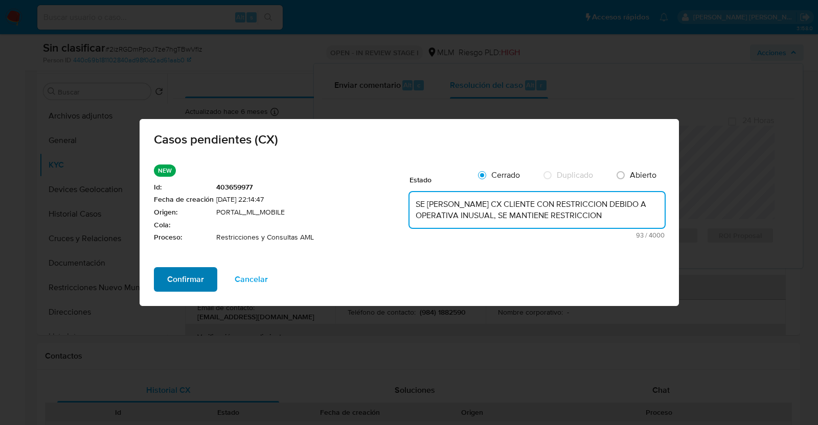
type textarea "SE VALIDA CASO CX CLIENTE CON RESTRICCION DEBIDO A OPERATIVA INUSUAL, SE MANTIE…"
click at [175, 277] on span "Confirmar" at bounding box center [185, 279] width 37 height 22
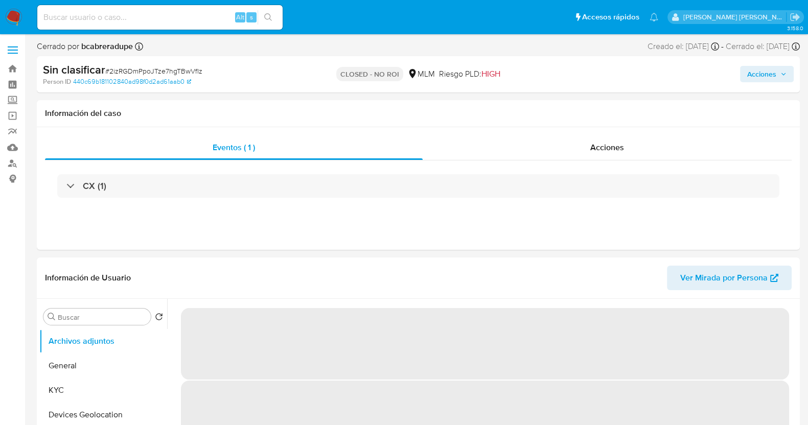
select select "10"
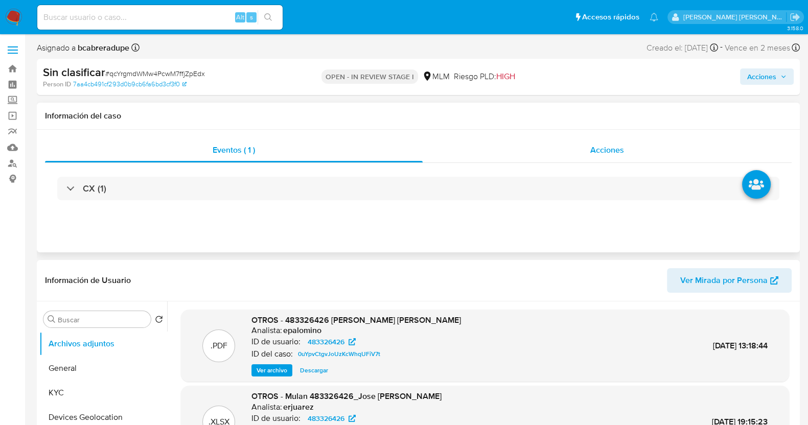
select select "10"
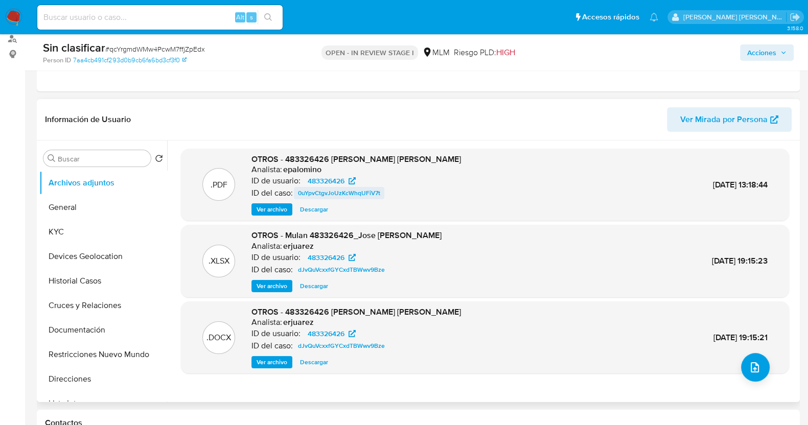
scroll to position [127, 0]
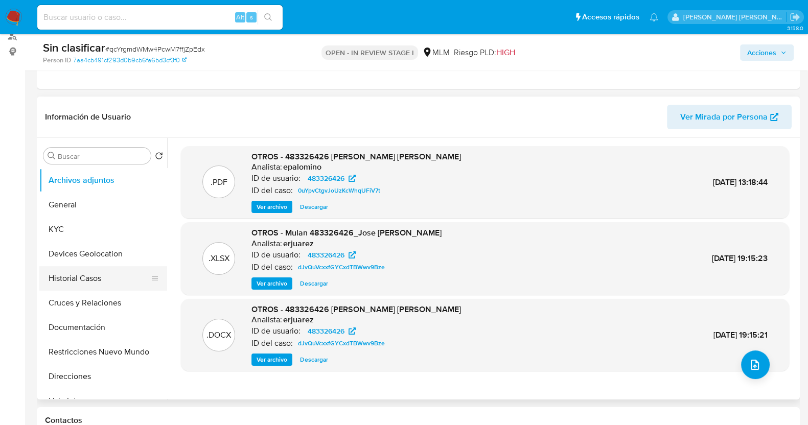
click at [92, 279] on button "Historial Casos" at bounding box center [99, 278] width 120 height 25
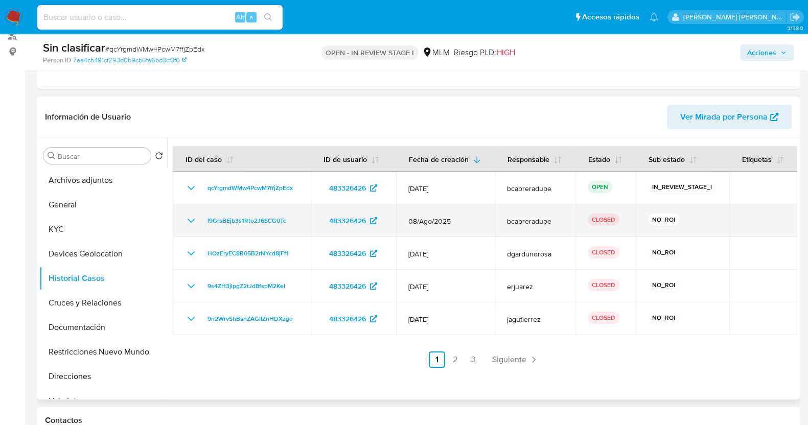
click at [190, 218] on icon "Mostrar/Ocultar" at bounding box center [191, 221] width 12 height 12
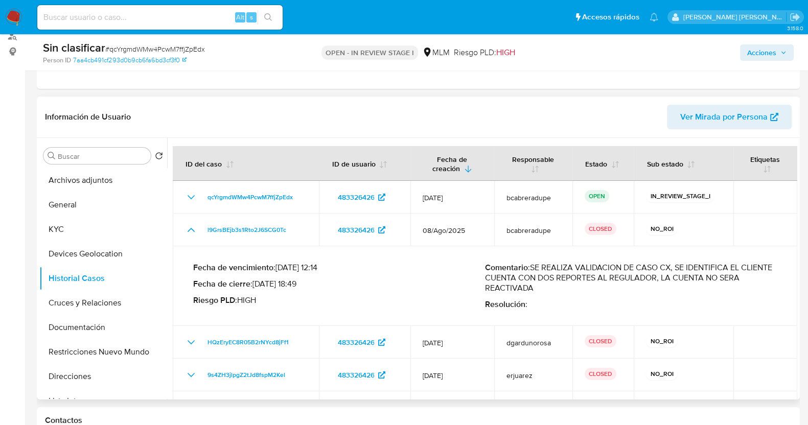
drag, startPoint x: 536, startPoint y: 268, endPoint x: 541, endPoint y: 288, distance: 20.7
click at [541, 288] on p "Comentario : SE REALIZA VALIDACION DE CASO CX, SE IDENTIFICA EL CLIENTE CUENTA …" at bounding box center [631, 278] width 292 height 31
click at [779, 53] on span "Acciones" at bounding box center [766, 52] width 39 height 14
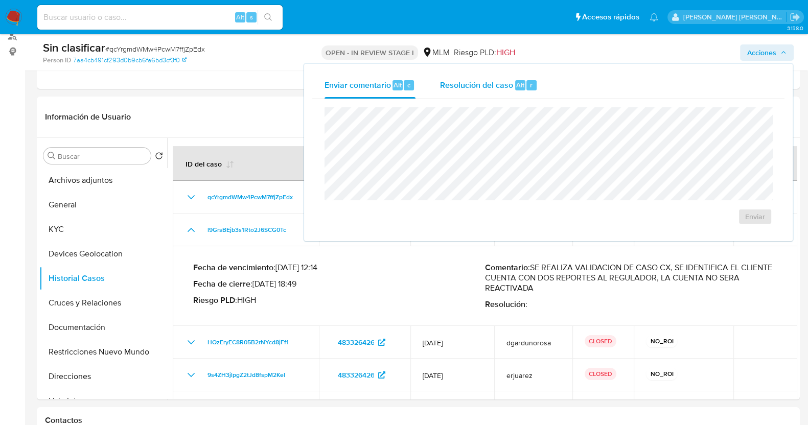
click at [469, 87] on span "Resolución del caso" at bounding box center [476, 85] width 73 height 12
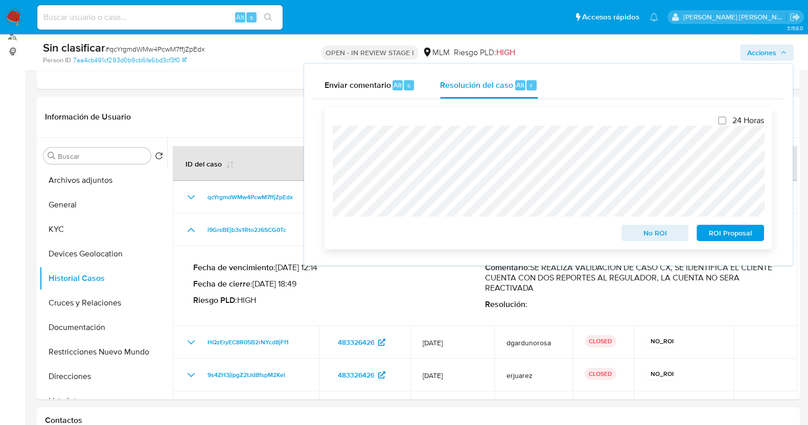
click at [652, 236] on span "No ROI" at bounding box center [655, 233] width 53 height 14
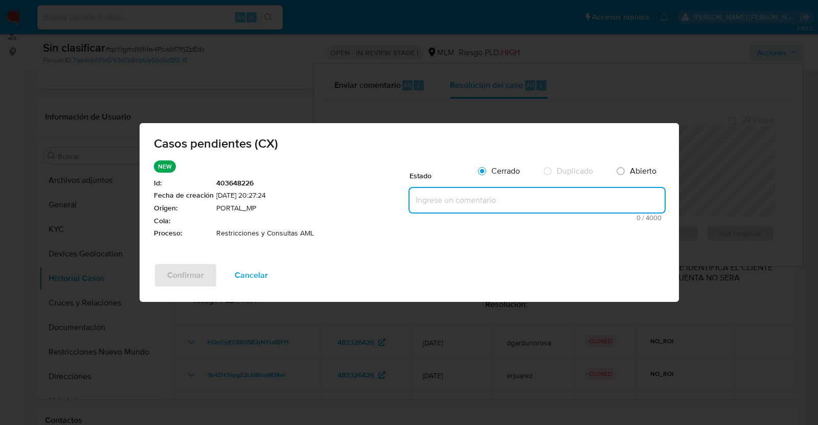
click at [469, 202] on textarea at bounding box center [536, 200] width 255 height 25
paste textarea "E REALIZA VALIDACION DE CASO CX, SE IDENTIFICA EL CLIENTE CUENTA CON DOS REPORT…"
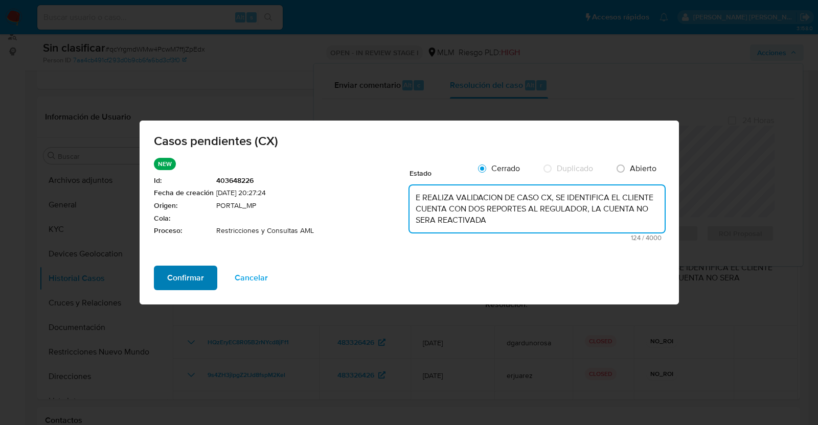
type textarea "E REALIZA VALIDACION DE CASO CX, SE IDENTIFICA EL CLIENTE CUENTA CON DOS REPORT…"
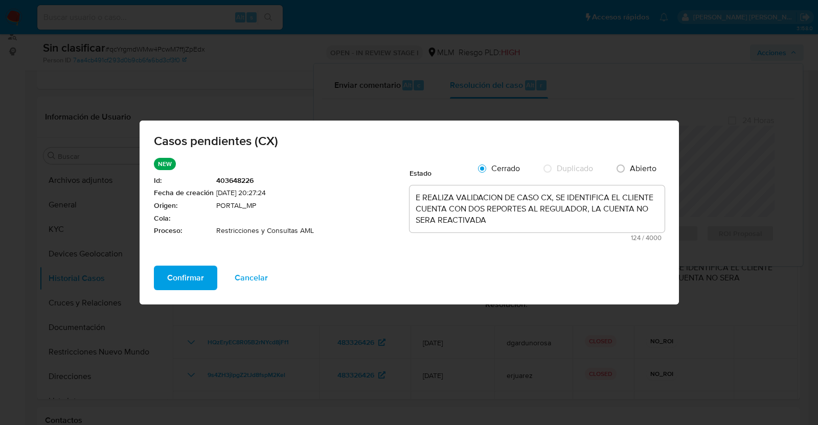
click at [197, 274] on span "Confirmar" at bounding box center [185, 278] width 37 height 22
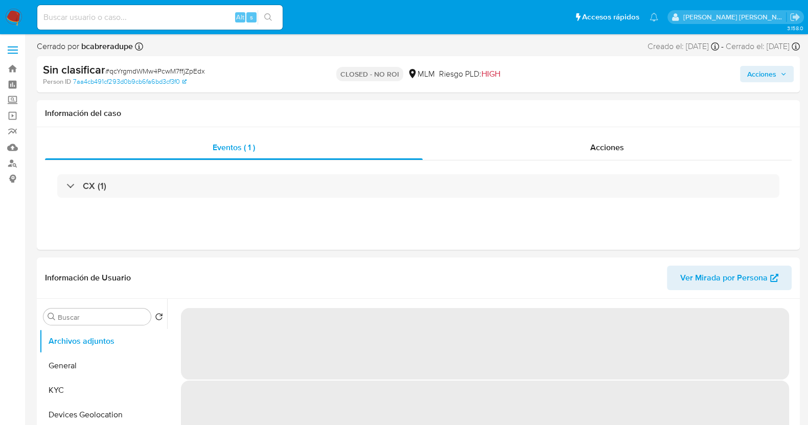
select select "10"
